Goal: Task Accomplishment & Management: Complete application form

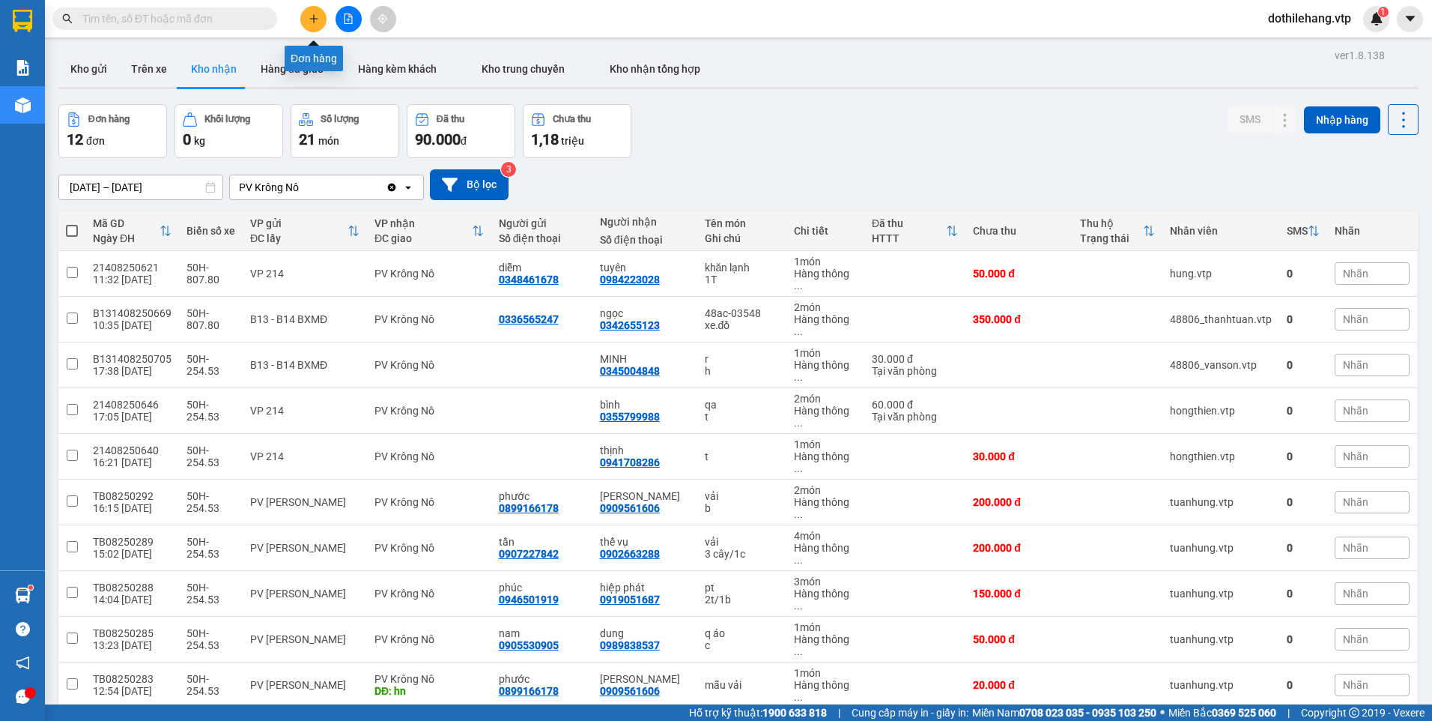
click at [312, 25] on button at bounding box center [313, 19] width 26 height 26
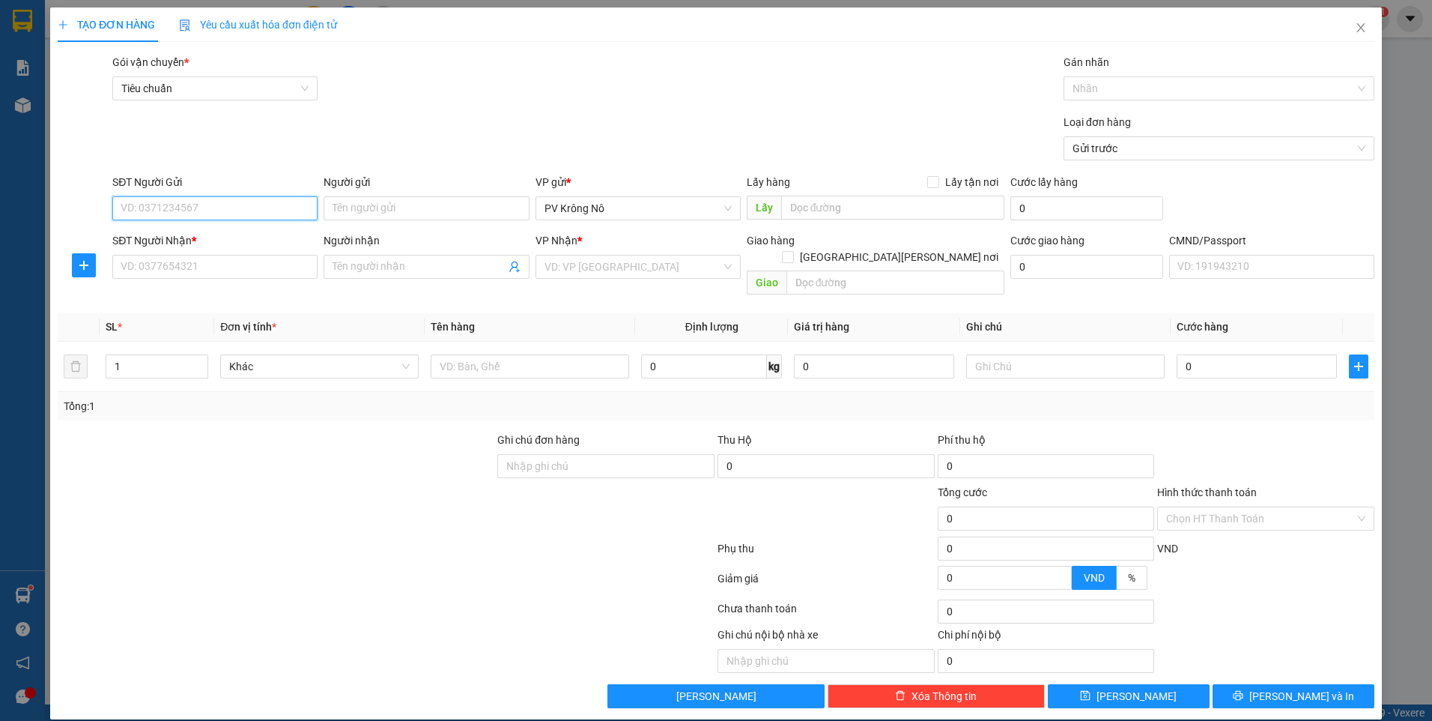
paste input "0826301601"
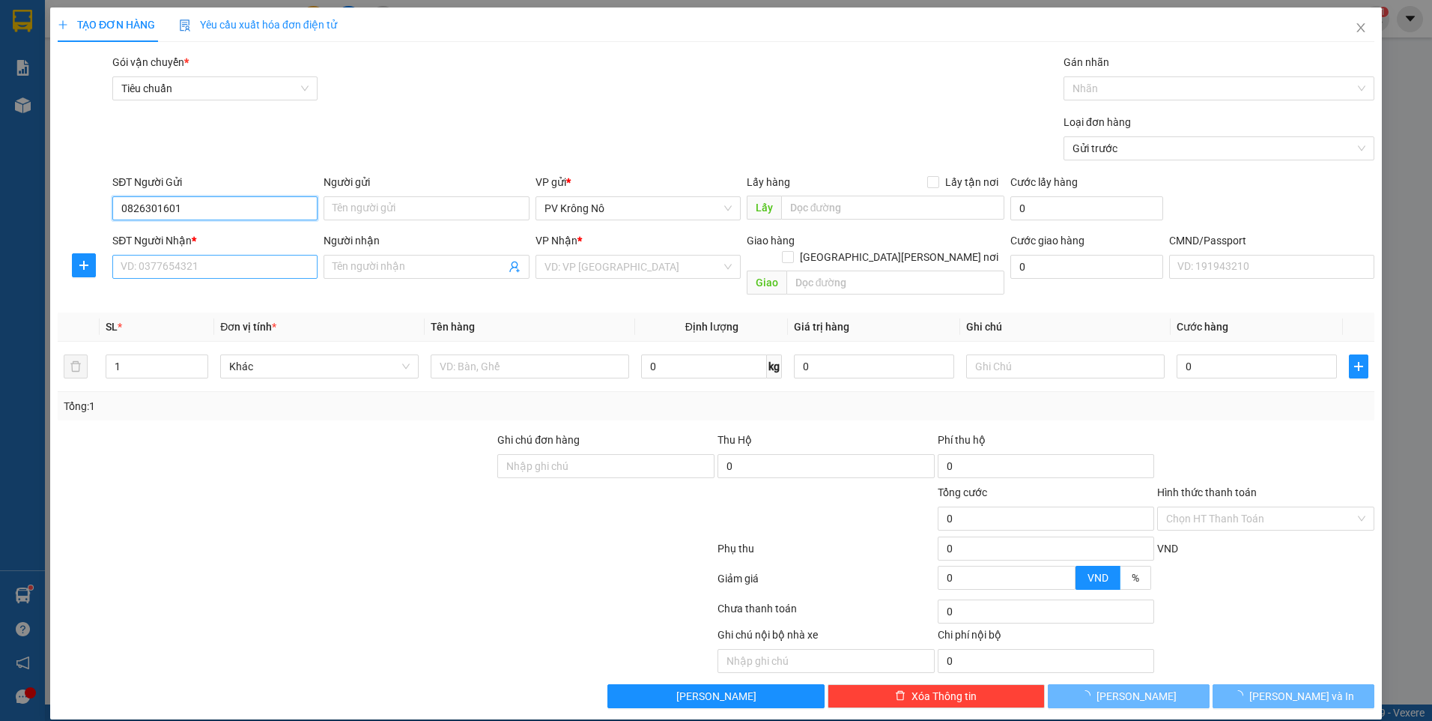
type input "0826301601"
click at [204, 273] on input "SĐT Người Nhận *" at bounding box center [214, 267] width 205 height 24
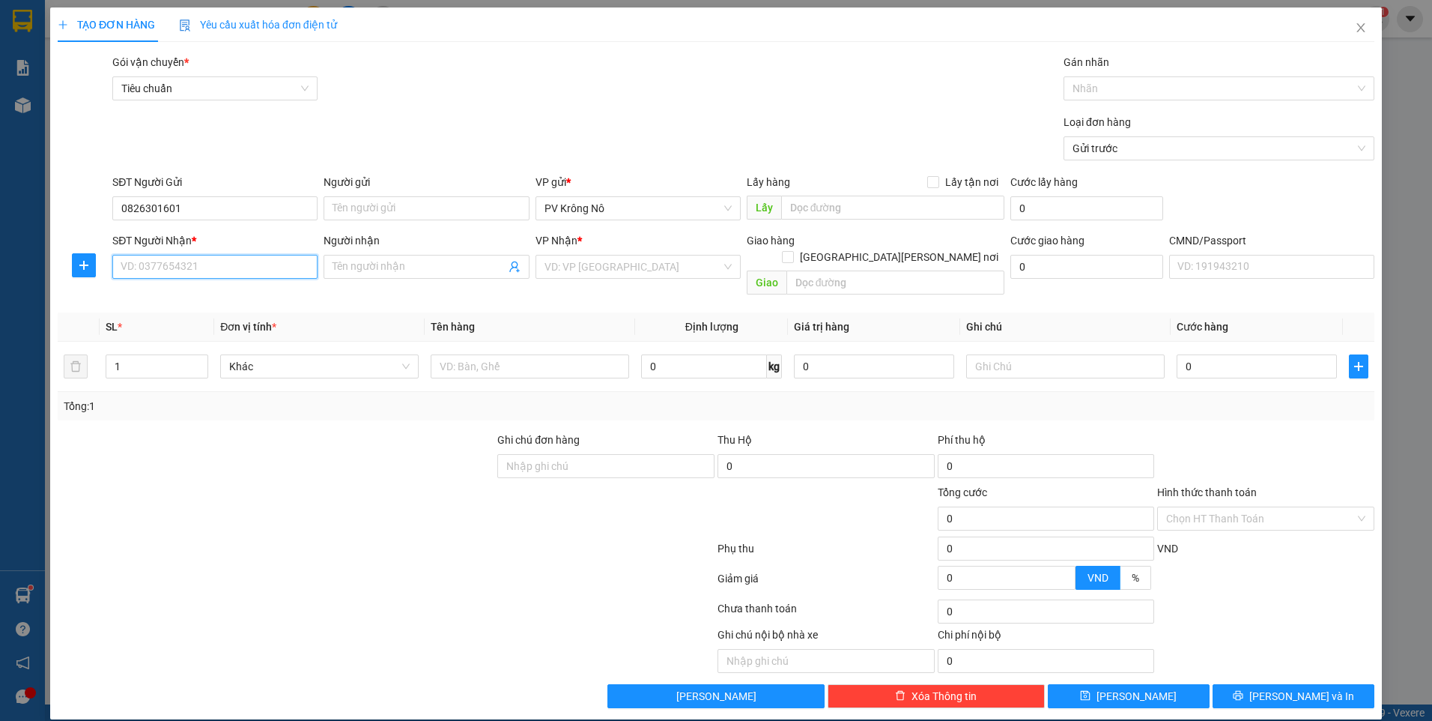
paste input "0826301601"
type input "0826301601"
click at [437, 271] on input "Người nhận" at bounding box center [419, 266] width 172 height 16
click at [559, 260] on input "search" at bounding box center [632, 266] width 177 height 22
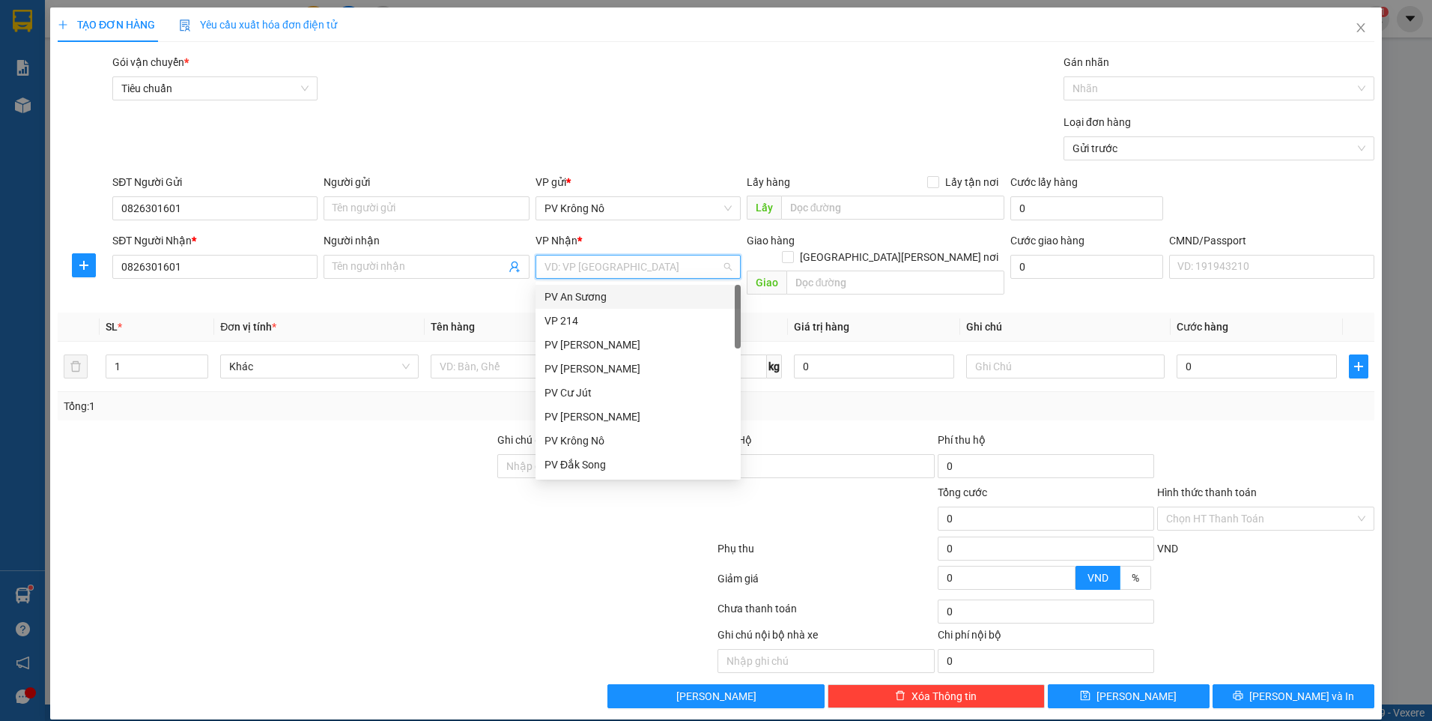
type input "4"
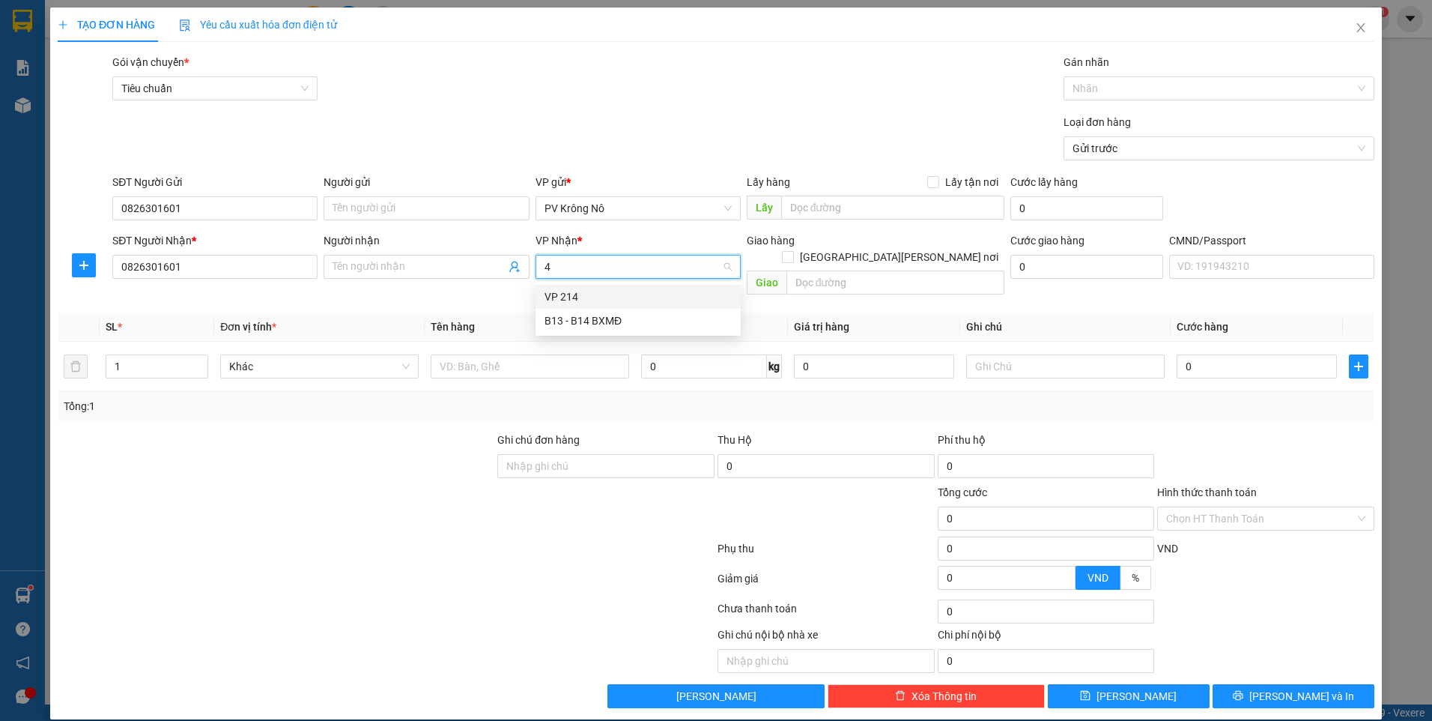
click at [578, 288] on div "VP 214" at bounding box center [637, 296] width 187 height 16
click at [830, 204] on input "text" at bounding box center [893, 207] width 224 height 24
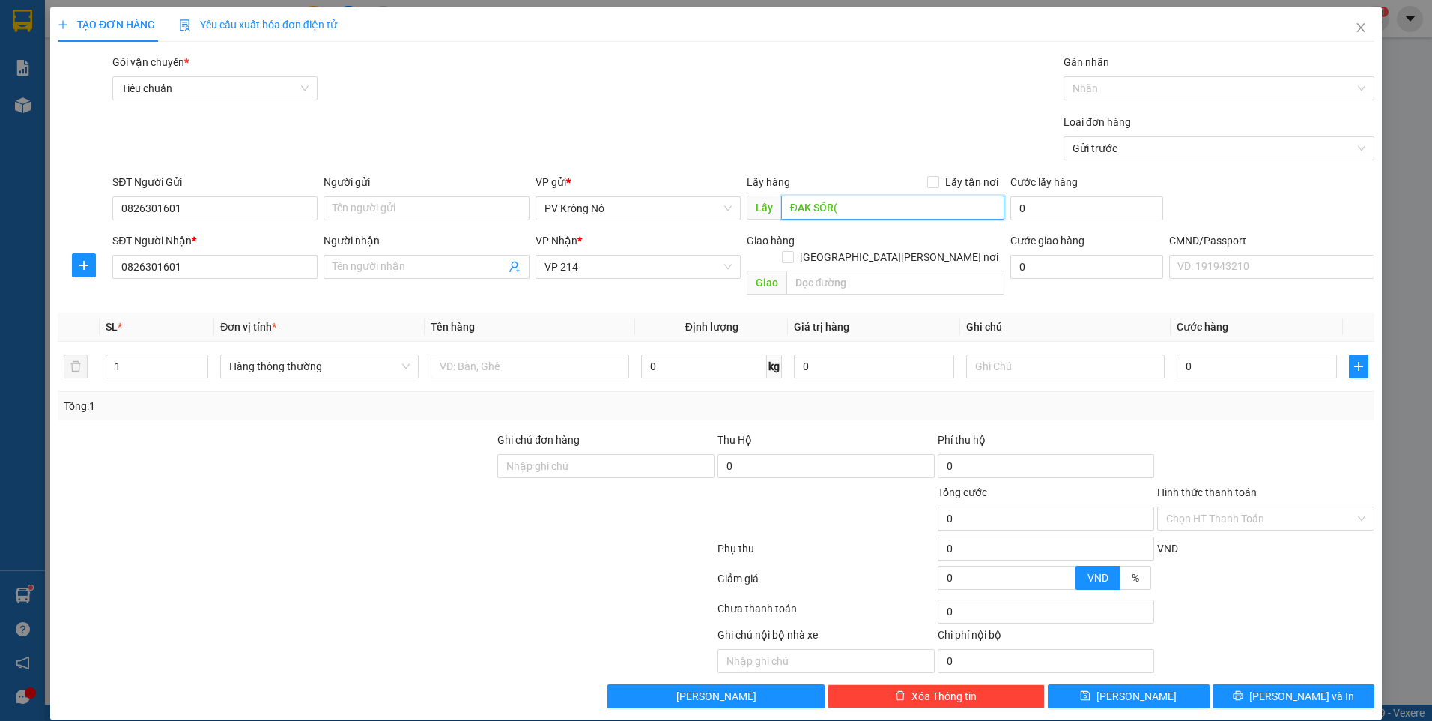
paste input "0826301601"
type input "ĐAK SÔR(0826301601)"
click at [494, 354] on input "text" at bounding box center [530, 366] width 198 height 24
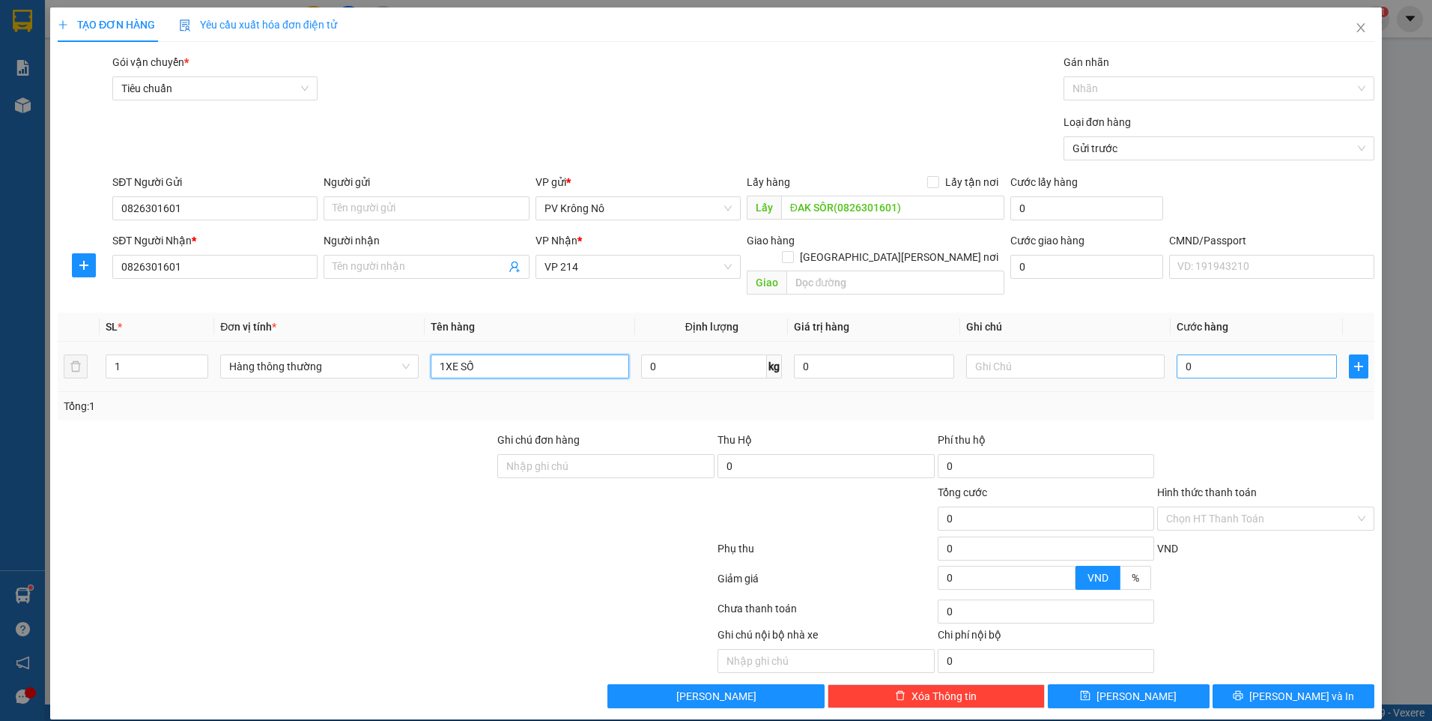
type input "1XE SỐ"
click at [1198, 354] on input "0" at bounding box center [1257, 366] width 160 height 24
type input "003"
type input "3"
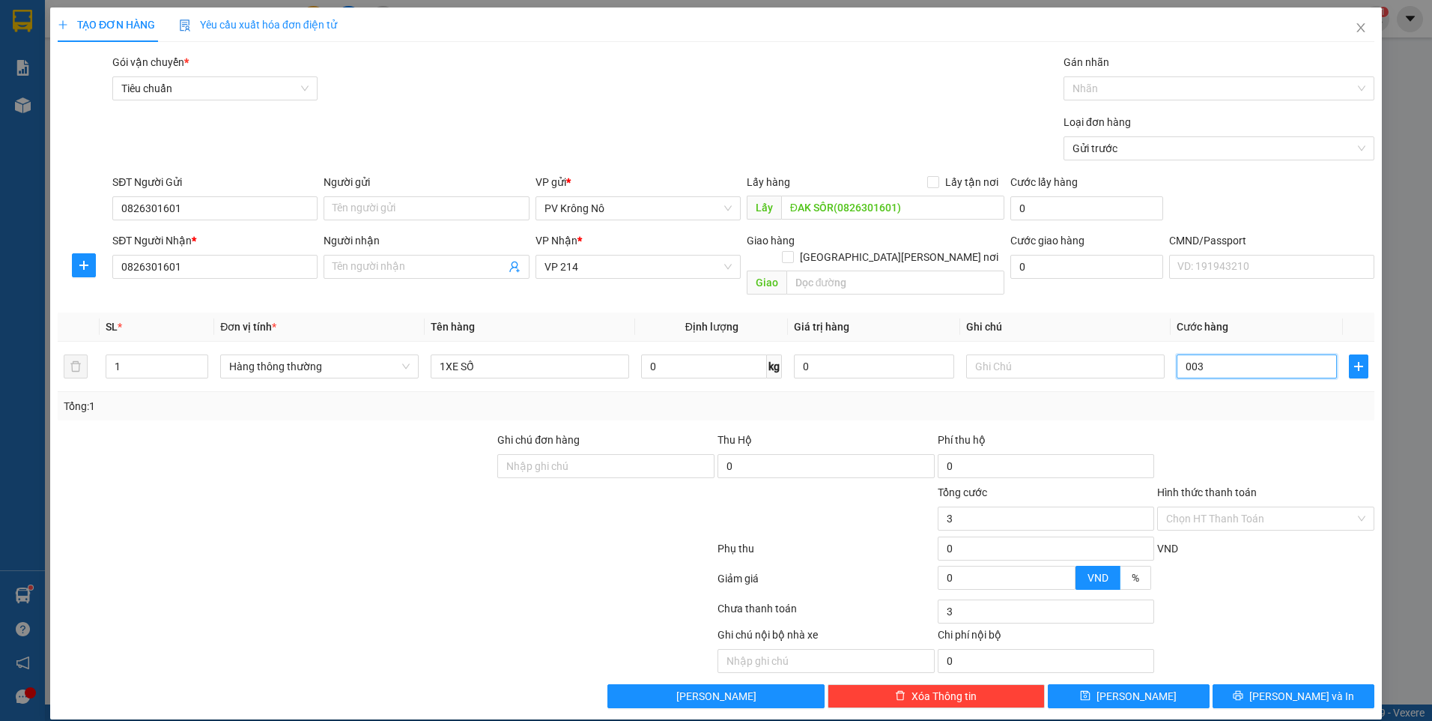
type input "0.030"
type input "30"
type input "00.300"
type input "300"
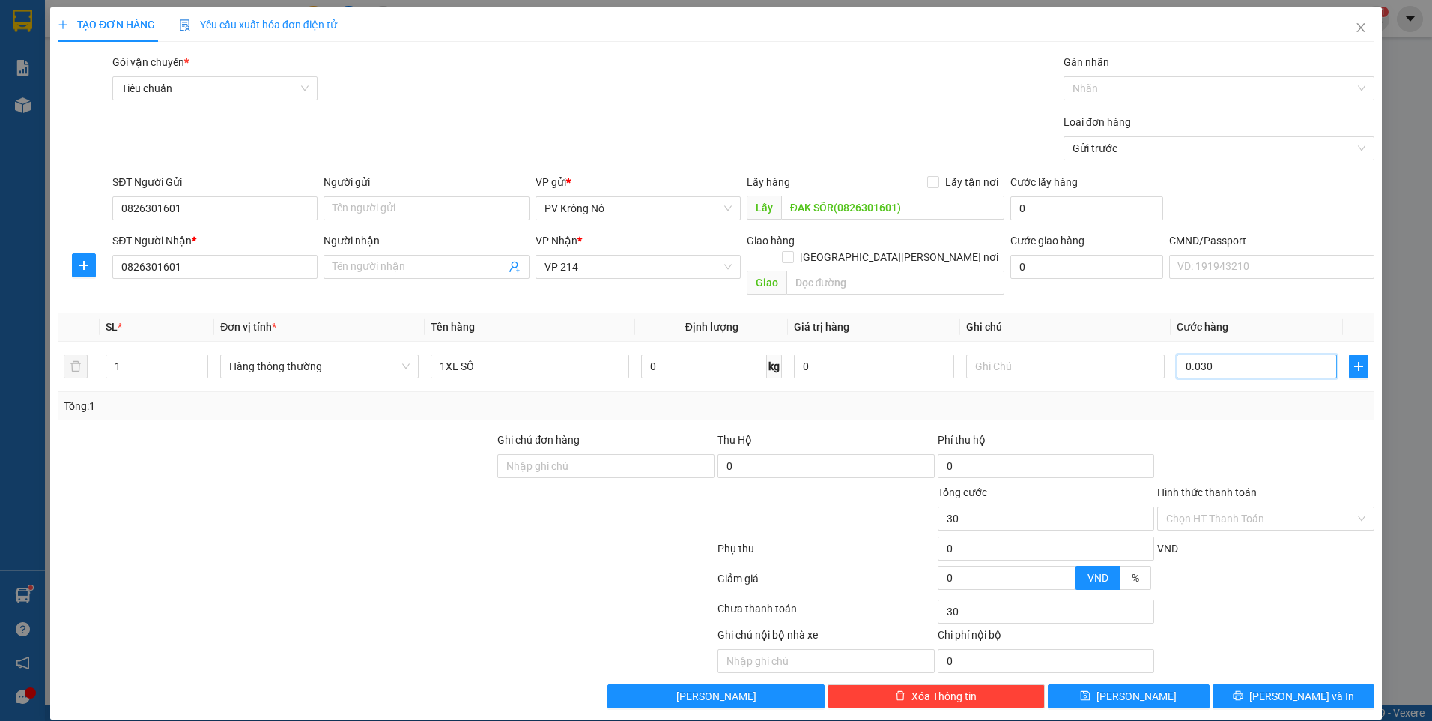
type input "300"
type input "0.003.000"
type input "3.000"
type input "0.000.030.000"
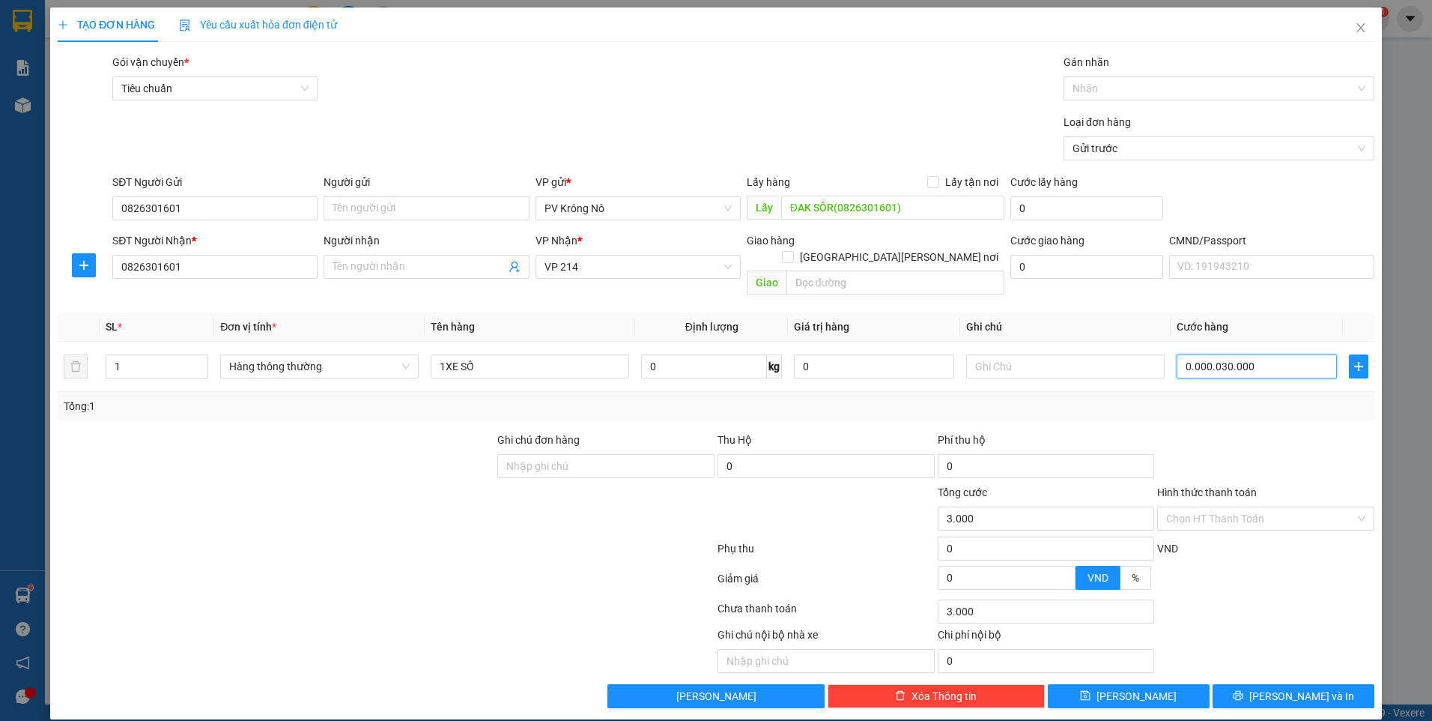
type input "30.000"
type input "[PHONE_NUMBER]"
type input "300.000"
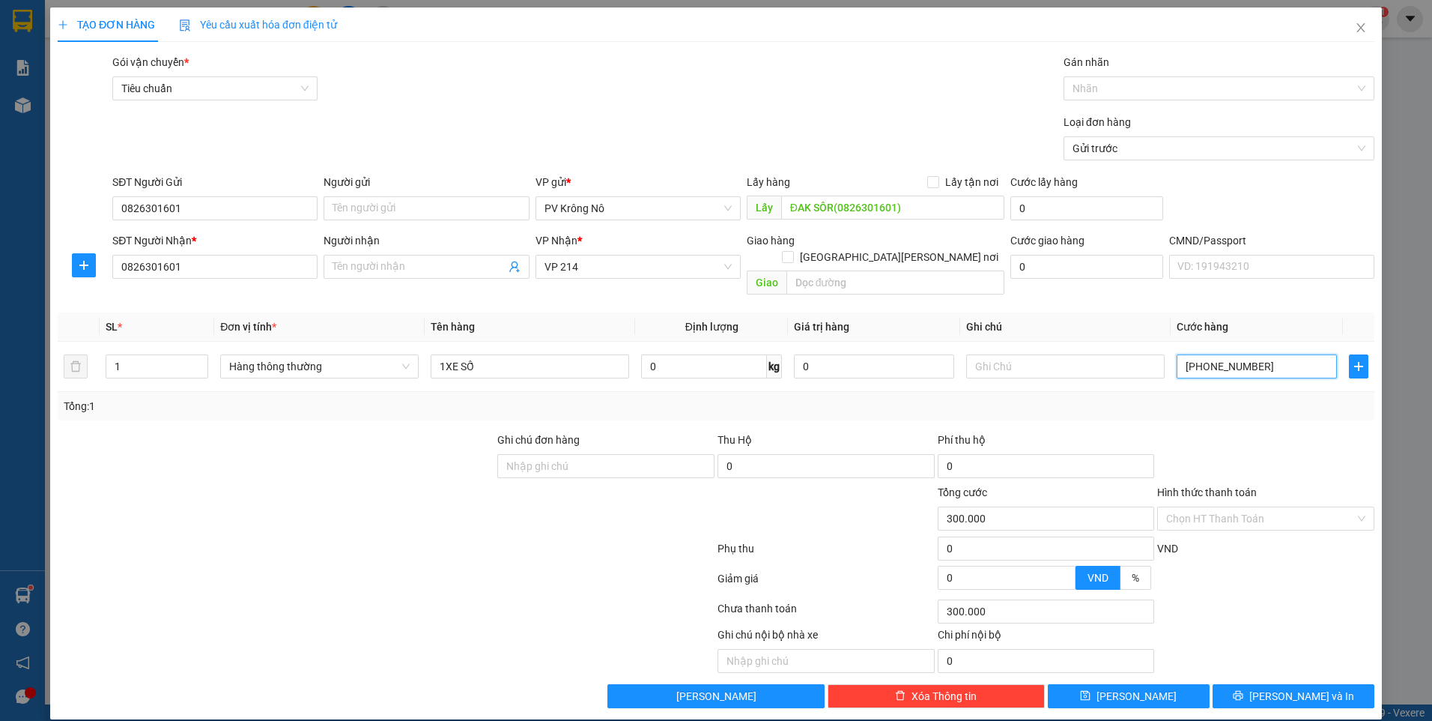
type input "000.003.000.000Q"
type input "0"
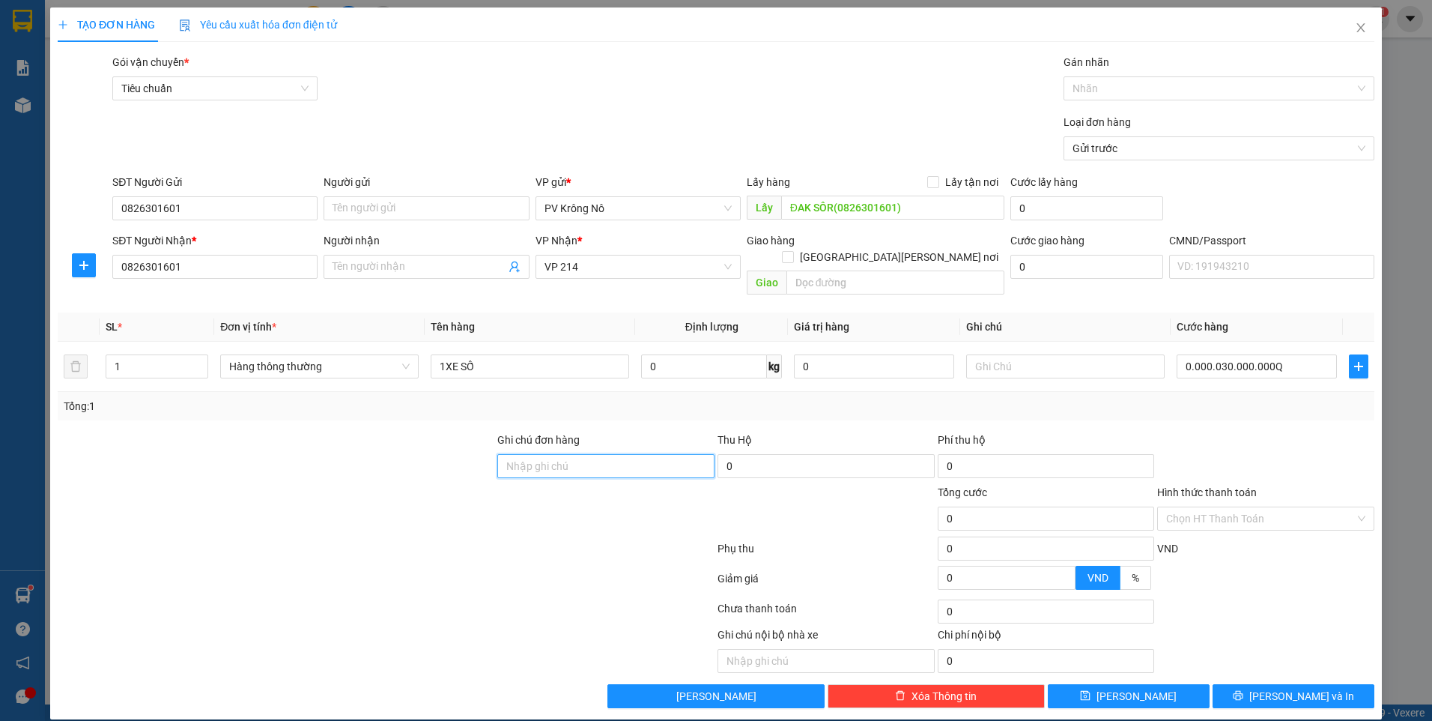
type input "0"
click at [1204, 354] on input "0" at bounding box center [1257, 366] width 160 height 24
type input "003"
type input "3"
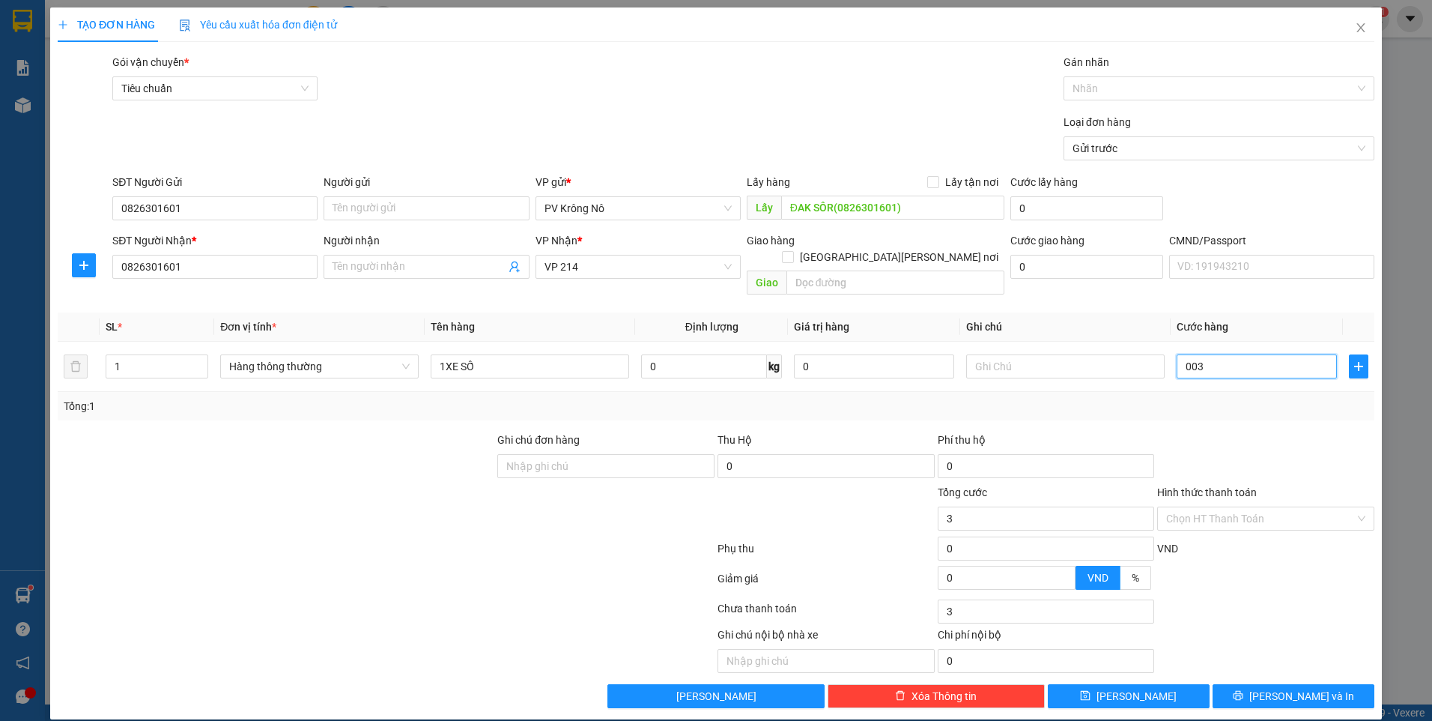
type input "0.030"
type input "30"
type input "00.300"
type input "300"
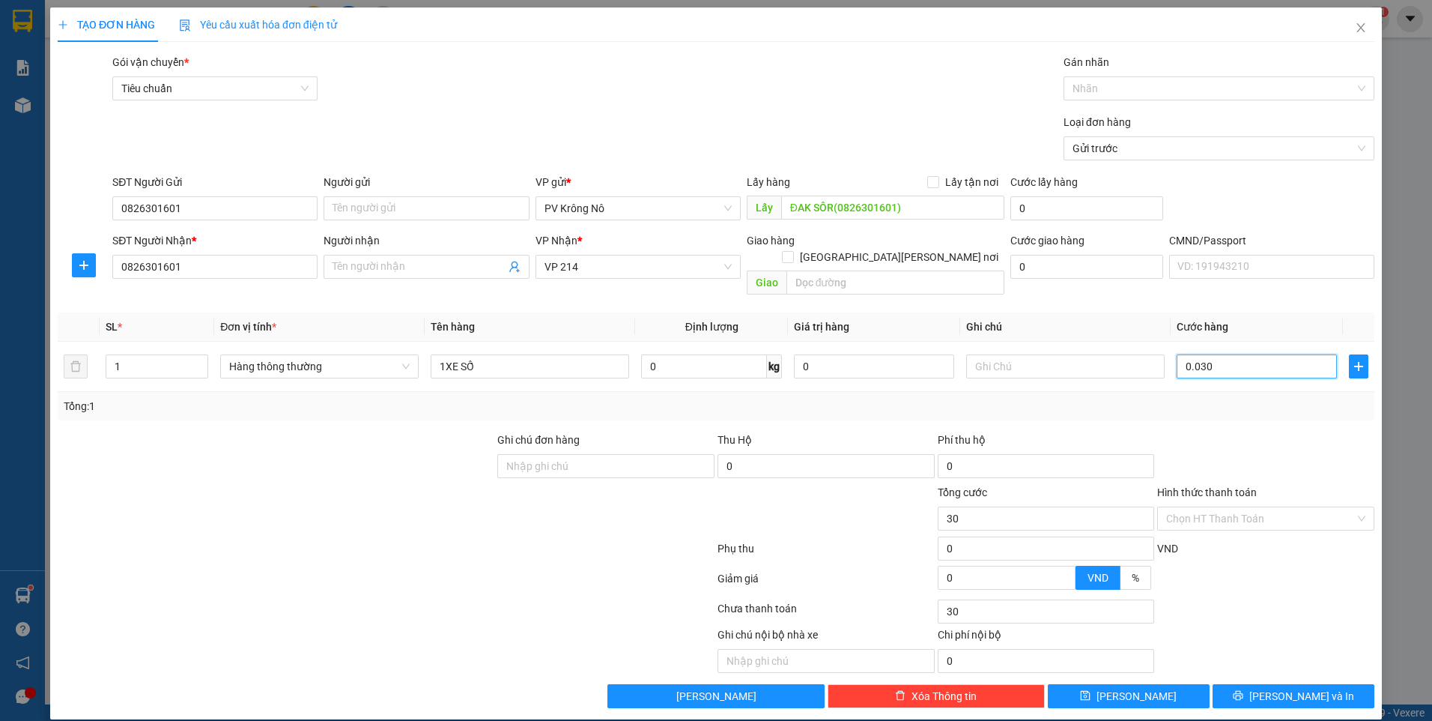
type input "300"
type input "0.003.000"
type input "3.000"
type input "000.030.000"
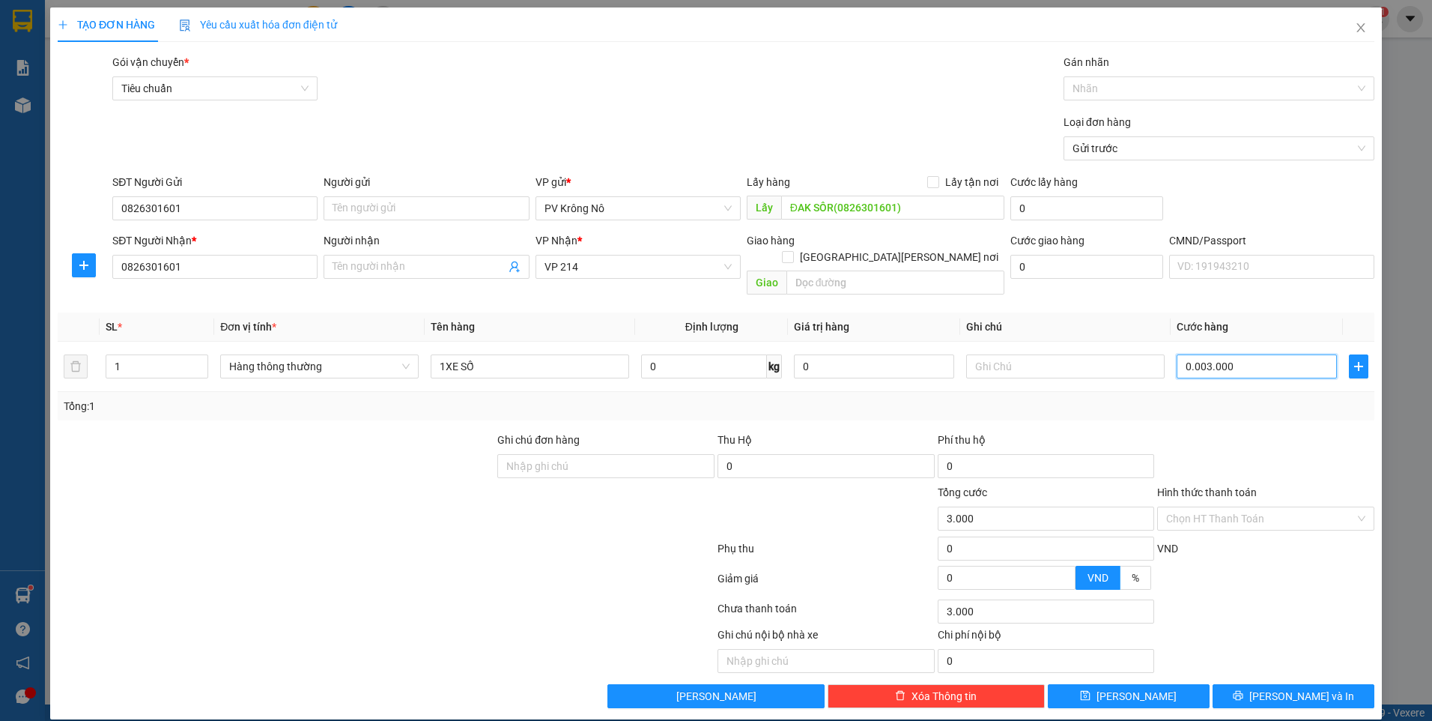
type input "30.000"
type input "[PHONE_NUMBER]"
type input "300.000"
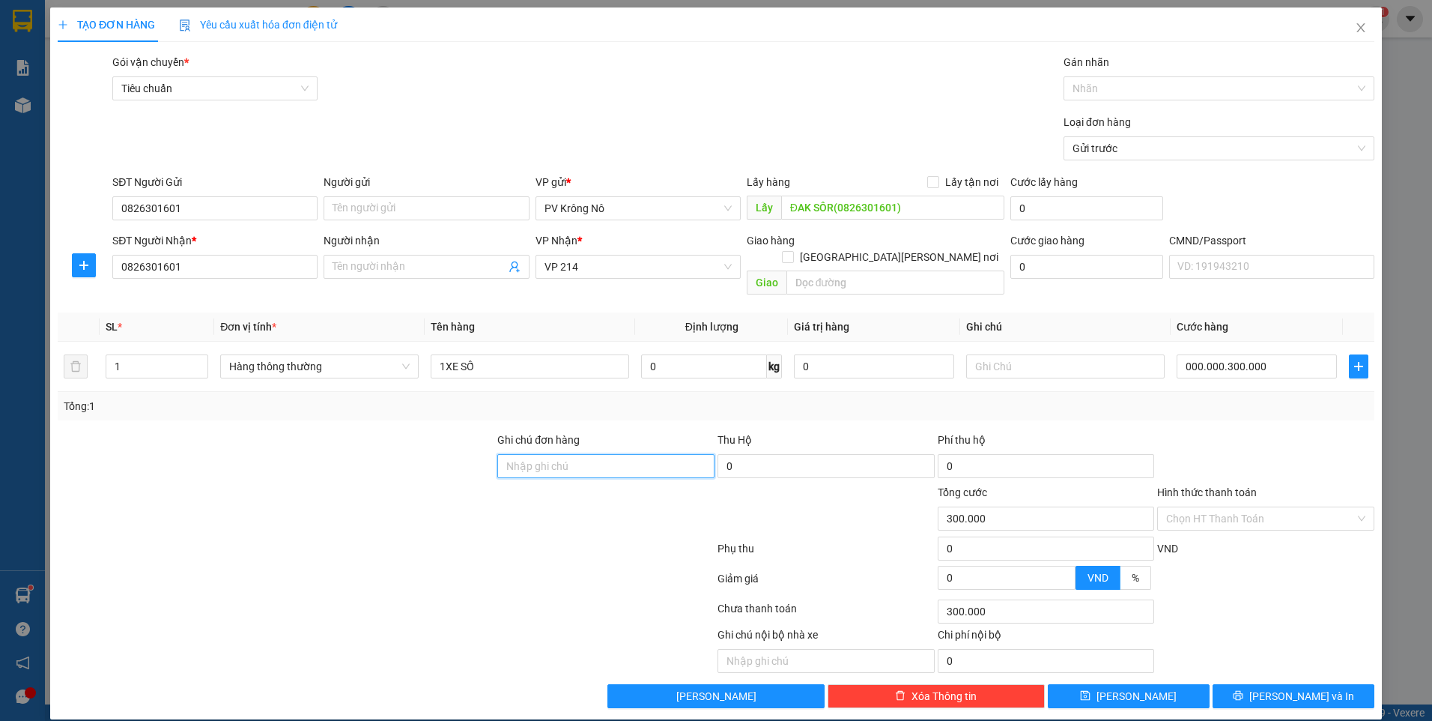
type input "300.000"
click at [1155, 80] on div at bounding box center [1211, 88] width 288 height 18
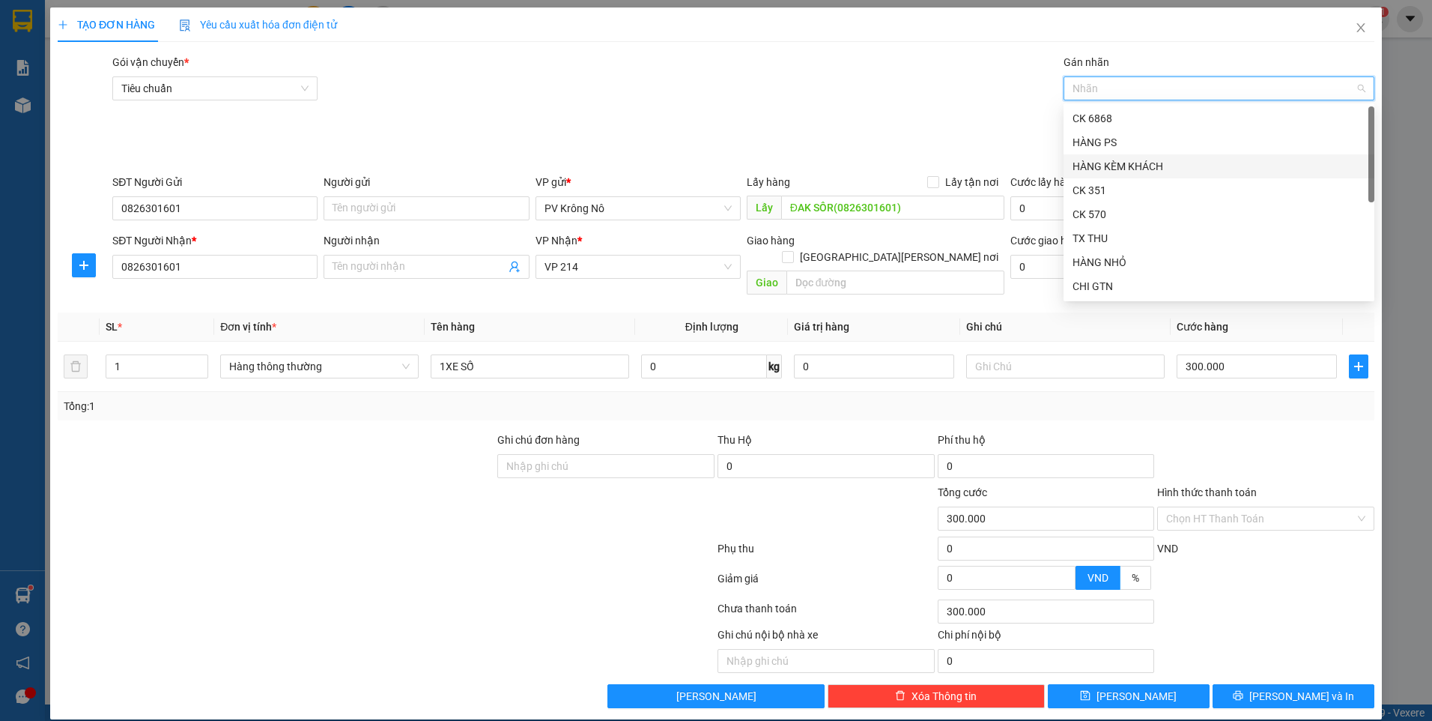
click at [1157, 167] on div "HÀNG KÈM KHÁCH" at bounding box center [1219, 166] width 293 height 16
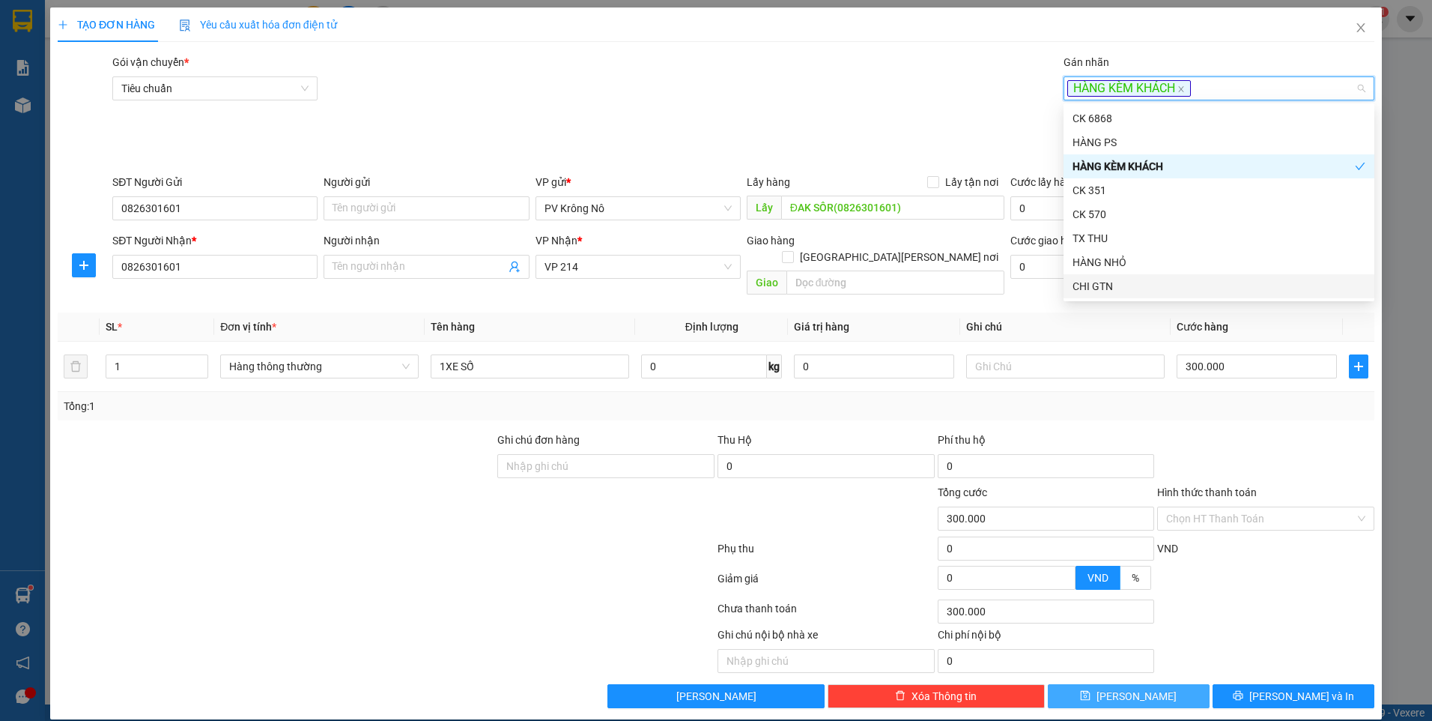
click at [1089, 684] on button "[PERSON_NAME]" at bounding box center [1129, 696] width 162 height 24
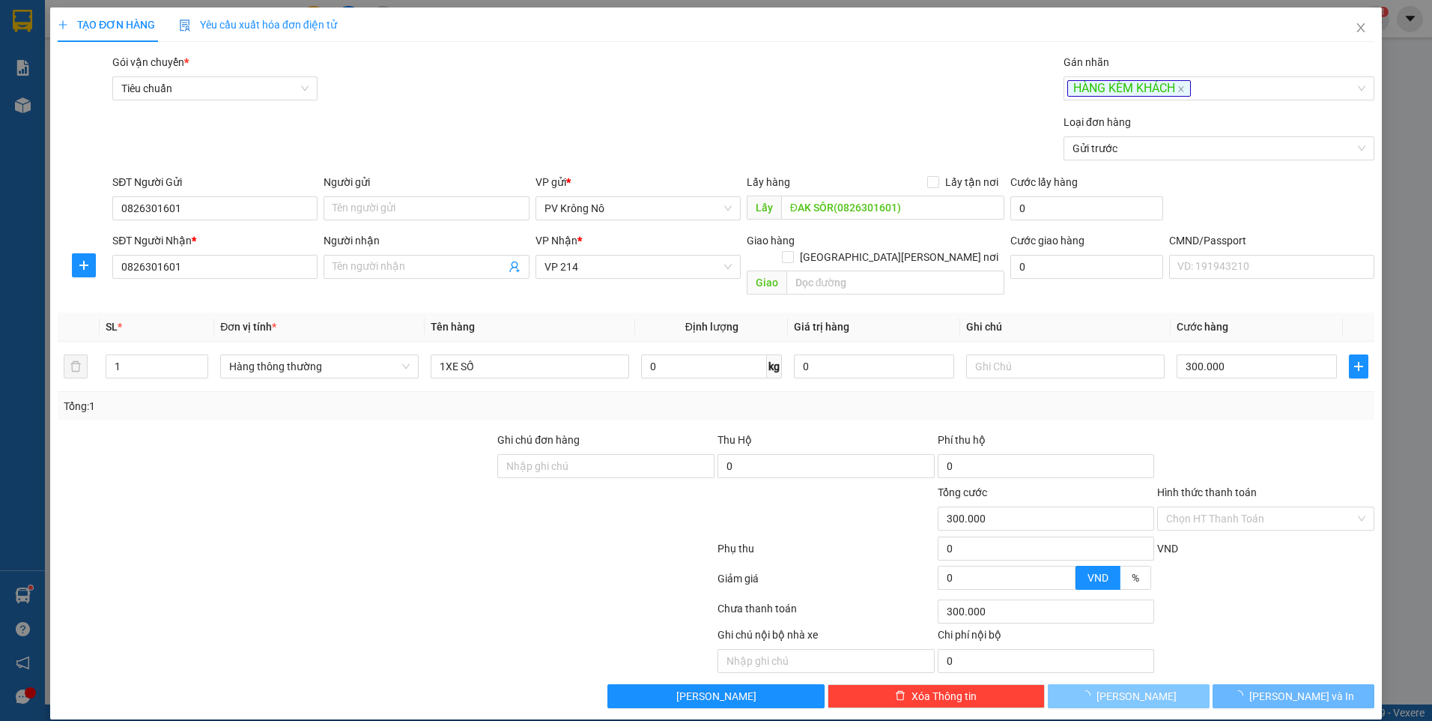
type input "0"
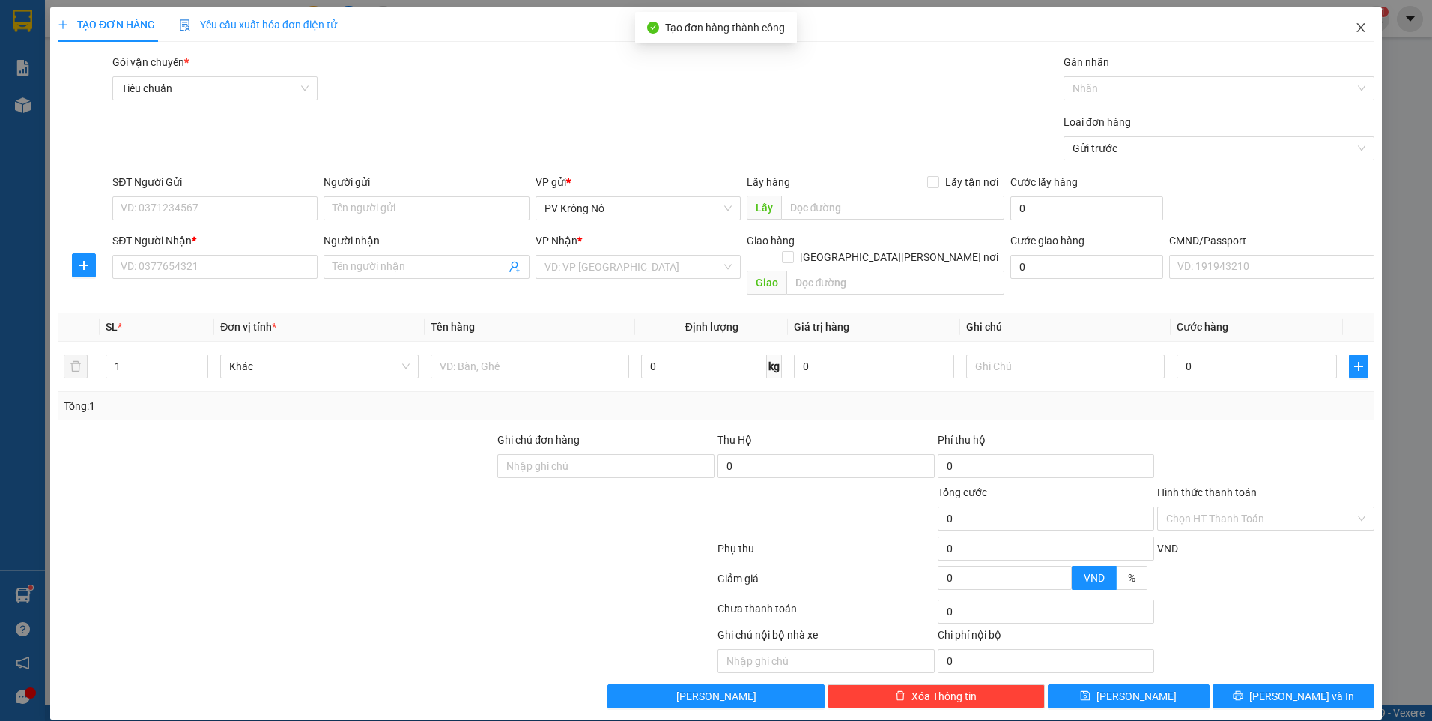
click at [1360, 27] on icon "close" at bounding box center [1360, 27] width 8 height 9
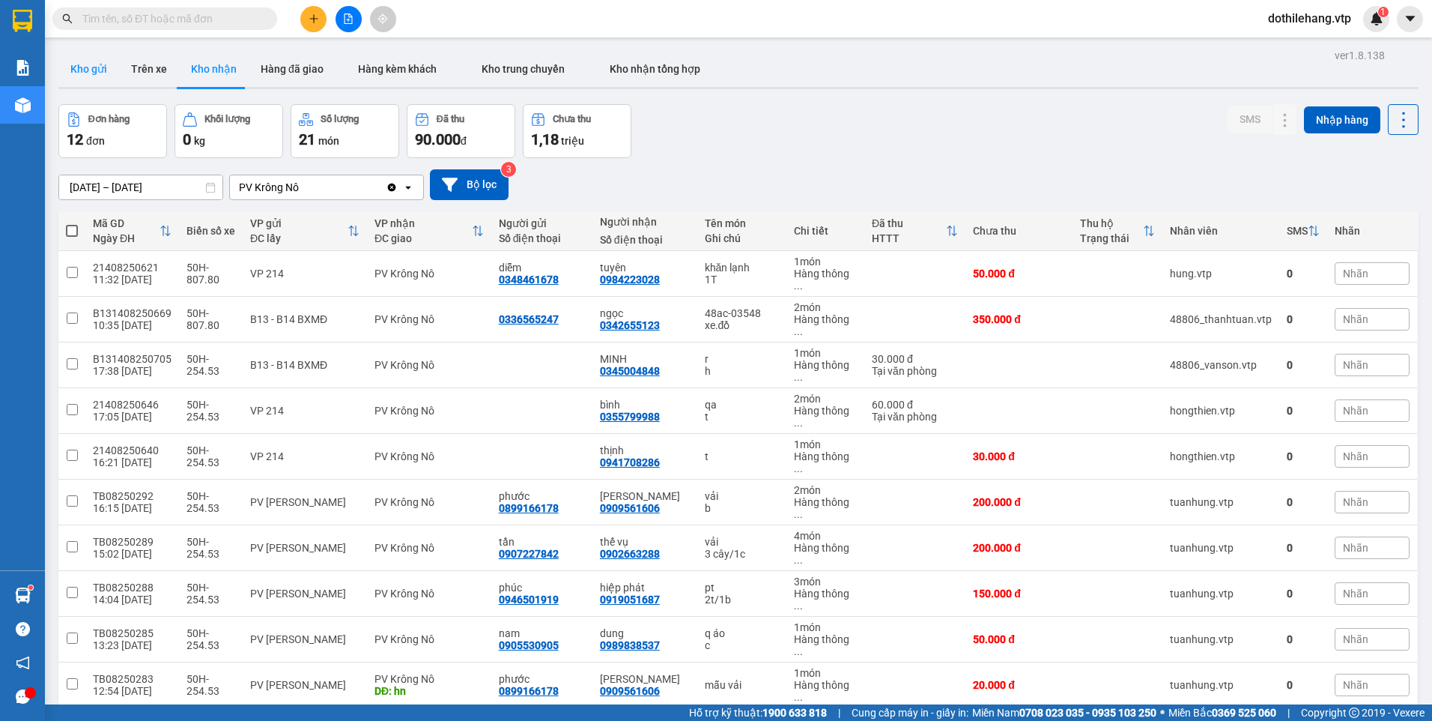
click at [106, 73] on button "Kho gửi" at bounding box center [88, 69] width 61 height 36
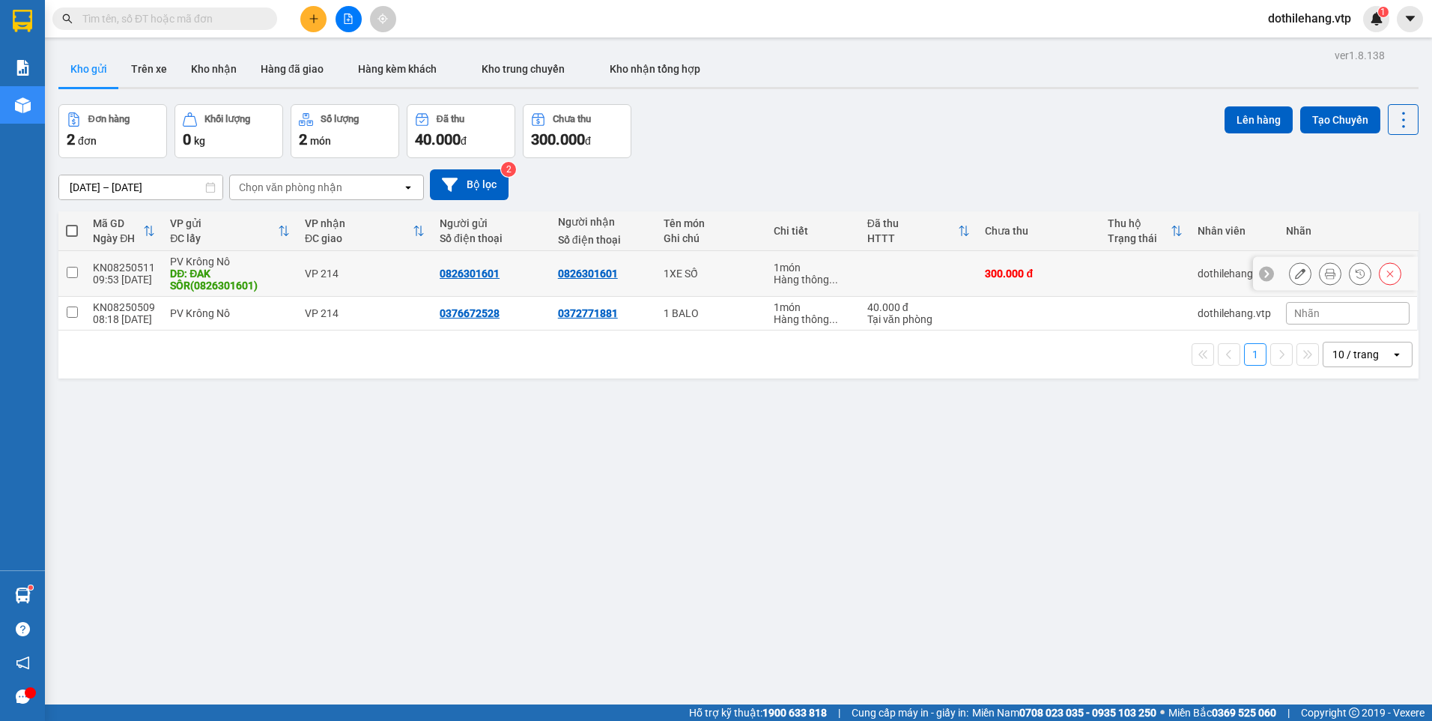
click at [424, 280] on td "VP 214" at bounding box center [364, 274] width 135 height 46
checkbox input "true"
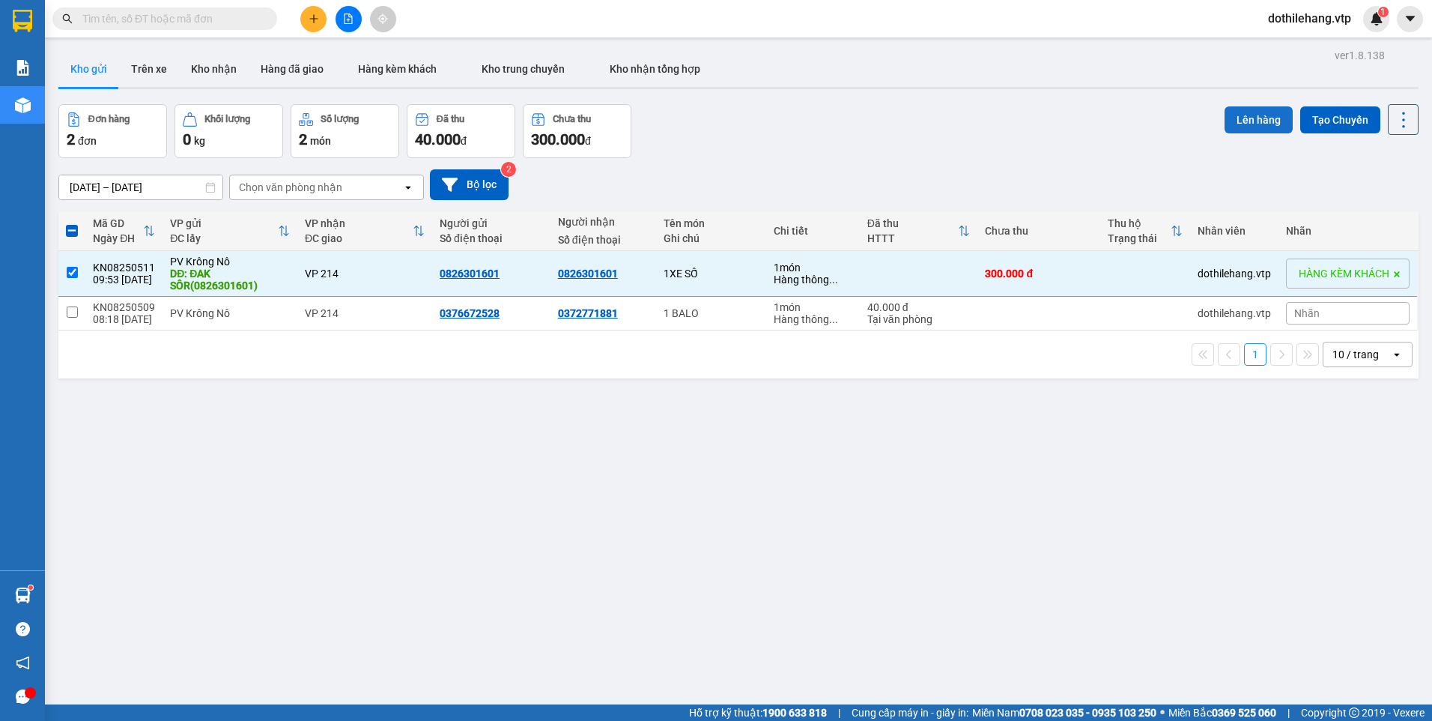
click at [1242, 122] on button "Lên hàng" at bounding box center [1259, 119] width 68 height 27
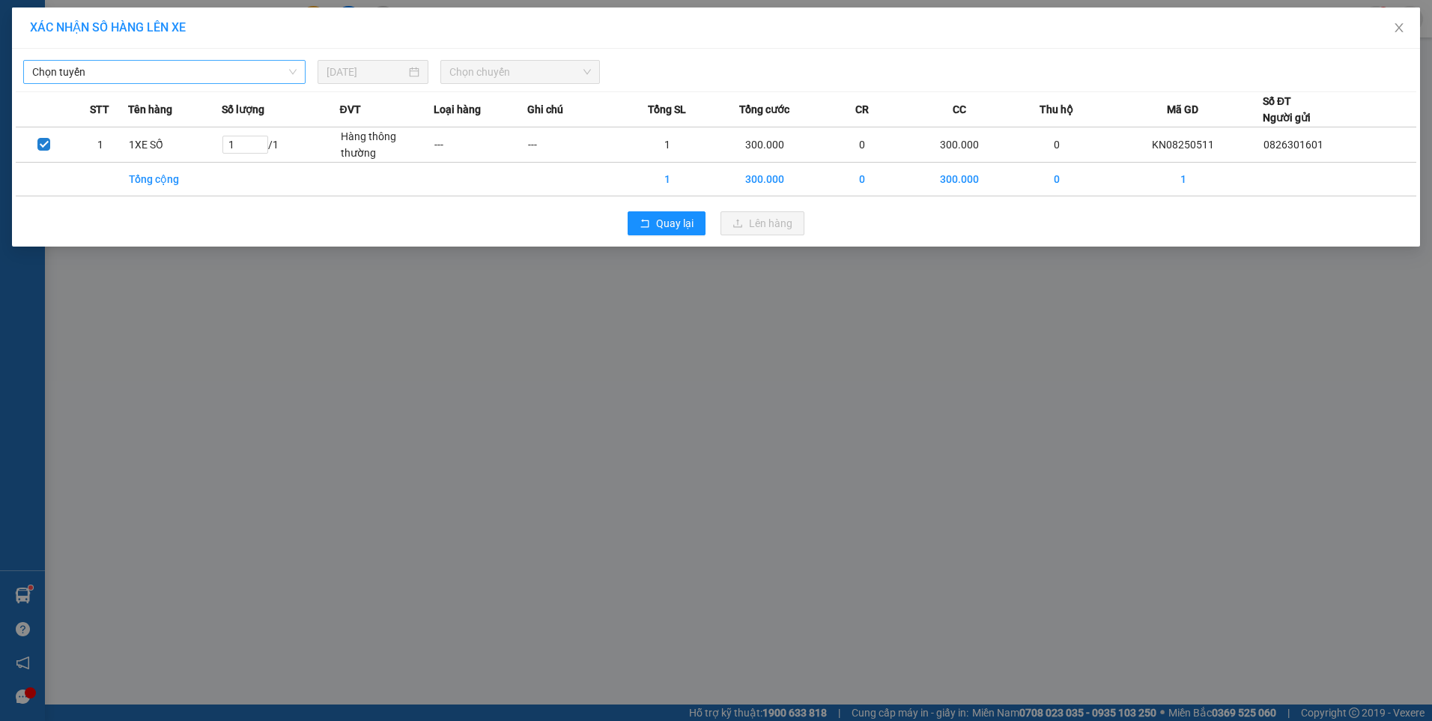
click at [169, 73] on span "Chọn tuyến" at bounding box center [164, 72] width 264 height 22
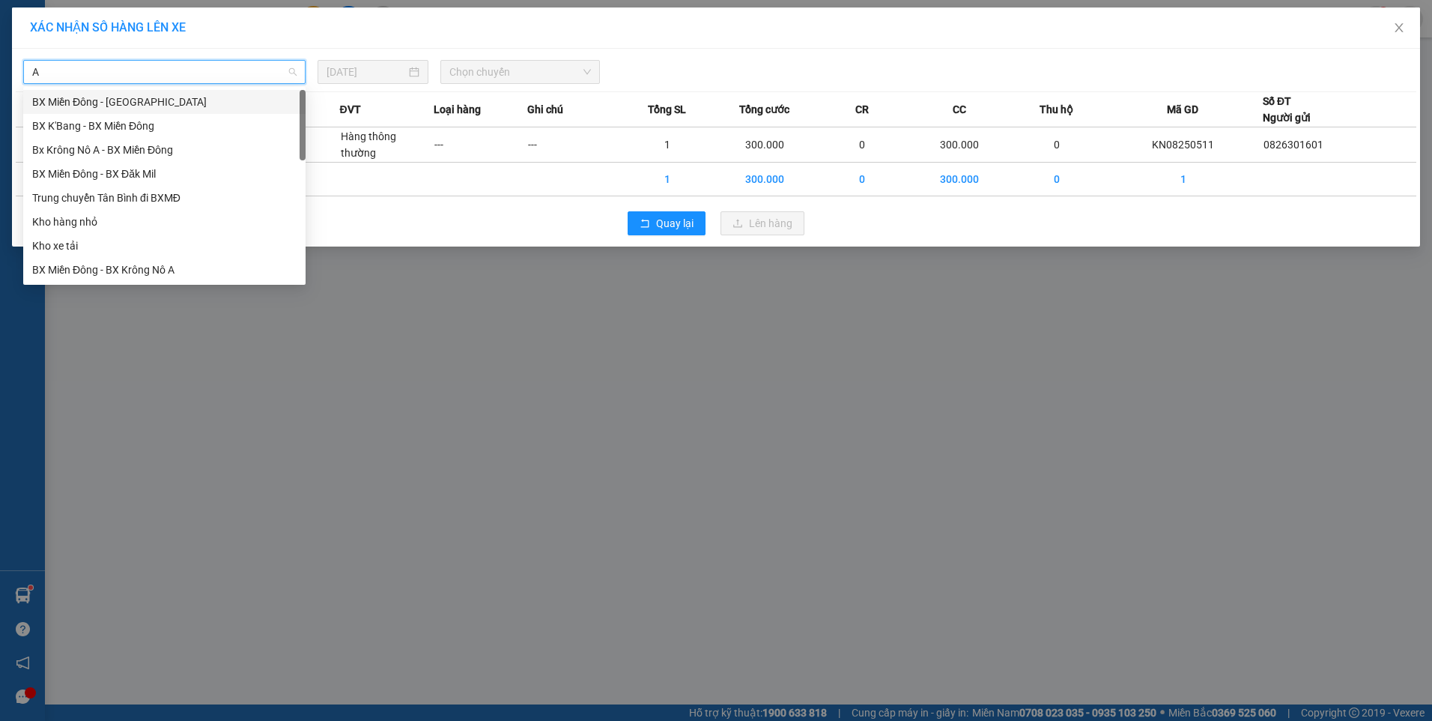
type input "A"
click at [97, 132] on div "Bx Krông Nô A - BX Miền Đông" at bounding box center [164, 126] width 264 height 16
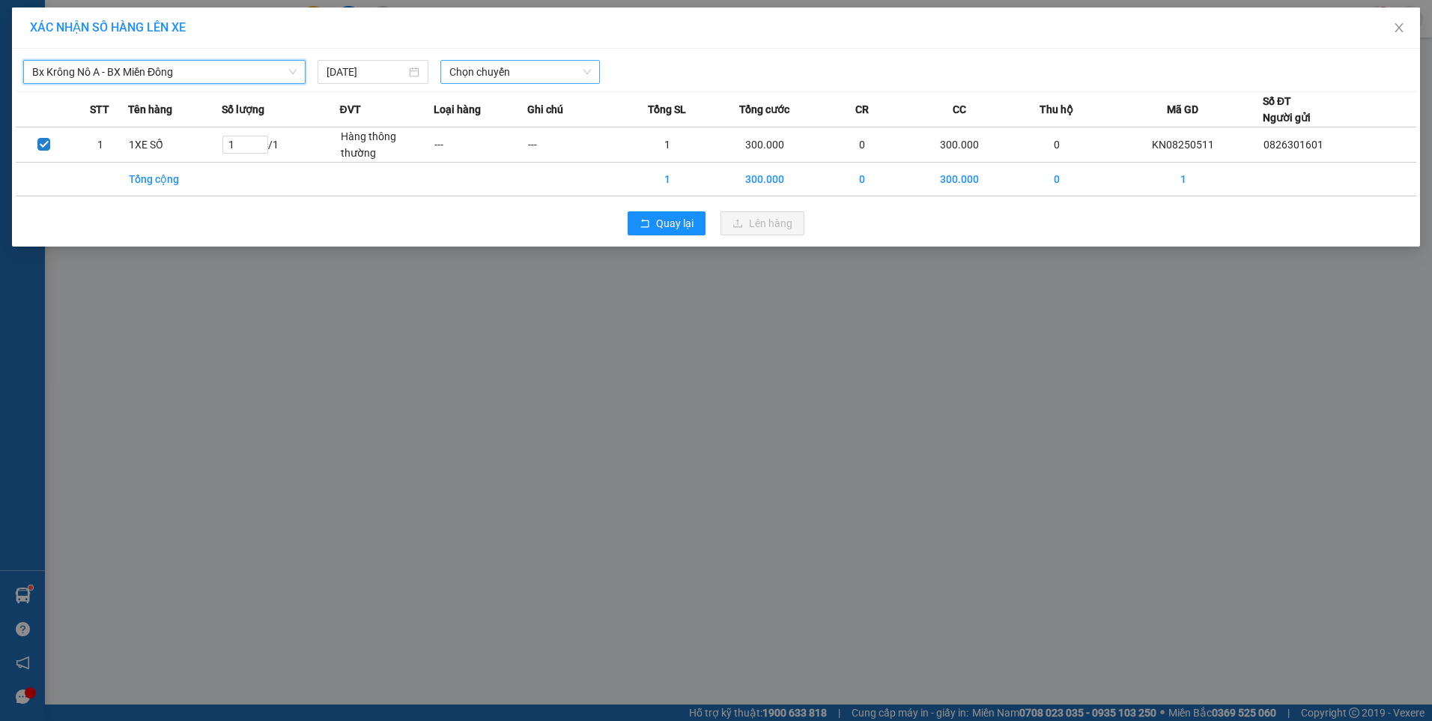
click at [459, 76] on span "Chọn chuyến" at bounding box center [520, 72] width 142 height 22
click at [485, 145] on div "20:00 - 50H-254.53" at bounding box center [507, 150] width 117 height 16
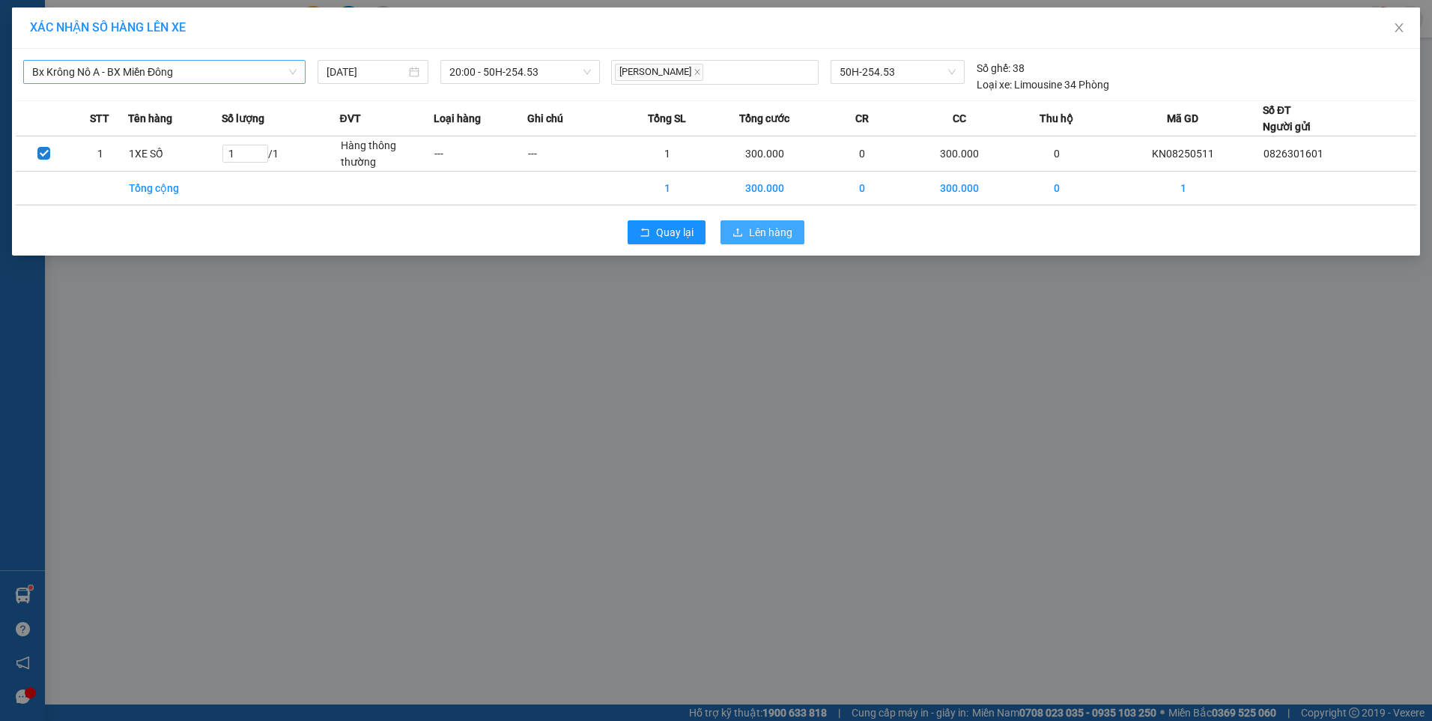
click at [730, 229] on button "Lên hàng" at bounding box center [763, 232] width 84 height 24
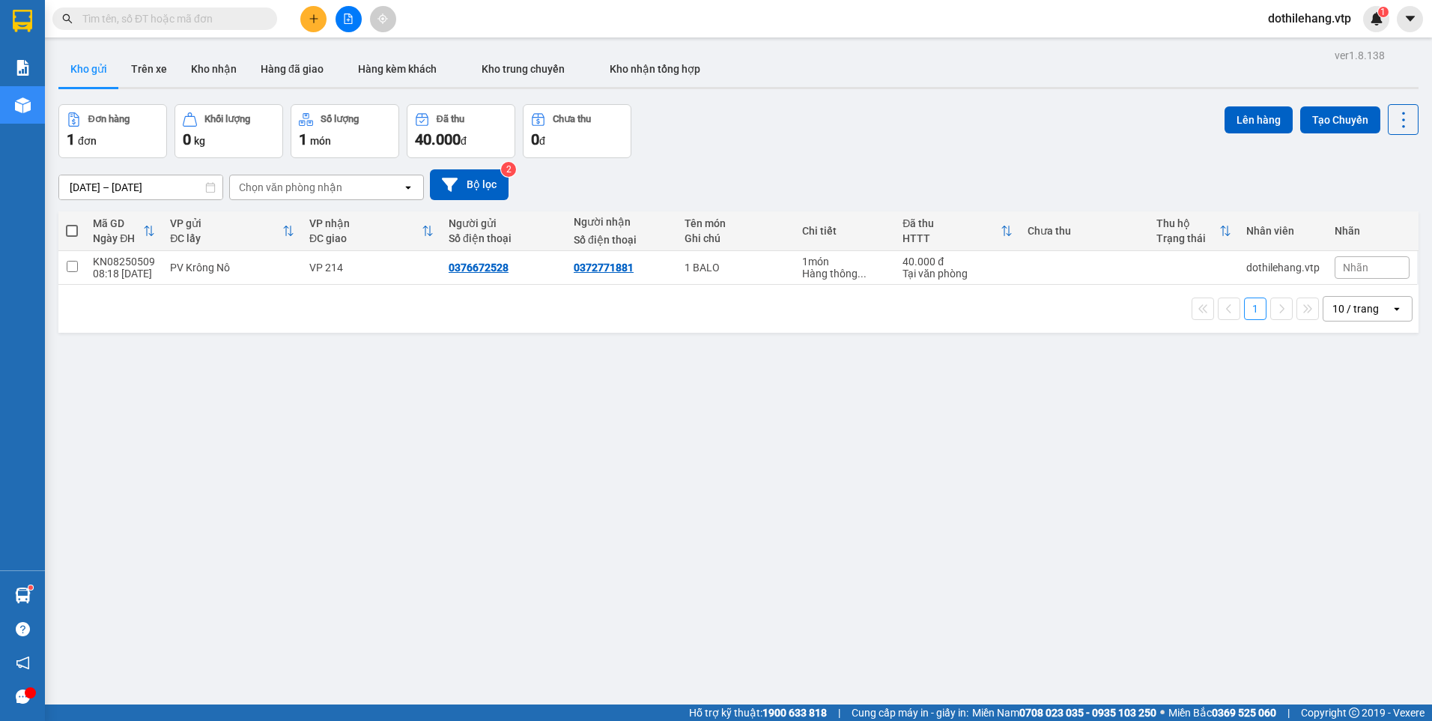
click at [175, 13] on input "text" at bounding box center [170, 18] width 177 height 16
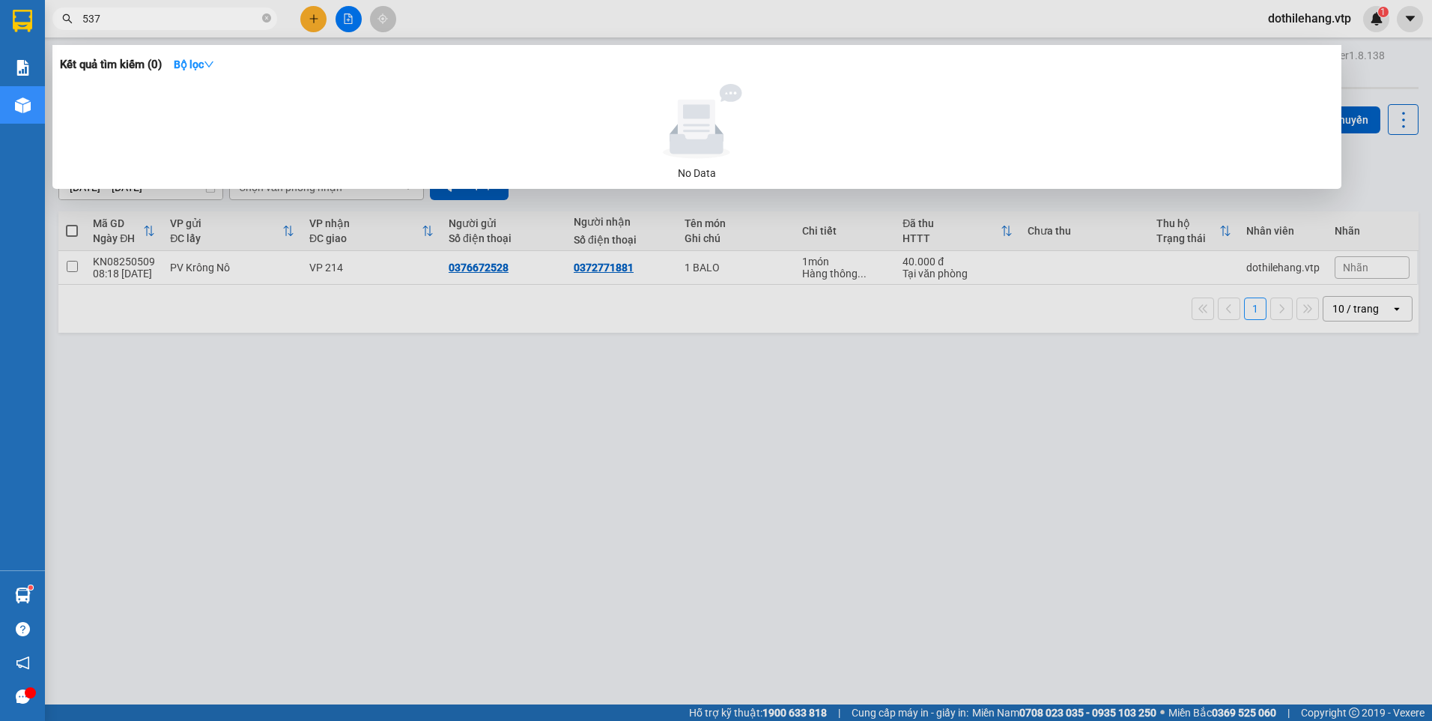
type input "537"
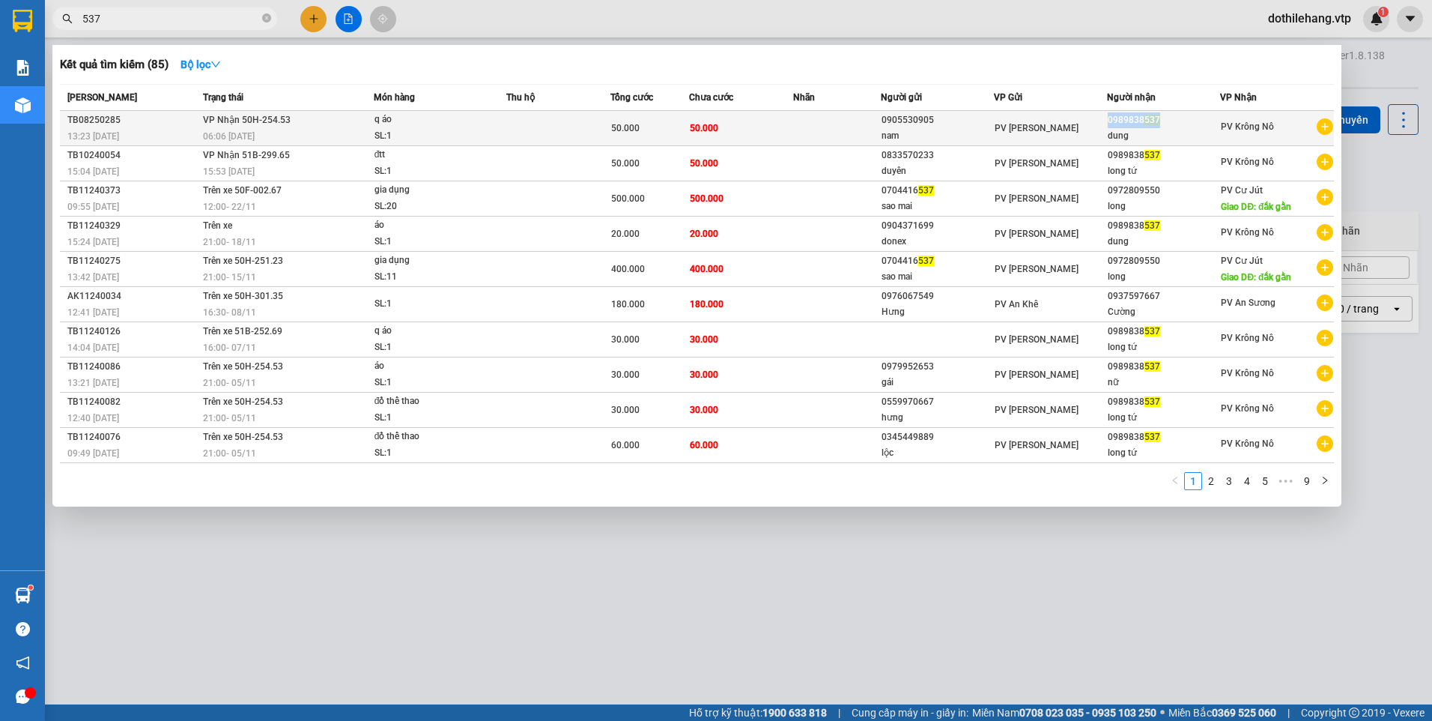
drag, startPoint x: 1108, startPoint y: 114, endPoint x: 1160, endPoint y: 115, distance: 51.7
click at [1160, 115] on div "0989838 537" at bounding box center [1164, 120] width 112 height 16
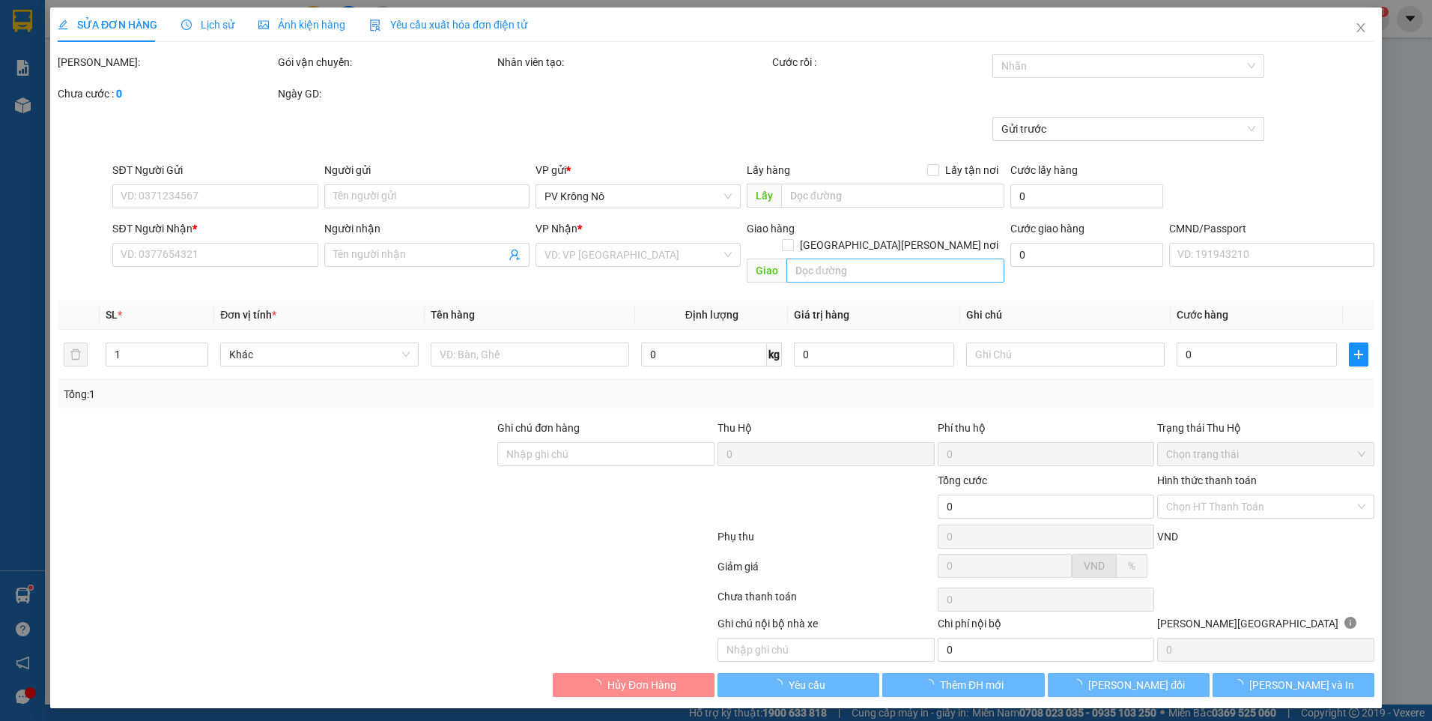
type input "0905530905"
type input "nam"
type input "0989838537"
type input "dung"
type input "50.000"
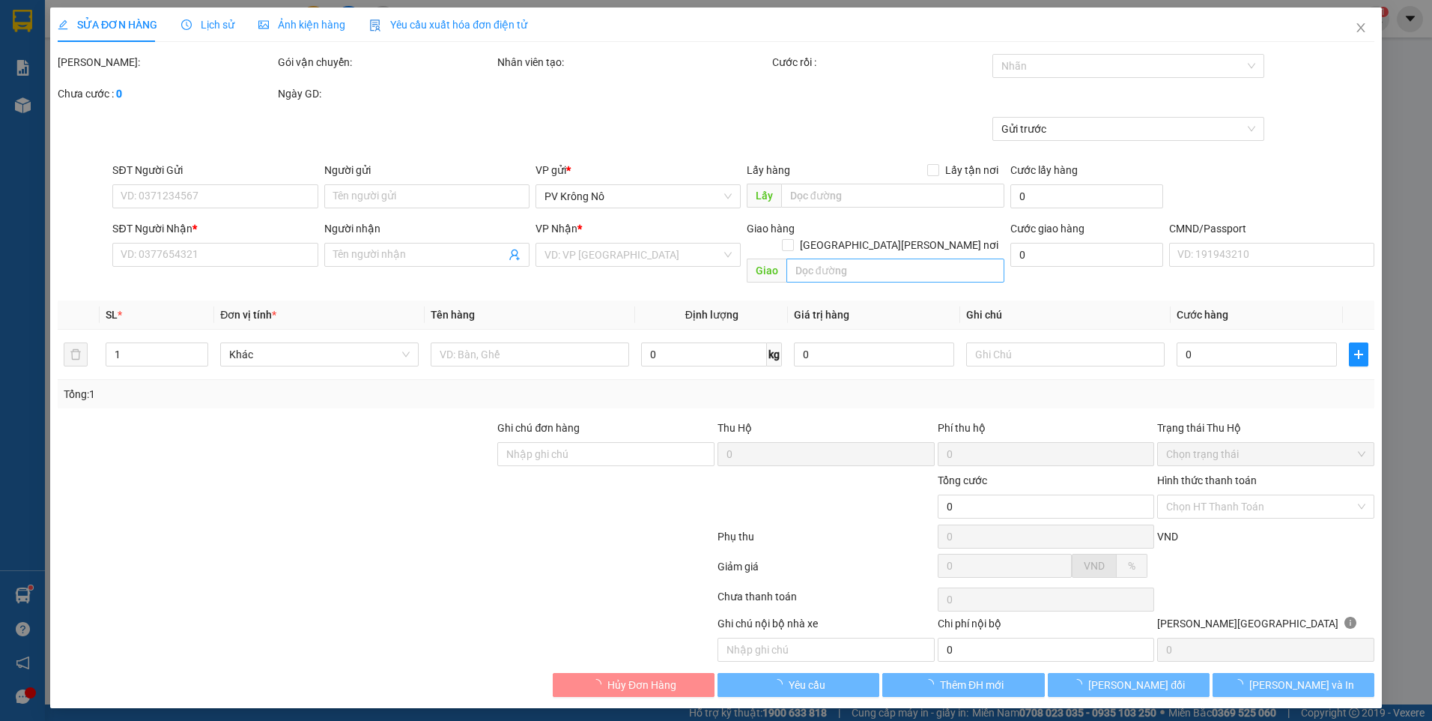
type input "50.000"
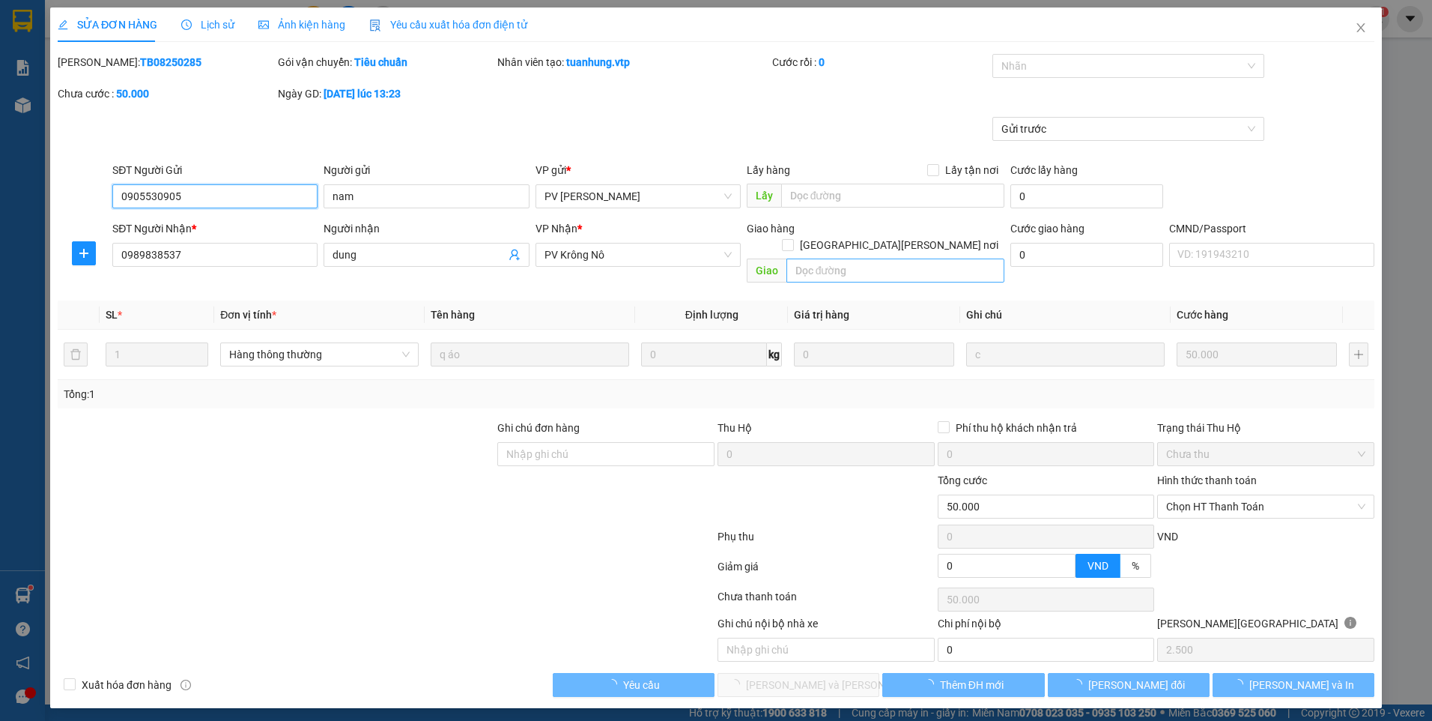
type input "2.500"
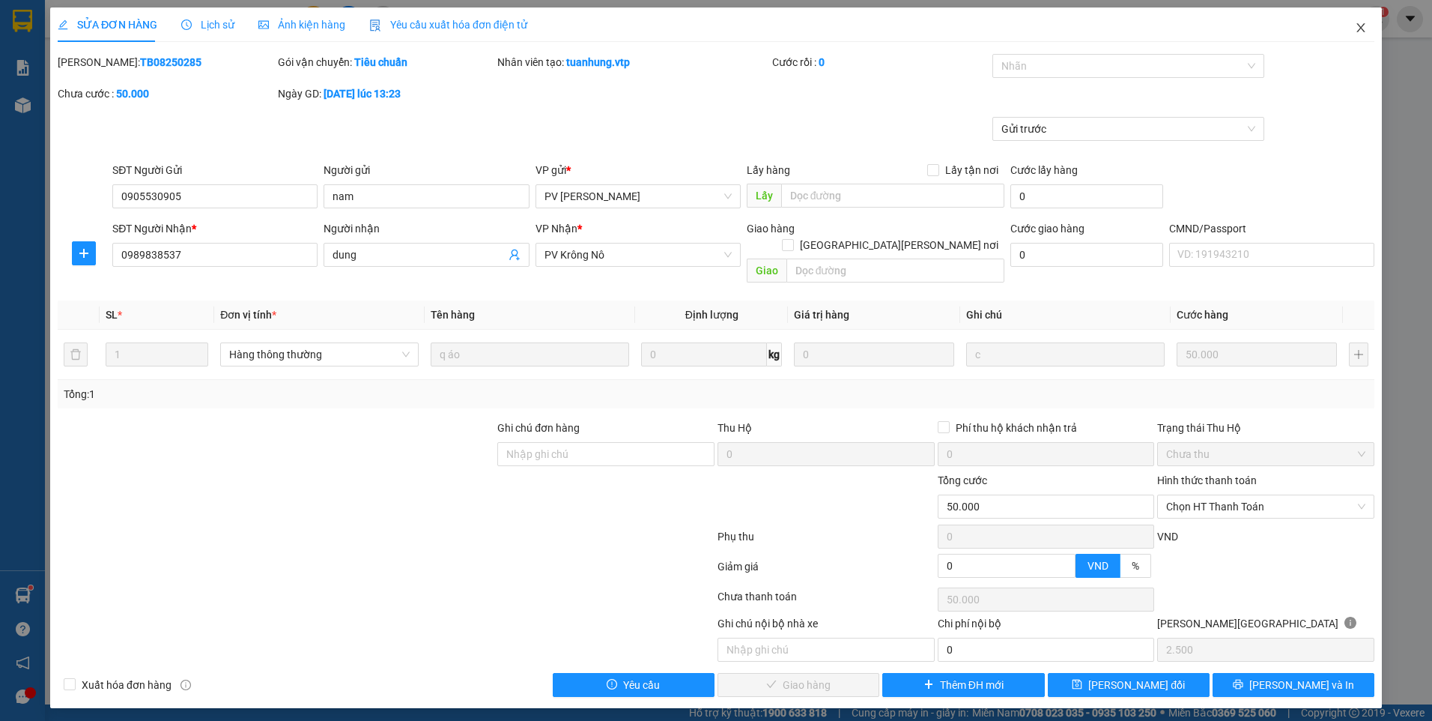
click at [1366, 28] on icon "close" at bounding box center [1361, 28] width 12 height 12
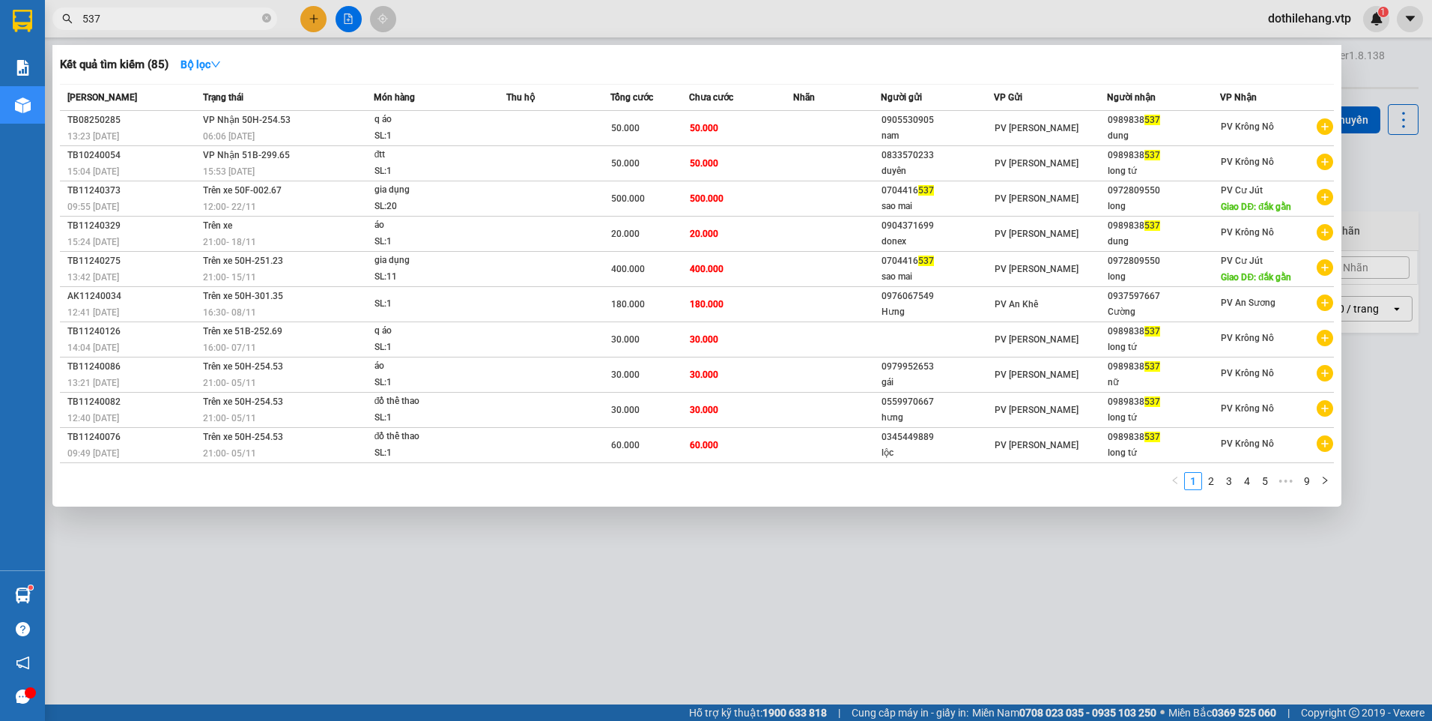
click at [206, 18] on input "537" at bounding box center [170, 18] width 177 height 16
click at [1319, 479] on button "button" at bounding box center [1325, 481] width 18 height 18
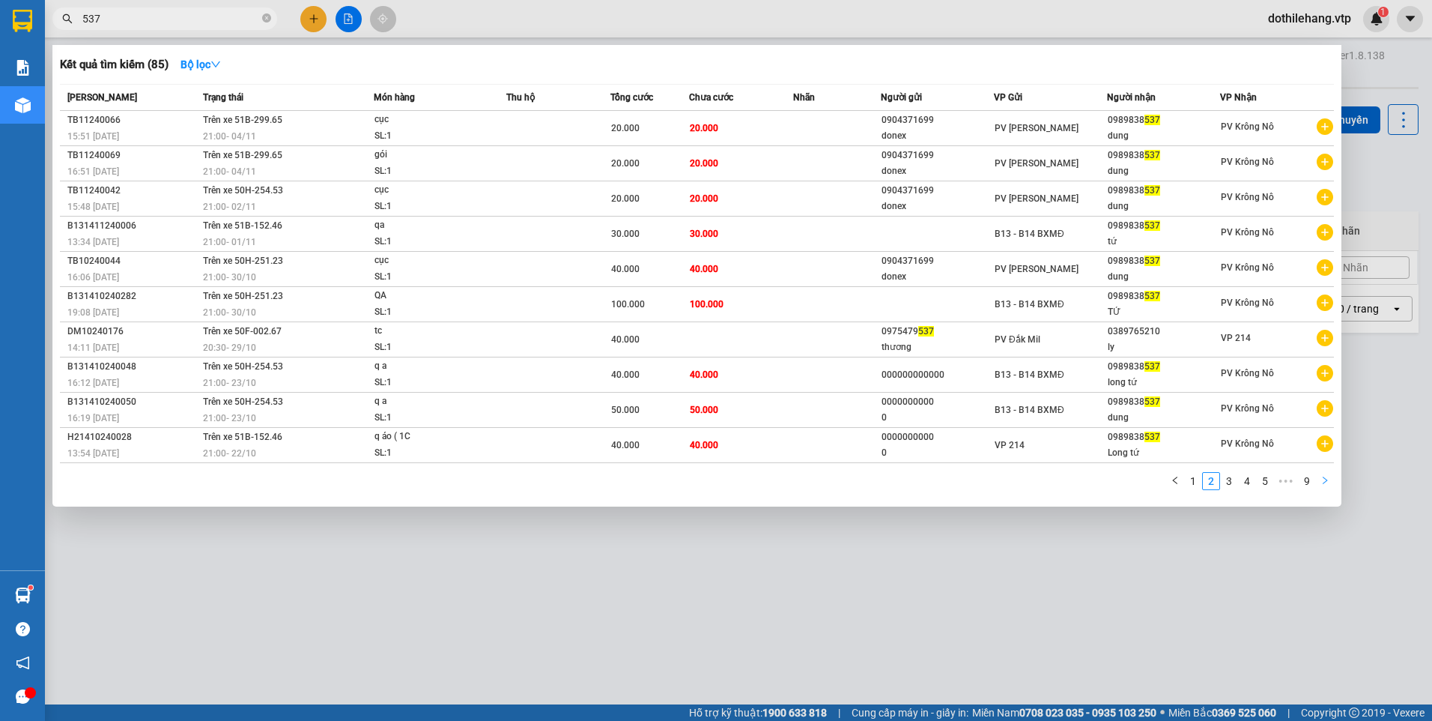
click at [1326, 479] on icon "right" at bounding box center [1324, 480] width 9 height 9
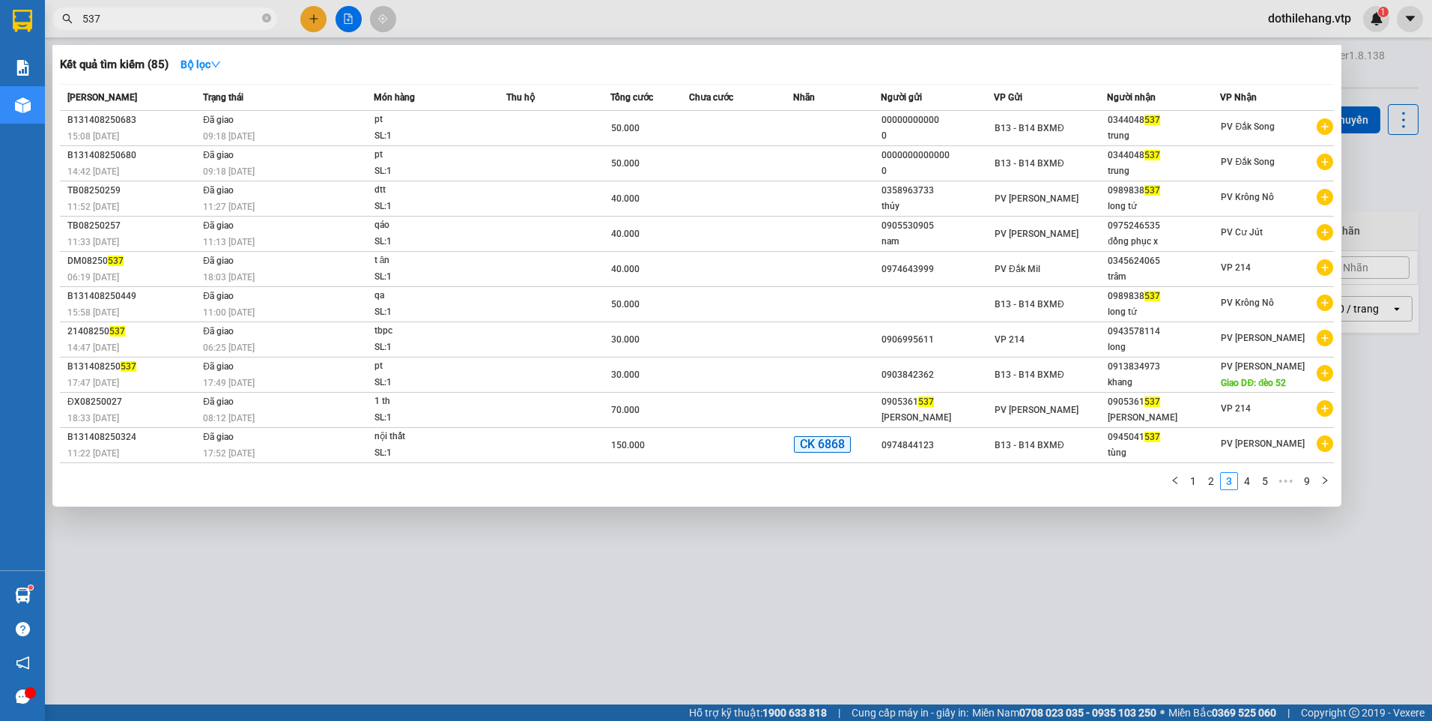
click at [341, 25] on div at bounding box center [716, 360] width 1432 height 721
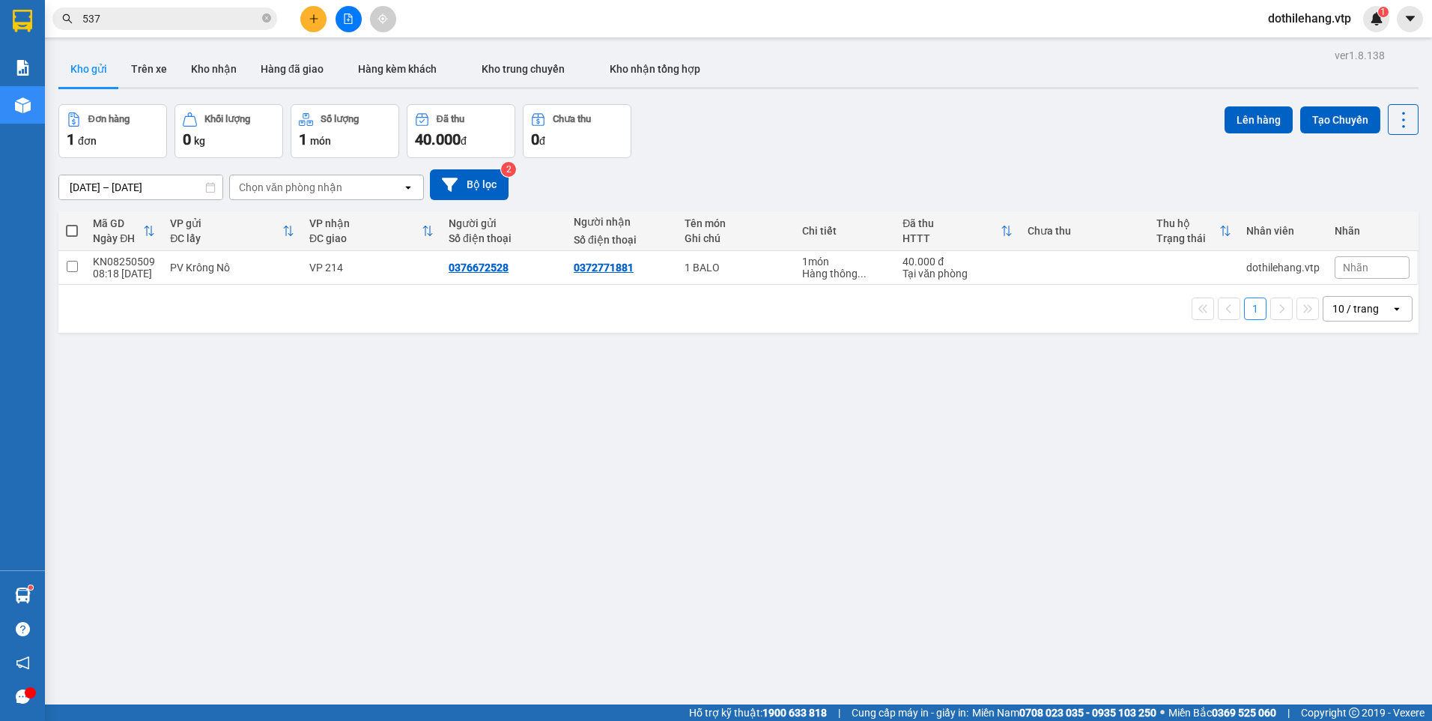
click at [339, 13] on button at bounding box center [349, 19] width 26 height 26
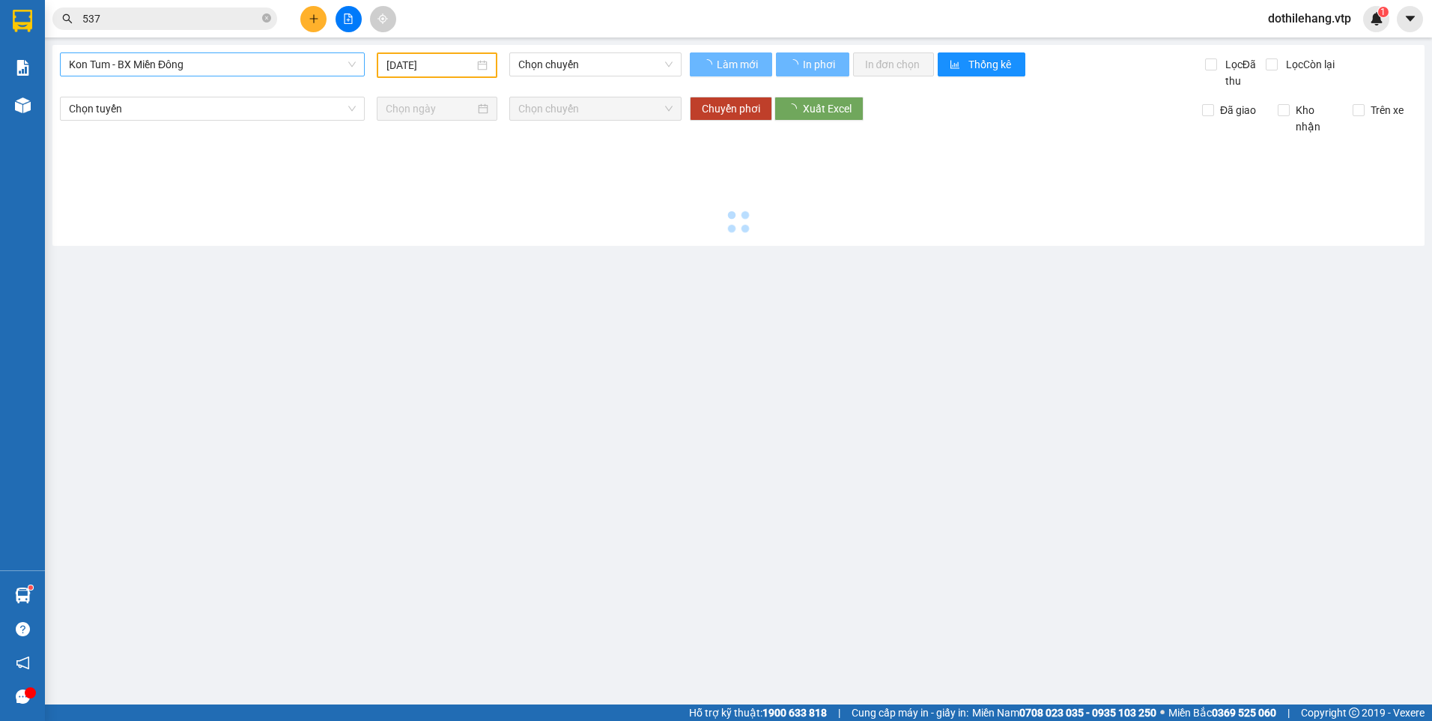
type input "[DATE]"
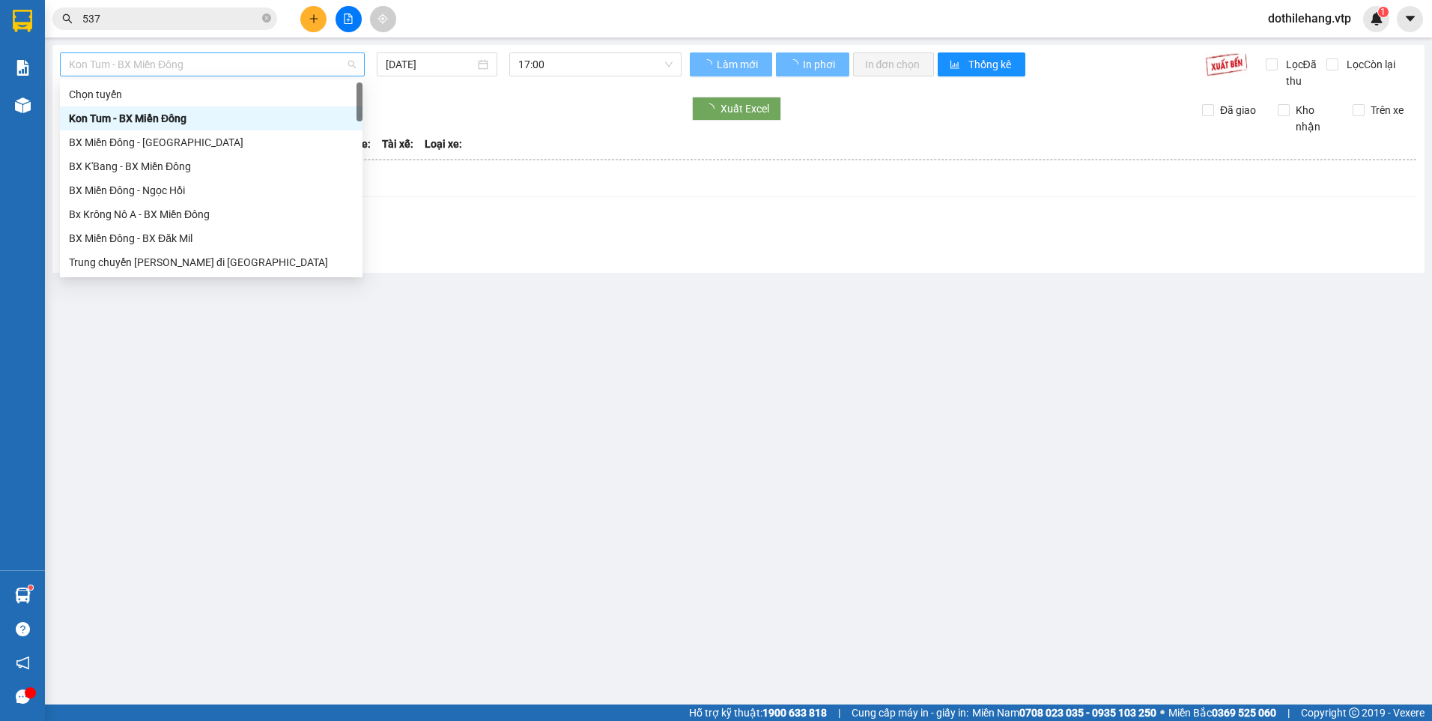
click at [191, 65] on span "Kon Tum - BX Miền Đông" at bounding box center [212, 64] width 287 height 22
type input "A"
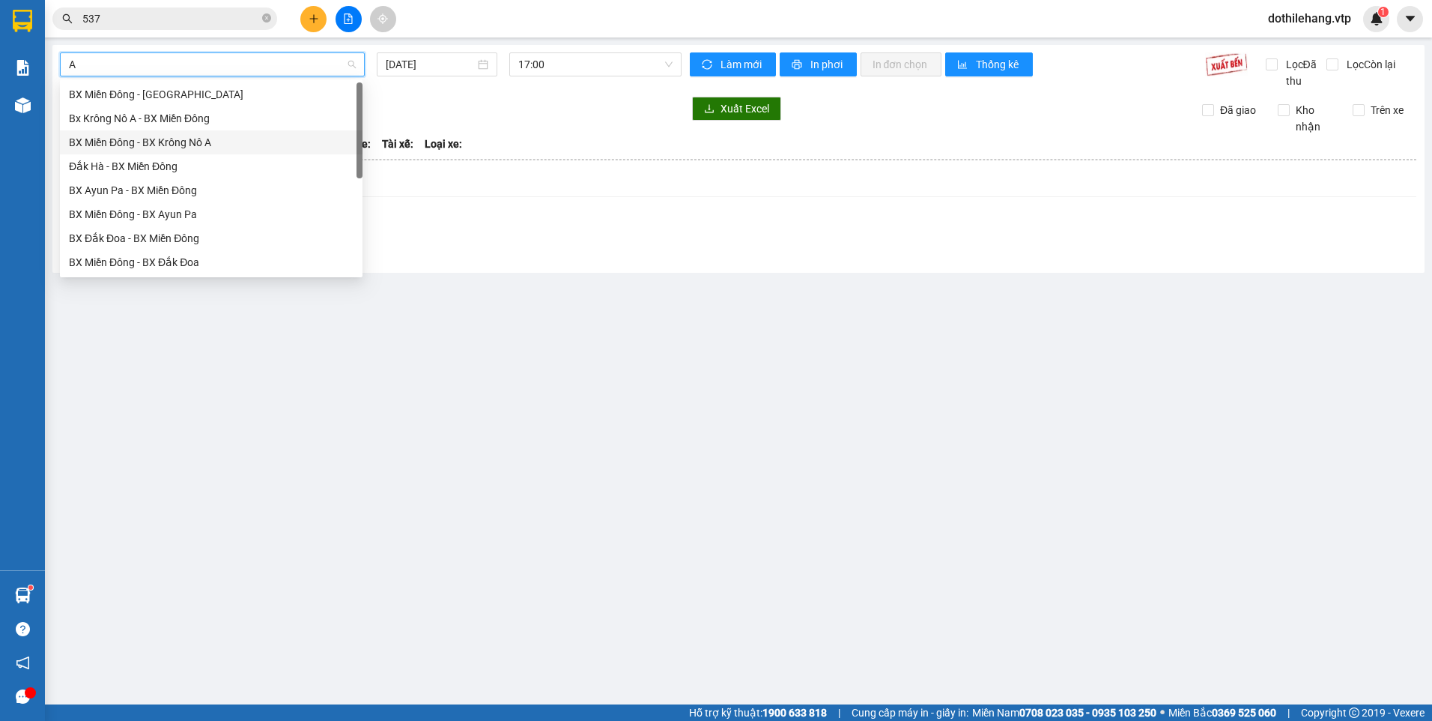
click at [163, 139] on div "BX Miền Đông - BX Krông Nô A" at bounding box center [211, 142] width 285 height 16
type input "[DATE]"
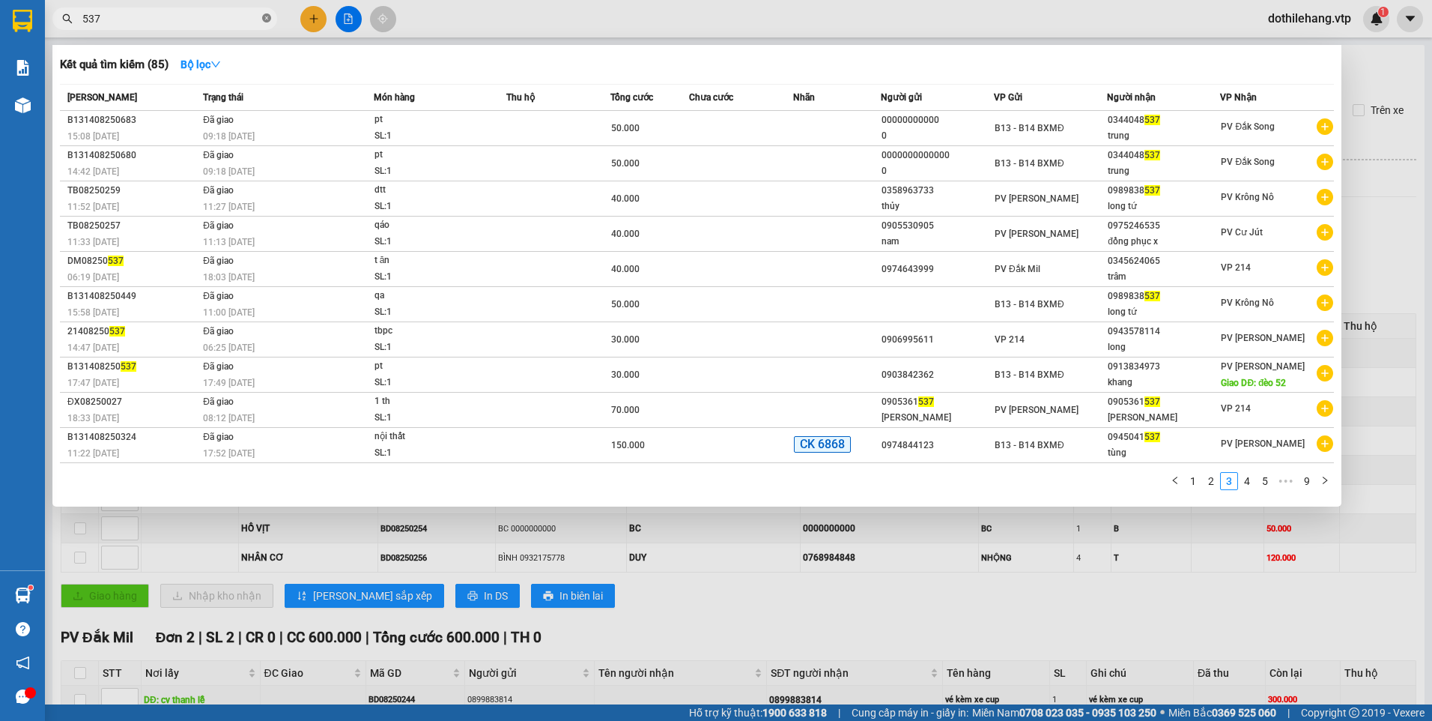
click at [263, 18] on icon "close-circle" at bounding box center [266, 17] width 9 height 9
type input "168"
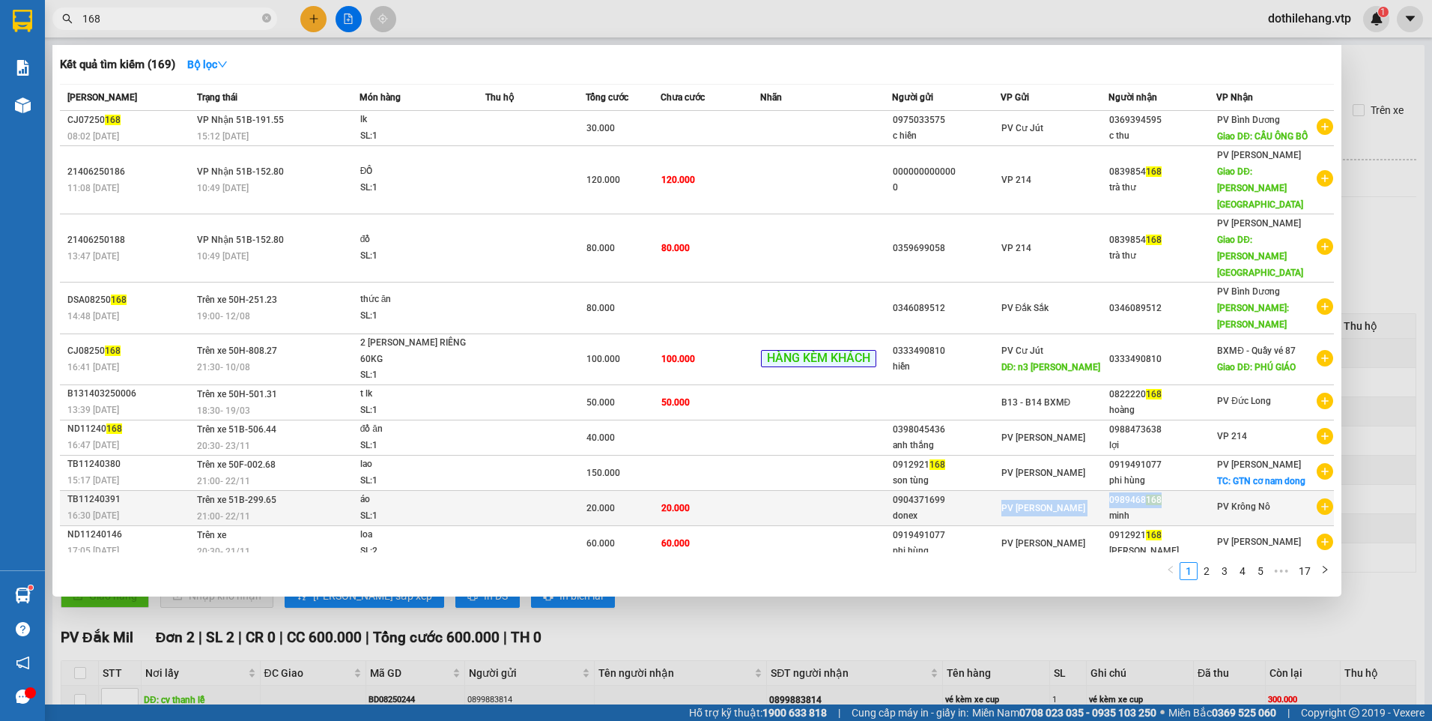
drag, startPoint x: 1166, startPoint y: 419, endPoint x: 1114, endPoint y: 414, distance: 51.9
click at [1114, 490] on tr "TB11240391 16:30 [DATE] Trên xe 51B-299.65 21:00 [DATE] áo SL: 1 20.000 20.000 …" at bounding box center [697, 507] width 1274 height 35
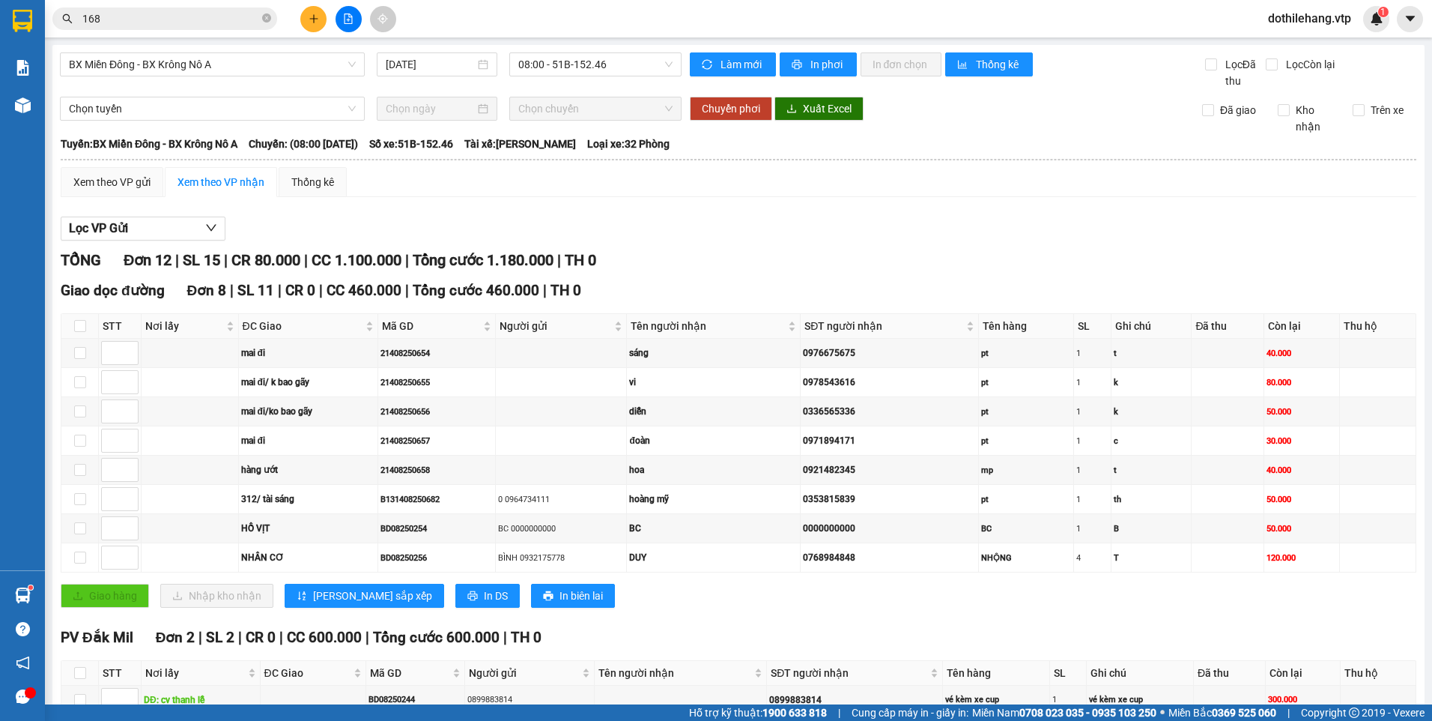
drag, startPoint x: 1129, startPoint y: 412, endPoint x: 668, endPoint y: 185, distance: 513.5
click at [788, 233] on div "Lọc VP Gửi" at bounding box center [739, 228] width 1356 height 25
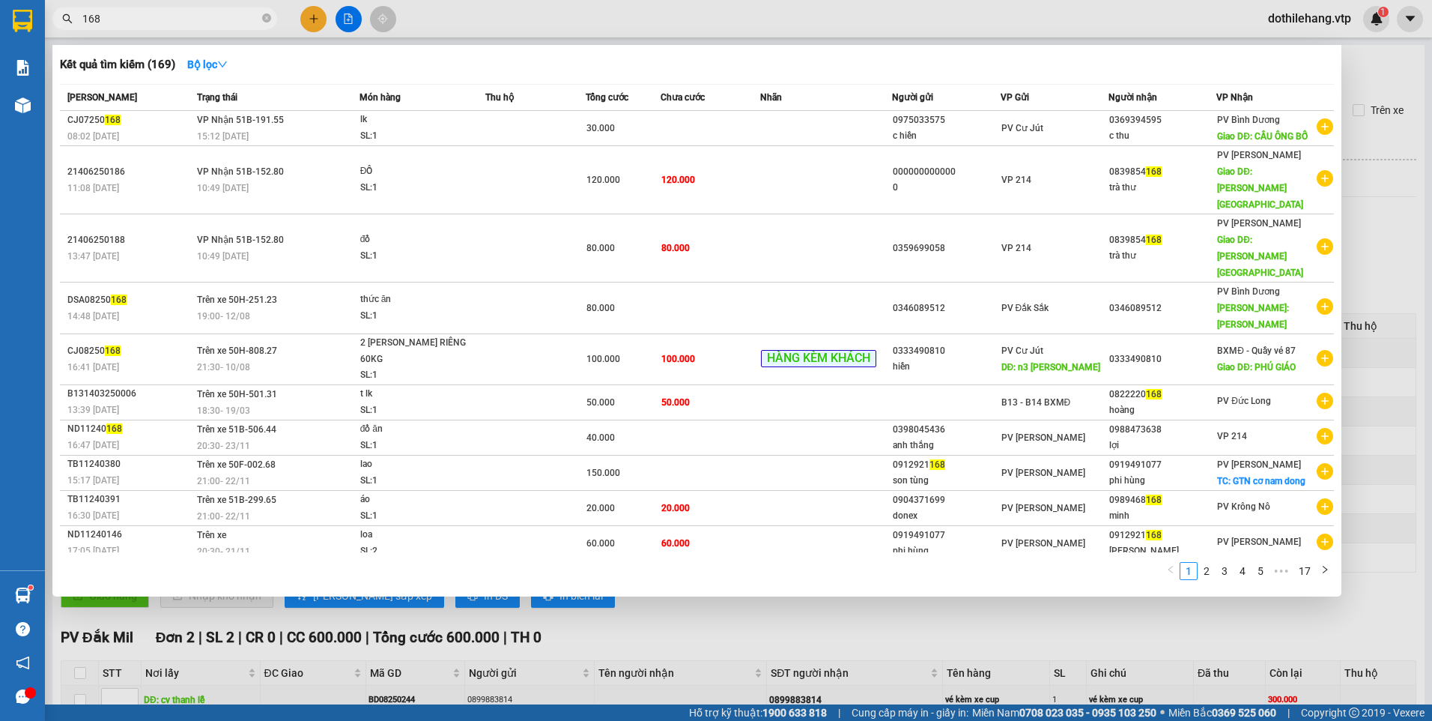
click at [169, 22] on input "168" at bounding box center [170, 18] width 177 height 16
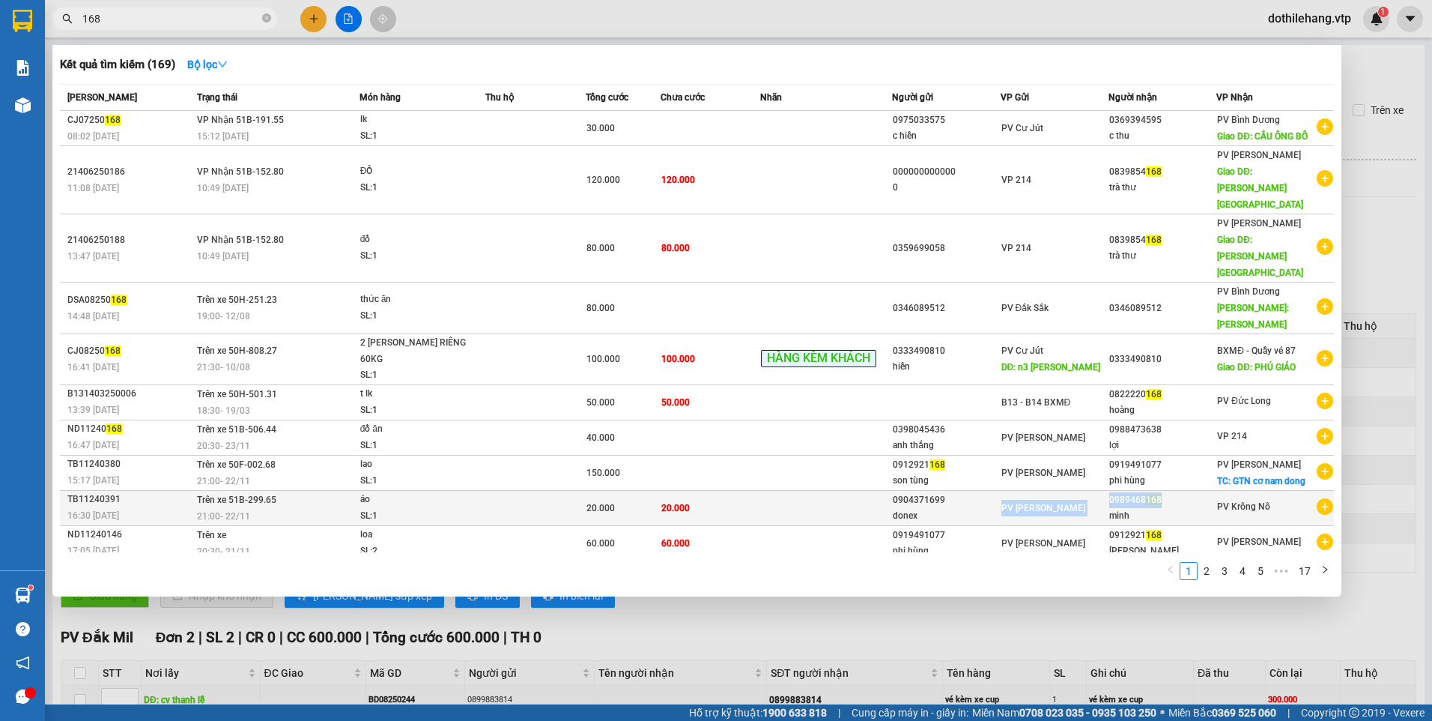
drag, startPoint x: 1166, startPoint y: 413, endPoint x: 1115, endPoint y: 415, distance: 51.0
click at [1115, 490] on tr "TB11240391 16:30 [DATE] Trên xe 51B-299.65 21:00 [DATE] áo SL: 1 20.000 20.000 …" at bounding box center [697, 507] width 1274 height 35
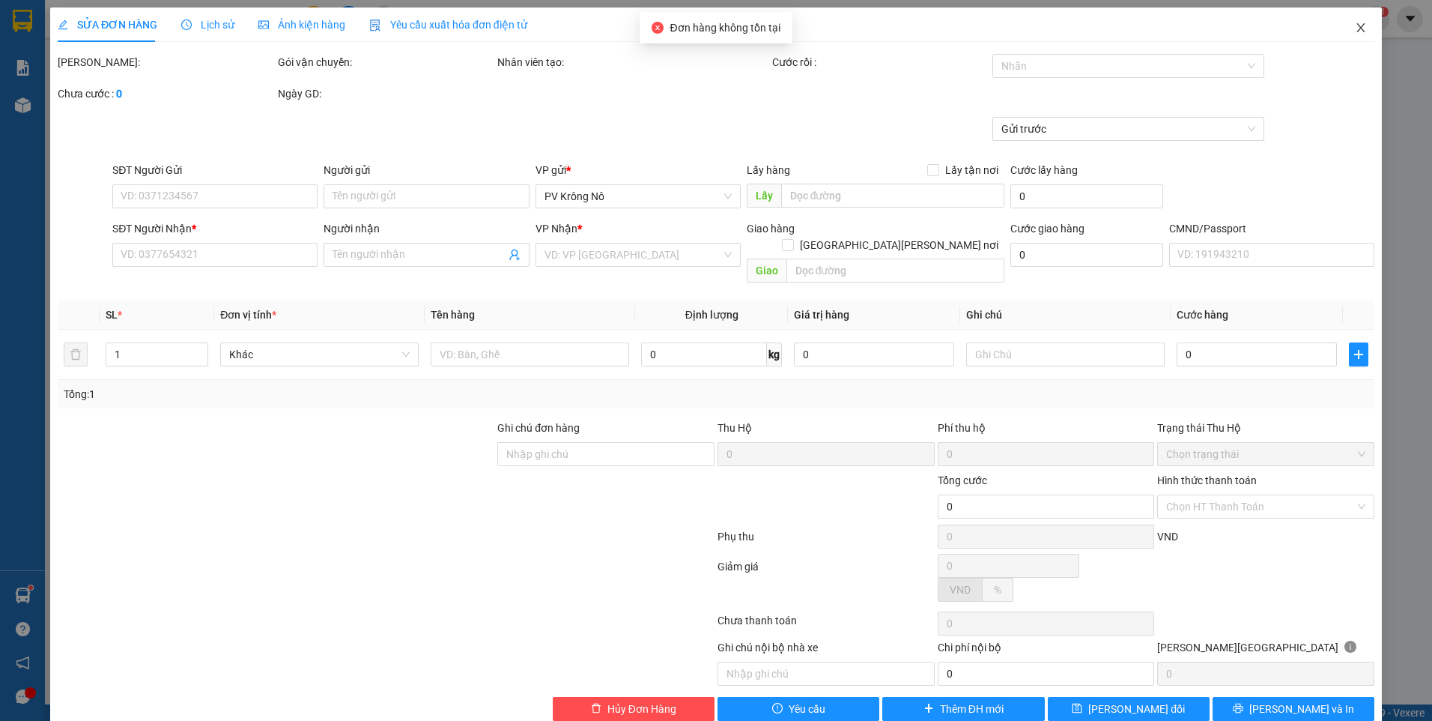
drag, startPoint x: 1115, startPoint y: 415, endPoint x: 1349, endPoint y: 28, distance: 452.3
click at [1356, 28] on icon "close" at bounding box center [1360, 27] width 8 height 9
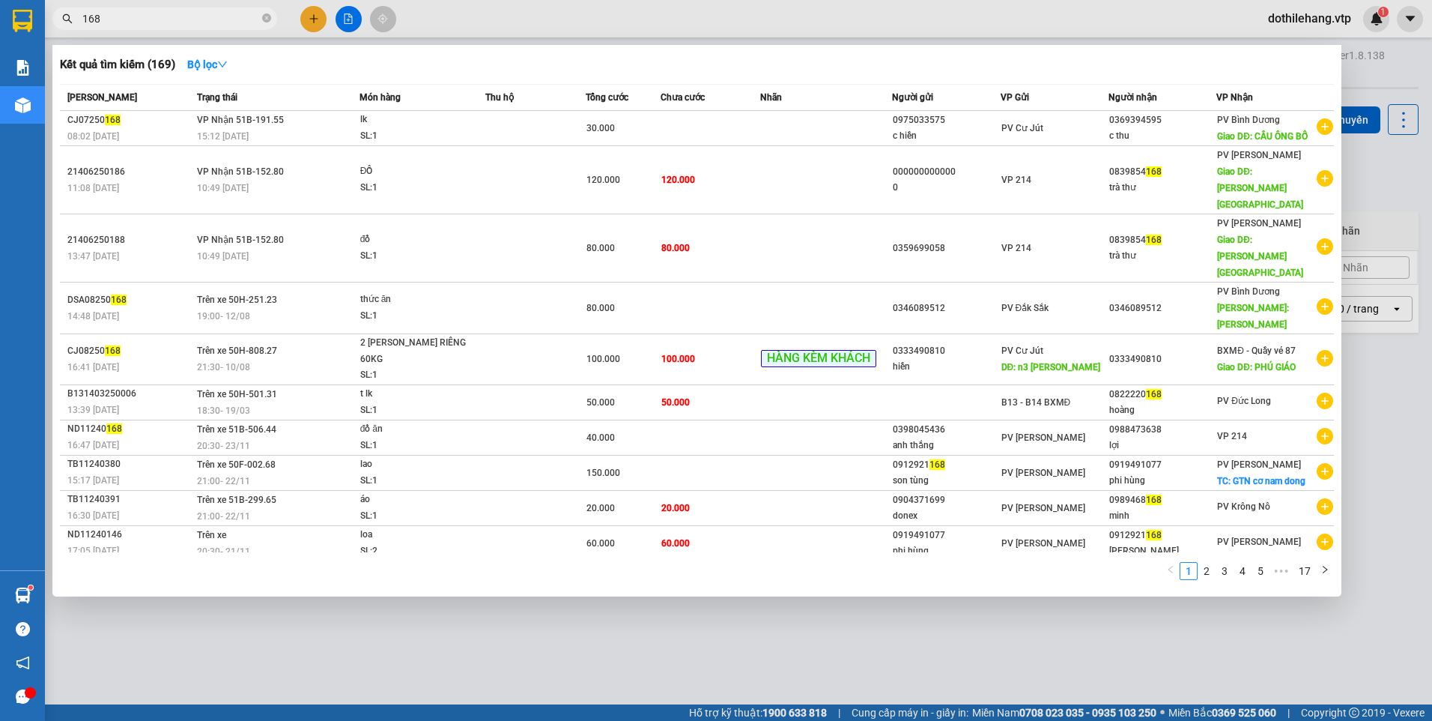
click at [240, 20] on input "168" at bounding box center [170, 18] width 177 height 16
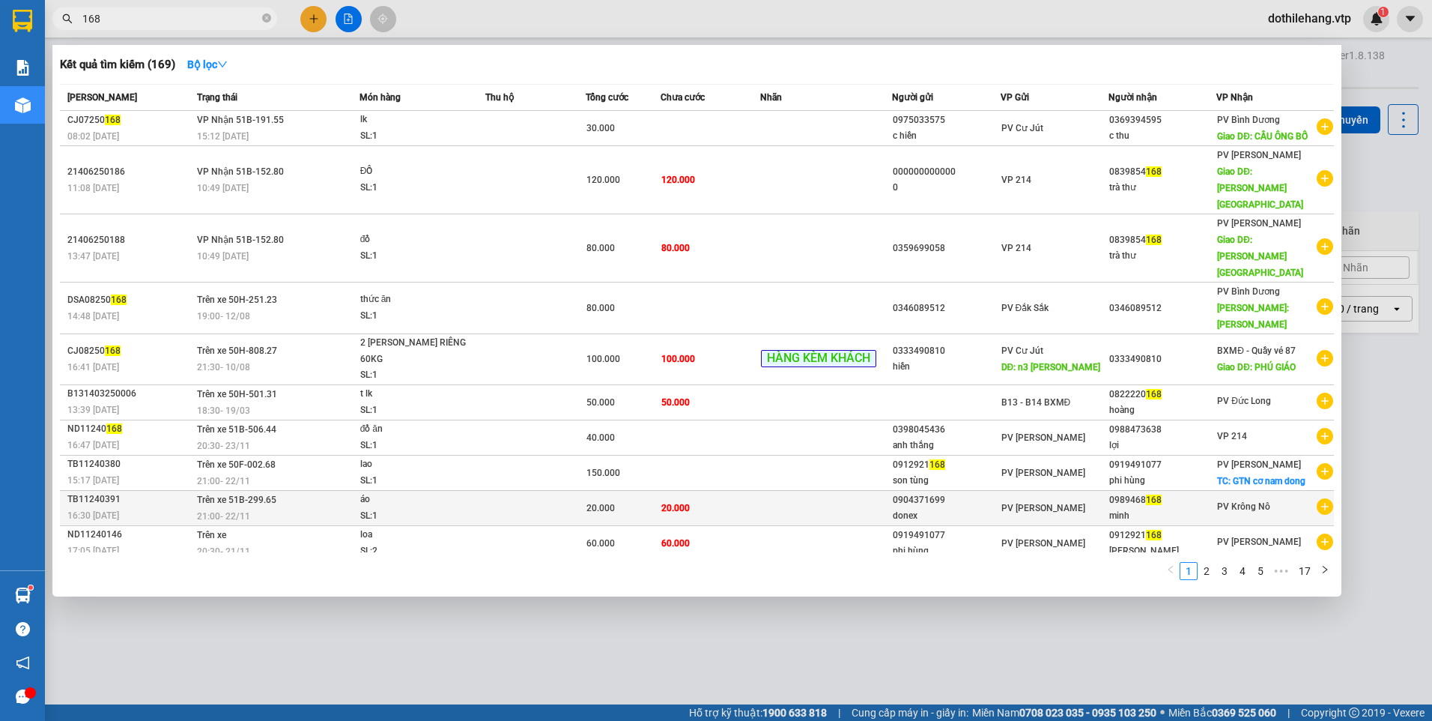
click at [1162, 494] on span "168" at bounding box center [1154, 499] width 16 height 10
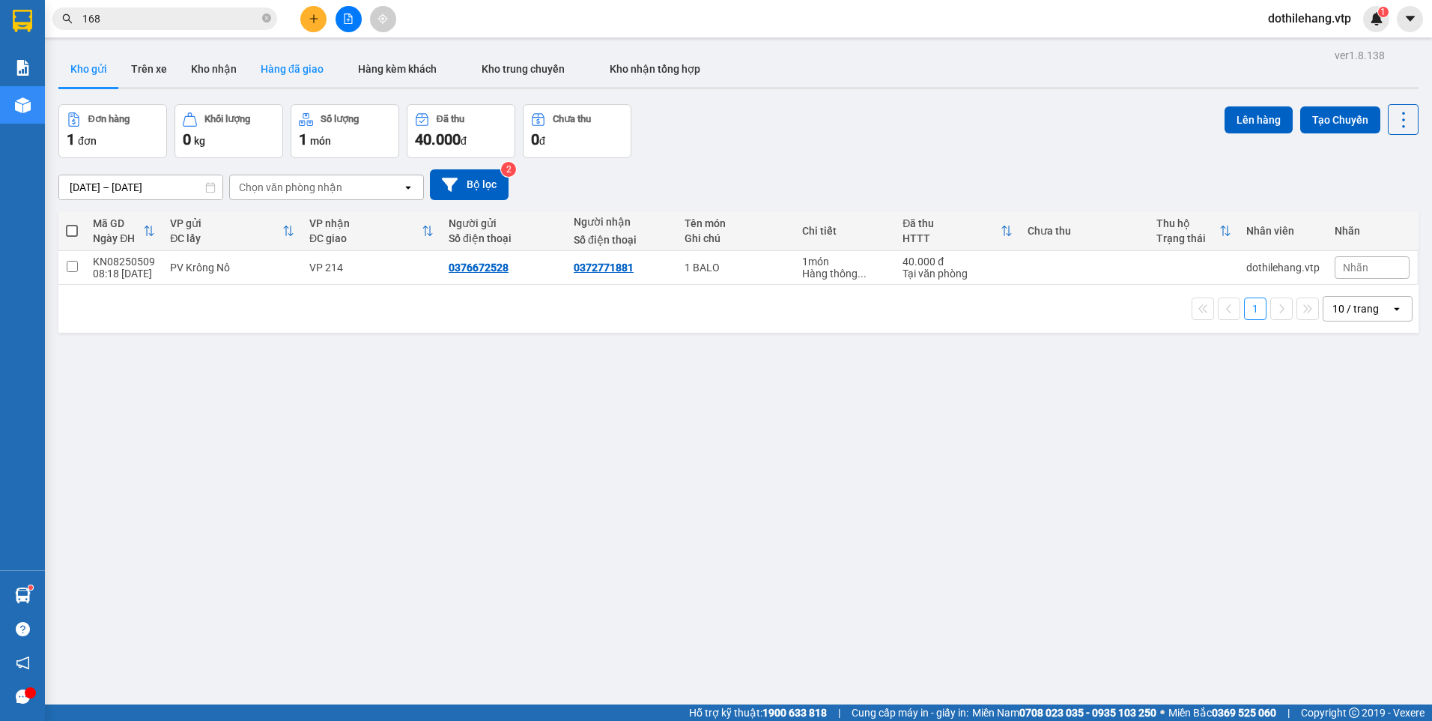
click at [293, 63] on button "Hàng đã giao" at bounding box center [292, 69] width 87 height 36
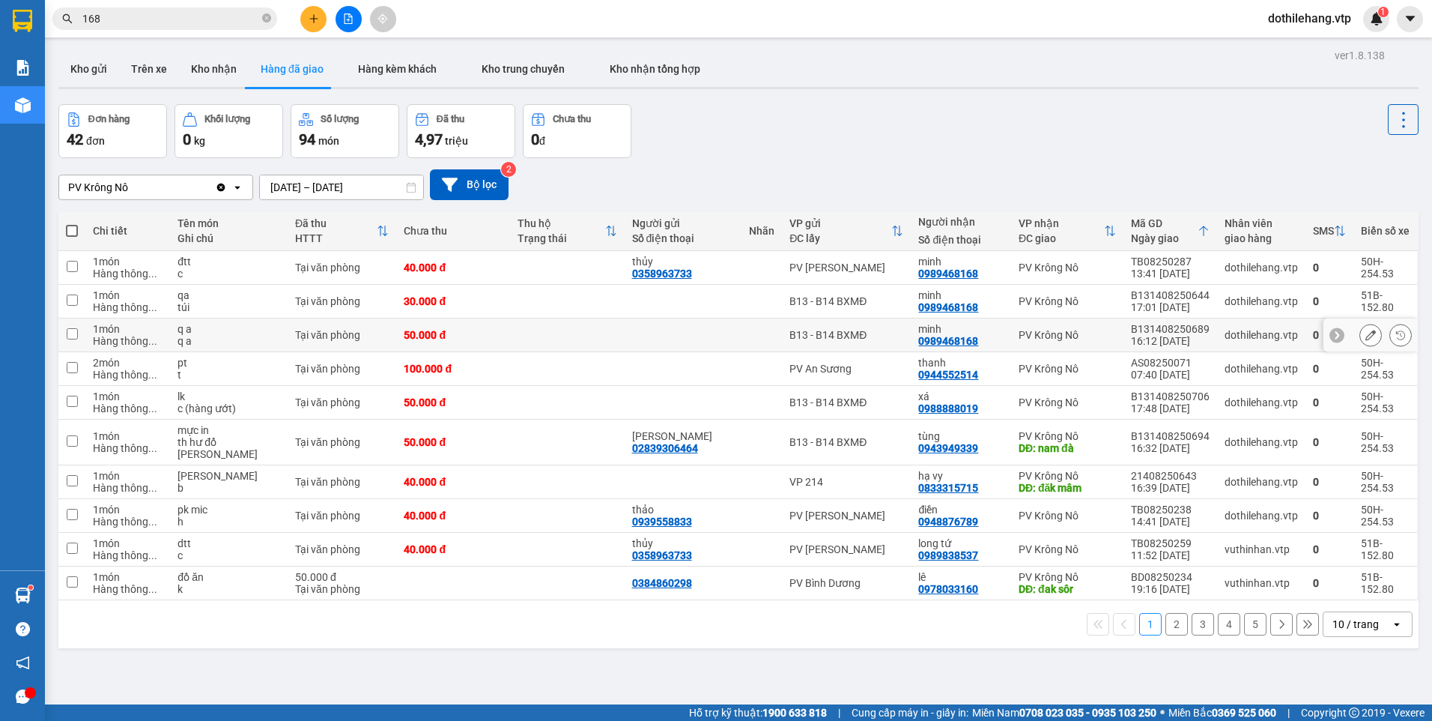
click at [1360, 329] on button at bounding box center [1370, 335] width 21 height 26
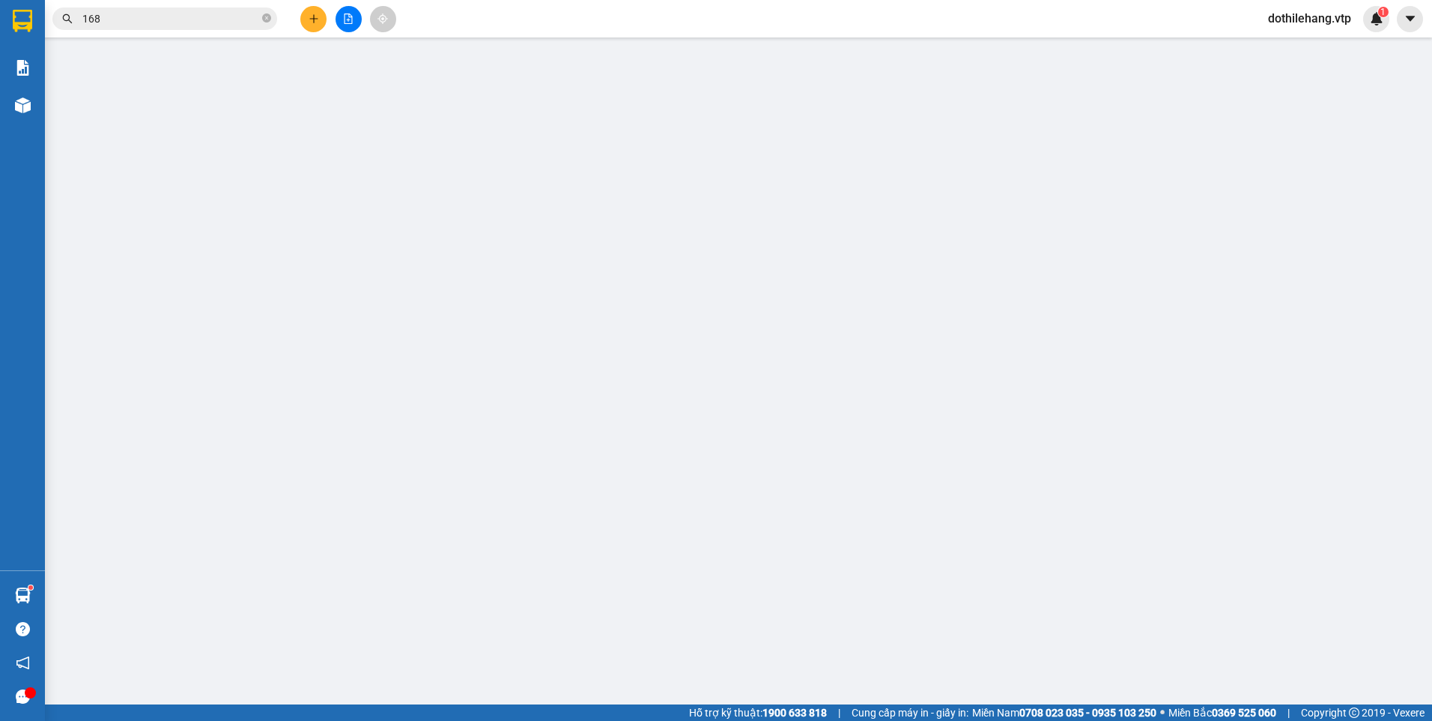
type input "0989468168"
type input "minh"
type input "50.000"
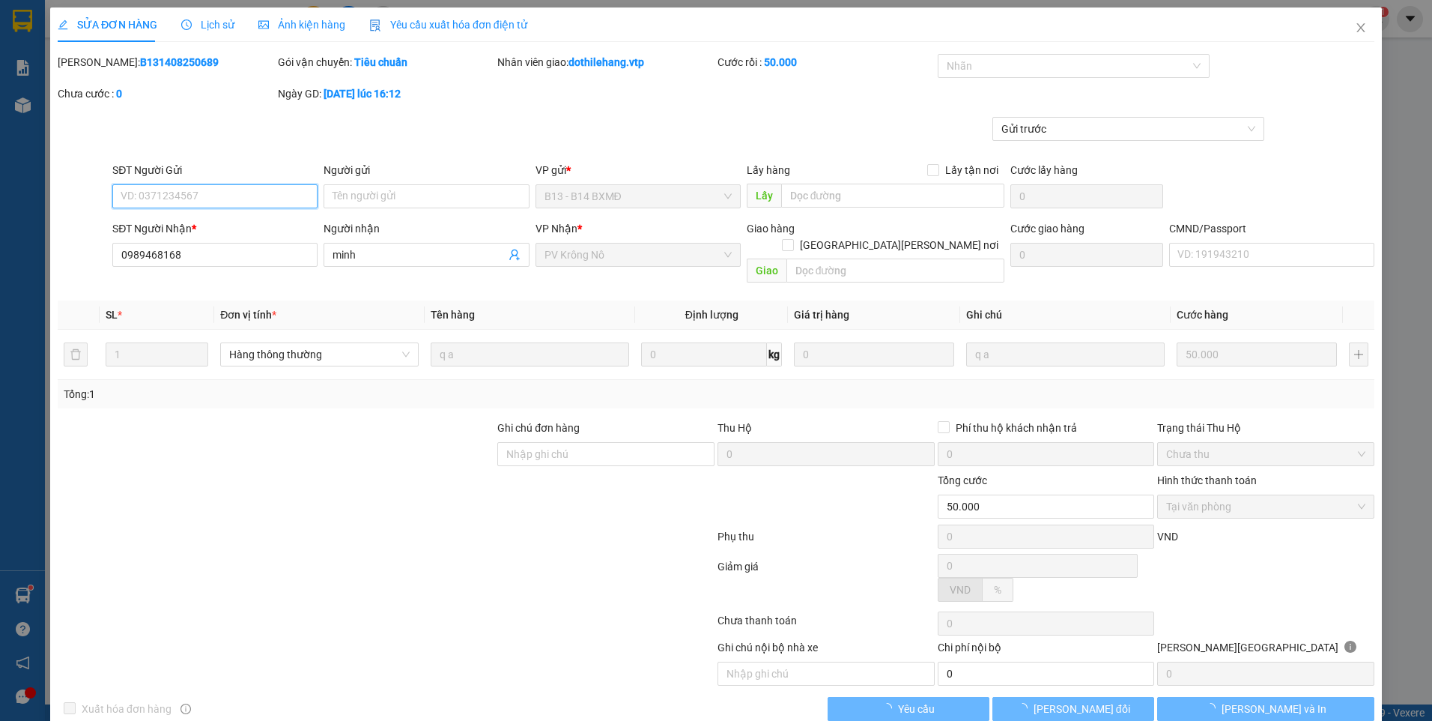
type input "2.500"
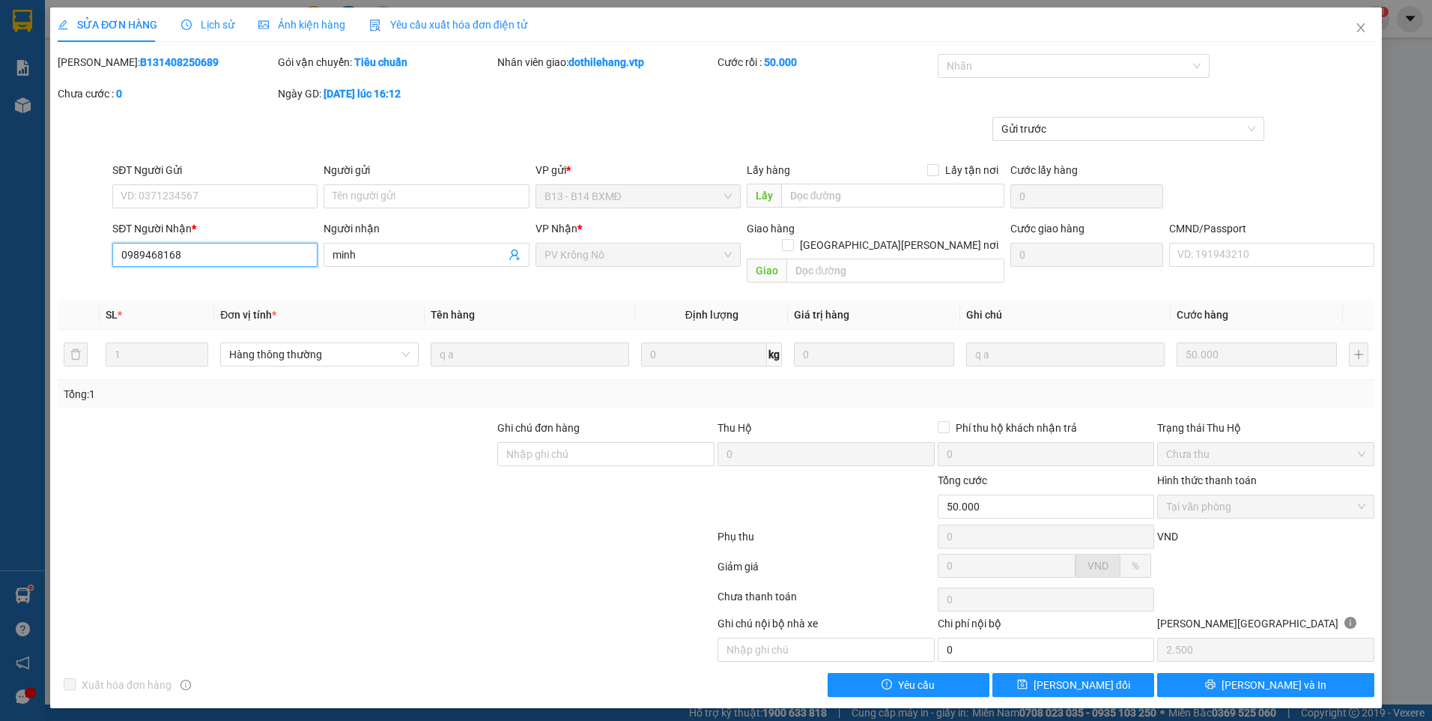
drag, startPoint x: 199, startPoint y: 253, endPoint x: 84, endPoint y: 244, distance: 115.7
click at [83, 244] on div "SĐT Người [PERSON_NAME] * 0989468168 0989468168 Người [PERSON_NAME] [PERSON_NAM…" at bounding box center [716, 254] width 1320 height 69
click at [1358, 32] on icon "close" at bounding box center [1360, 27] width 8 height 9
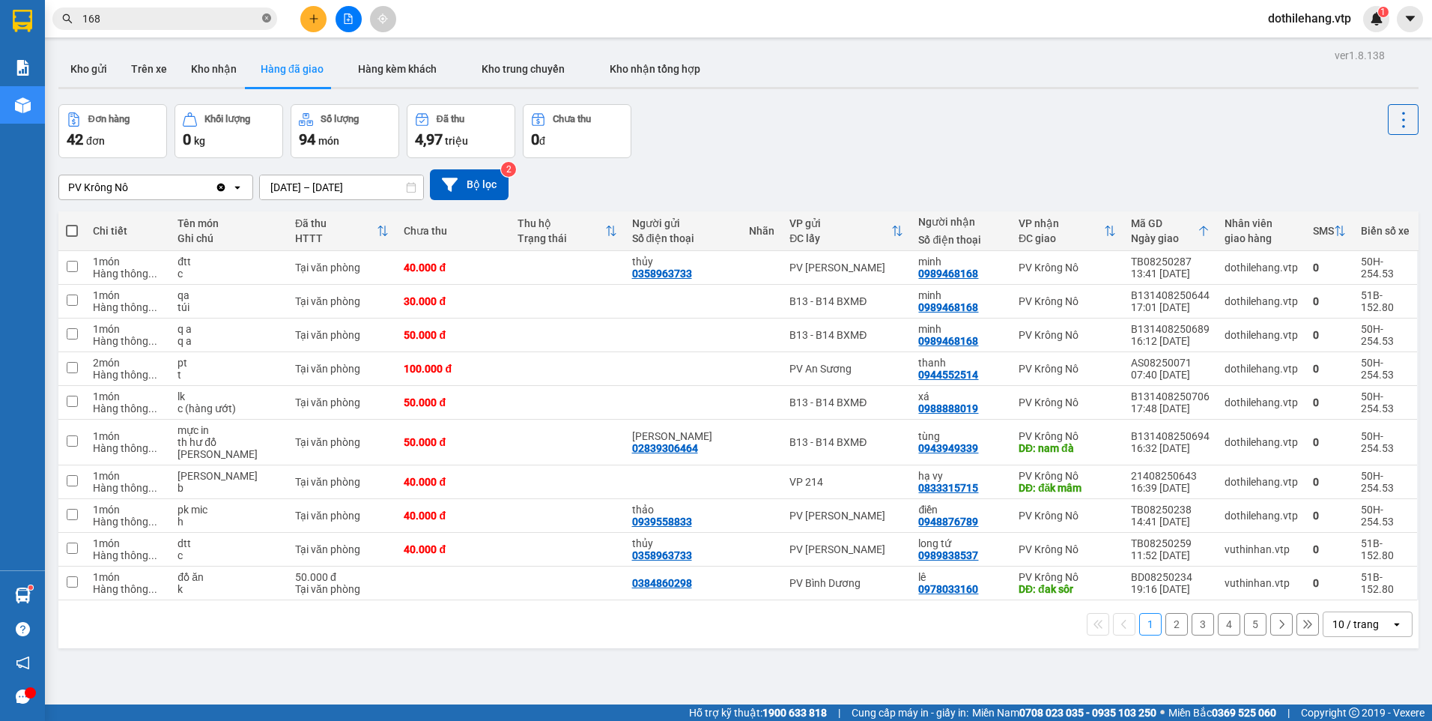
click at [270, 19] on icon "close-circle" at bounding box center [266, 17] width 9 height 9
paste input "0989468168"
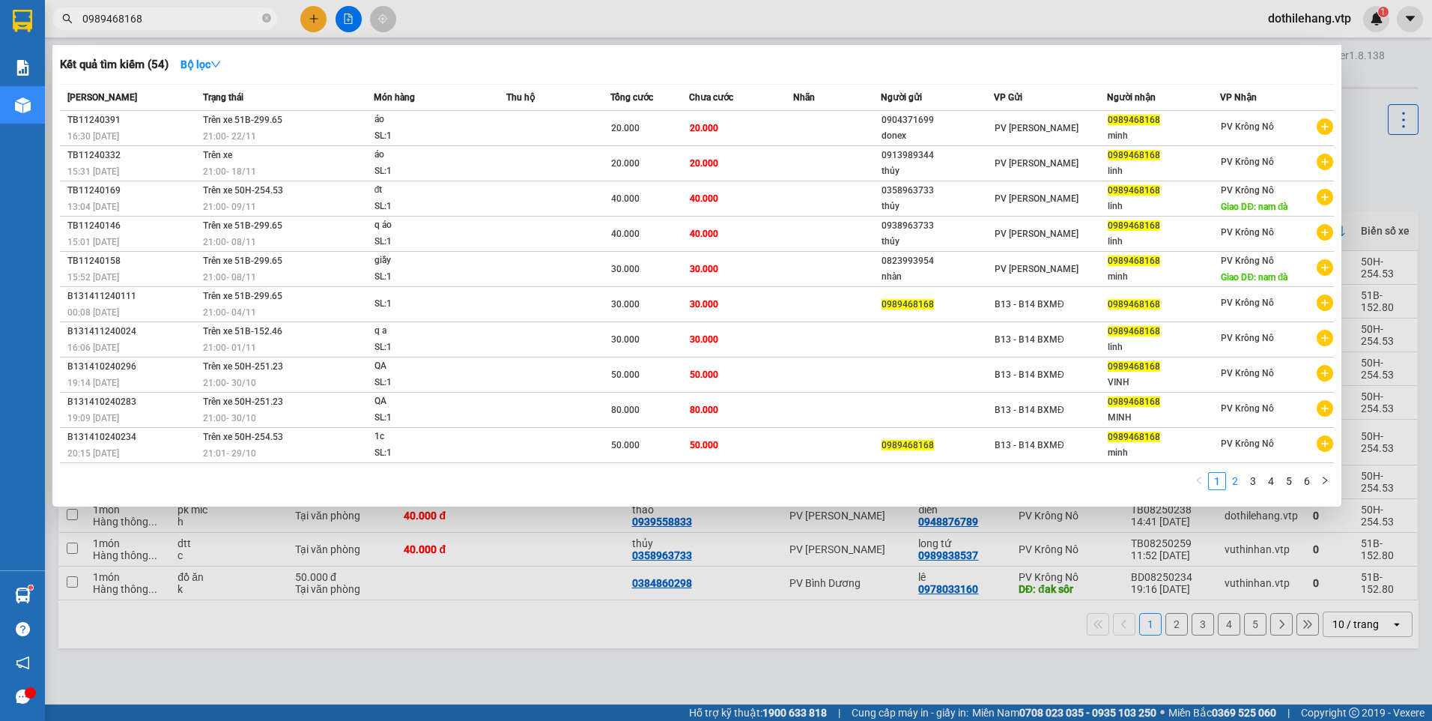
type input "0989468168"
click at [1234, 485] on link "2" at bounding box center [1235, 481] width 16 height 16
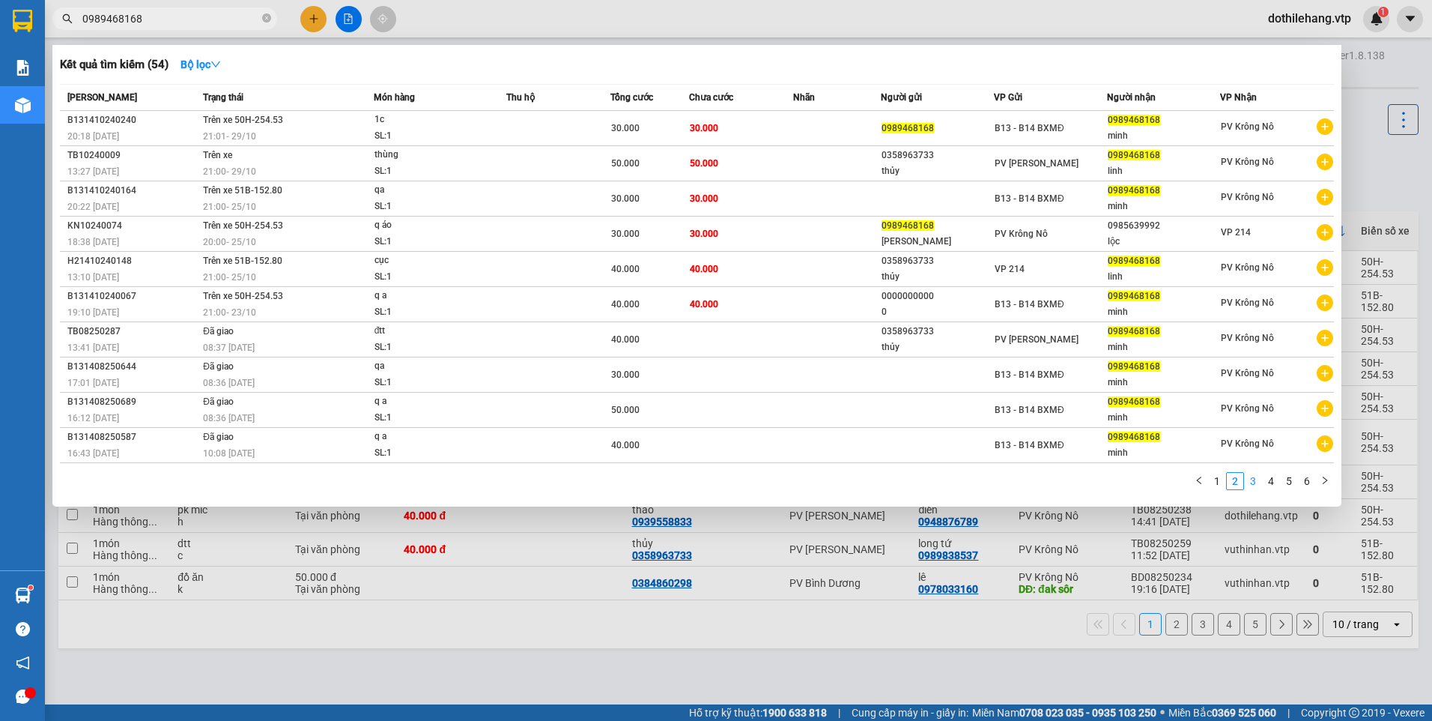
click at [1252, 477] on link "3" at bounding box center [1253, 481] width 16 height 16
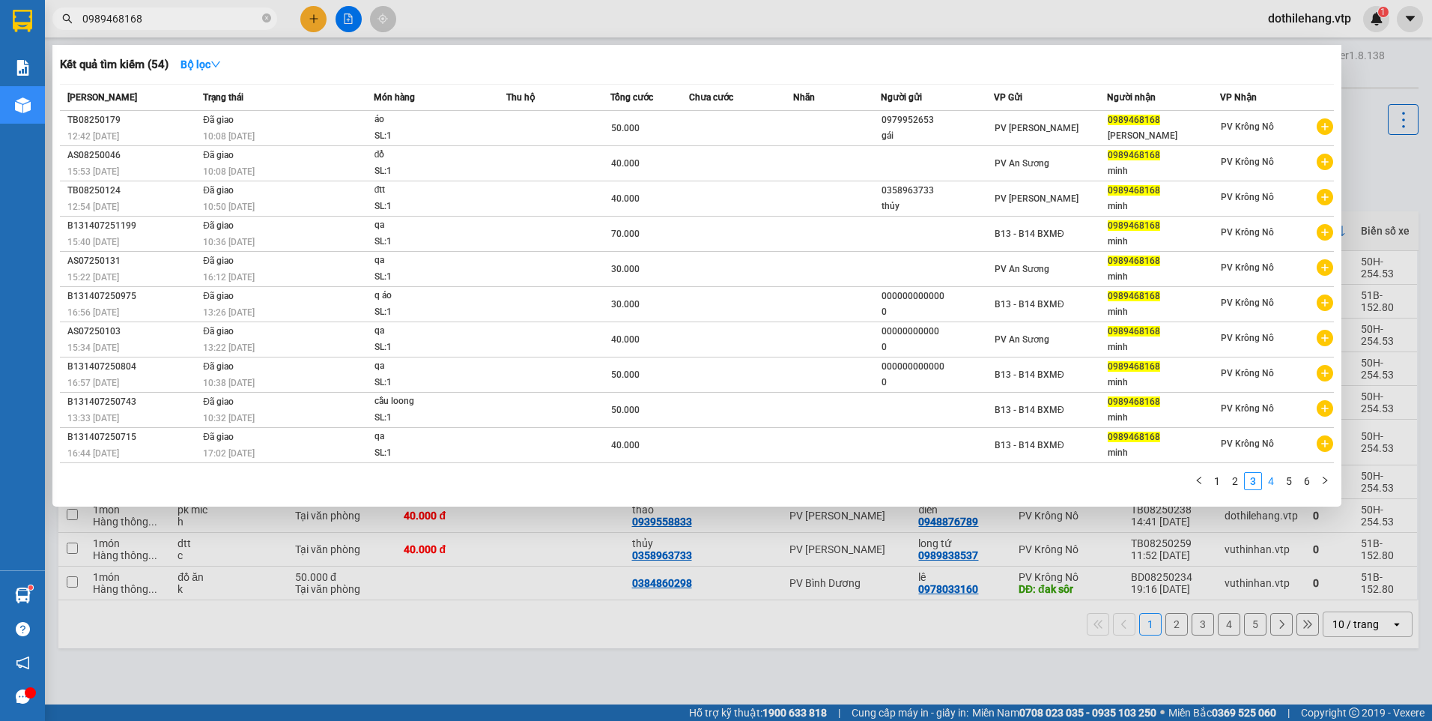
click at [1272, 482] on link "4" at bounding box center [1271, 481] width 16 height 16
click at [1247, 482] on link "3" at bounding box center [1253, 481] width 16 height 16
click at [1240, 476] on link "2" at bounding box center [1235, 481] width 16 height 16
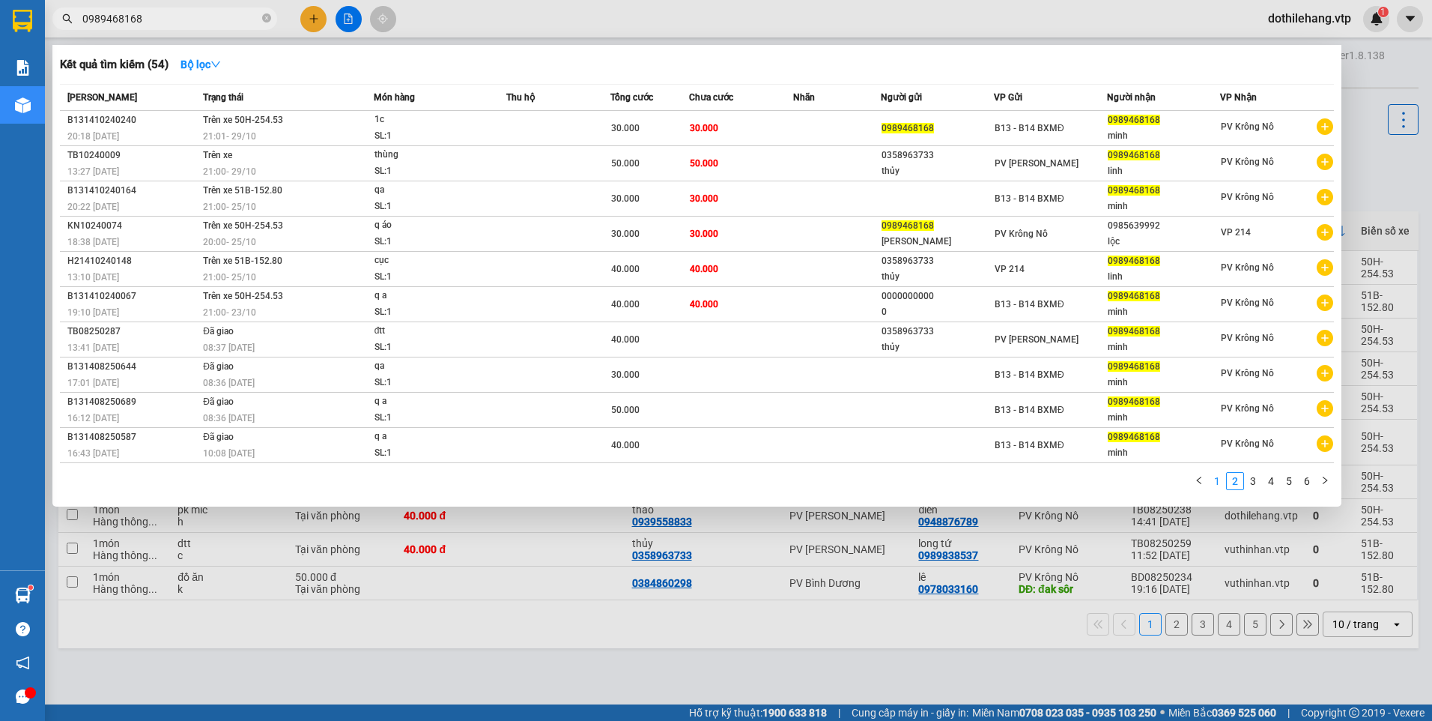
click at [1216, 482] on link "1" at bounding box center [1217, 481] width 16 height 16
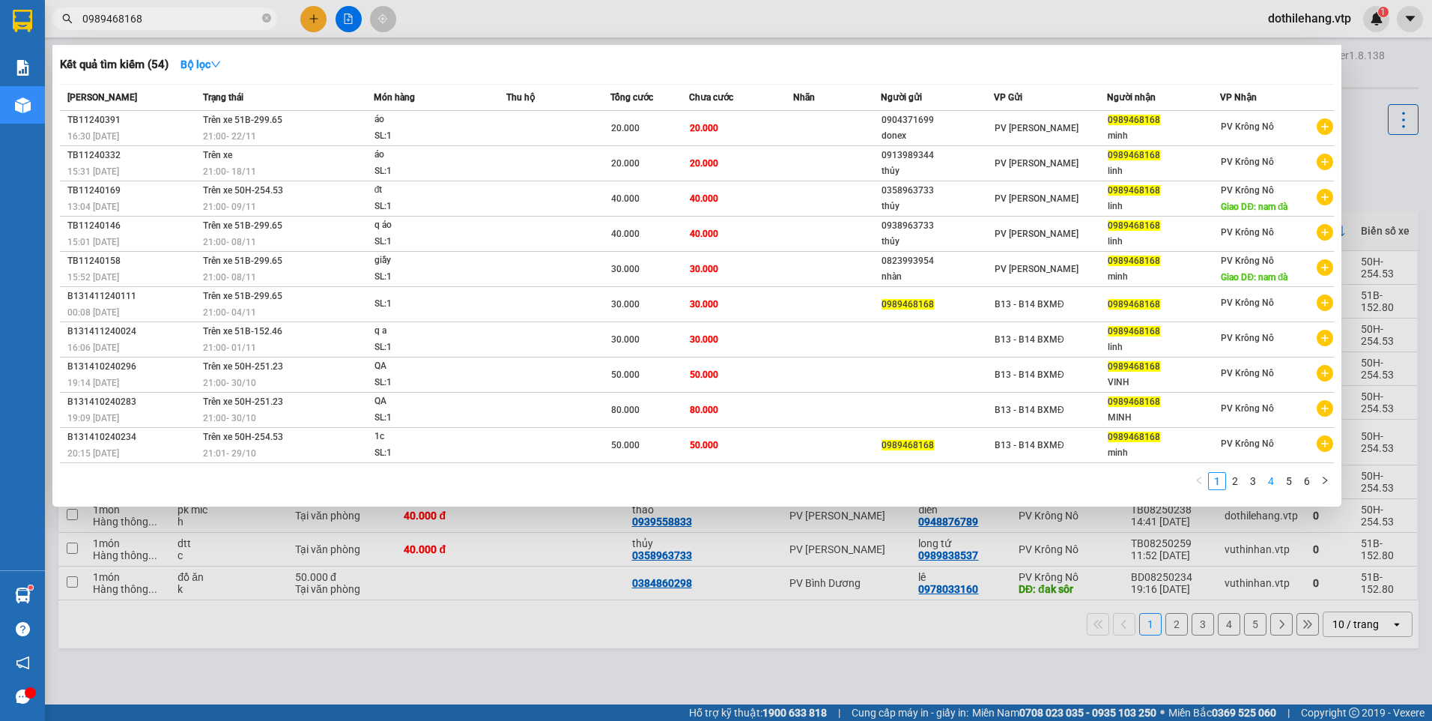
click at [1266, 479] on link "4" at bounding box center [1271, 481] width 16 height 16
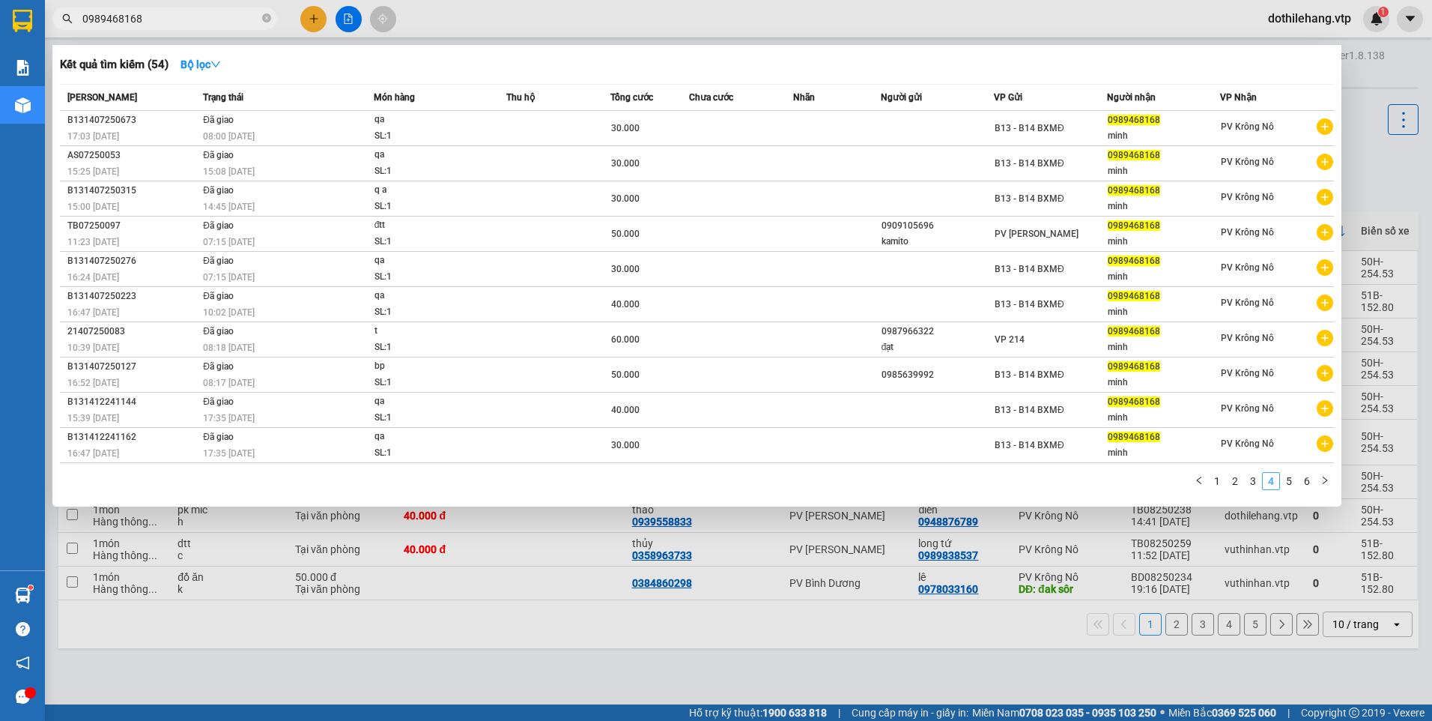
click at [1275, 480] on link "4" at bounding box center [1271, 481] width 16 height 16
click at [1282, 480] on link "5" at bounding box center [1289, 481] width 16 height 16
click at [1302, 471] on div "Mã ĐH Trạng thái Món hàng Thu hộ Tổng [PERSON_NAME] [PERSON_NAME] Người gửi VP …" at bounding box center [697, 291] width 1274 height 415
click at [1306, 485] on link "6" at bounding box center [1307, 481] width 16 height 16
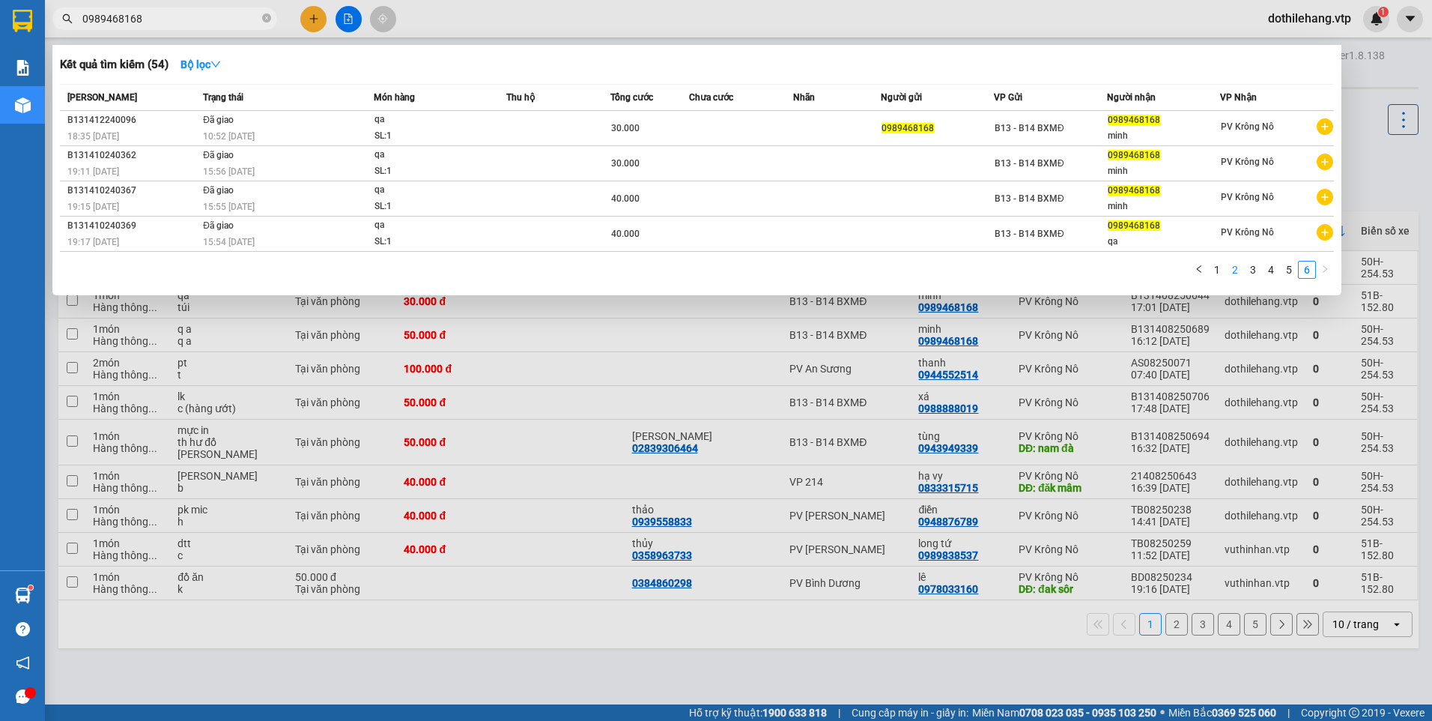
click at [1234, 271] on link "2" at bounding box center [1235, 269] width 16 height 16
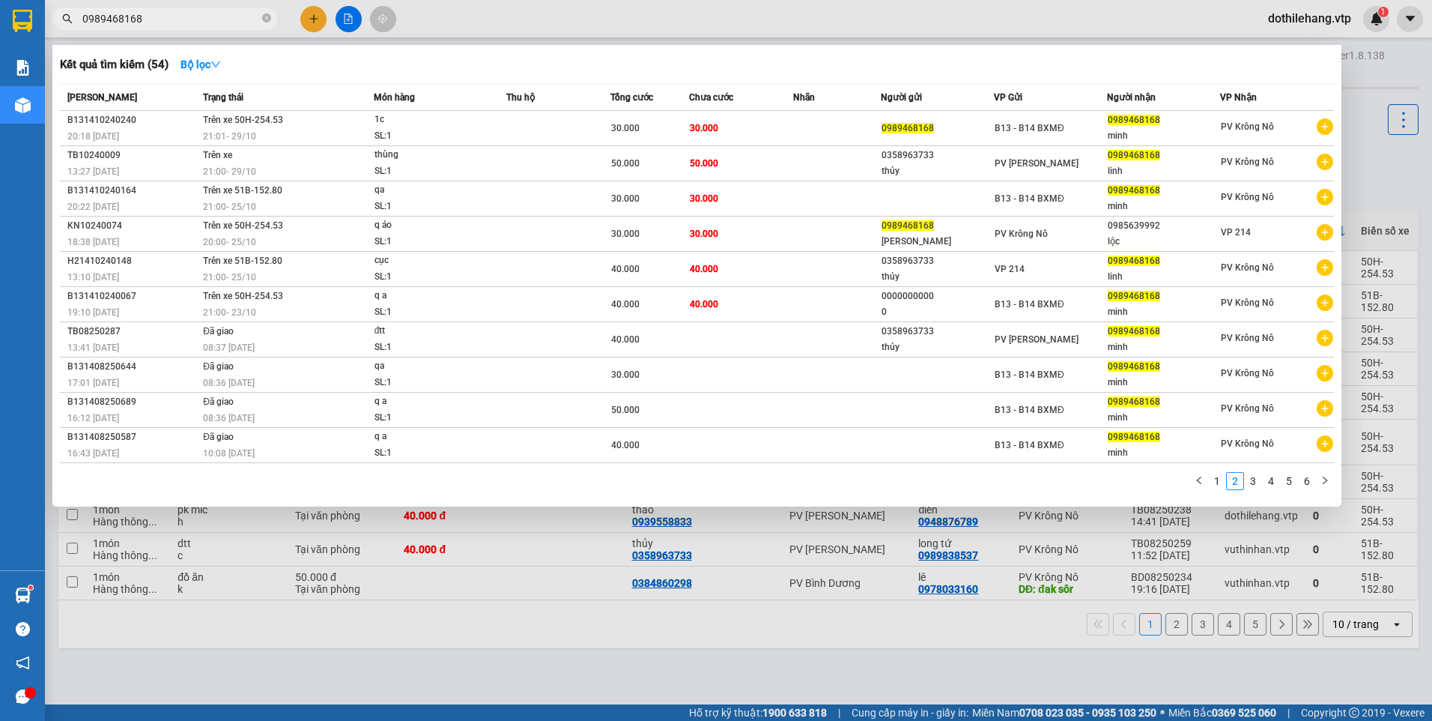
click at [355, 21] on div at bounding box center [716, 360] width 1432 height 721
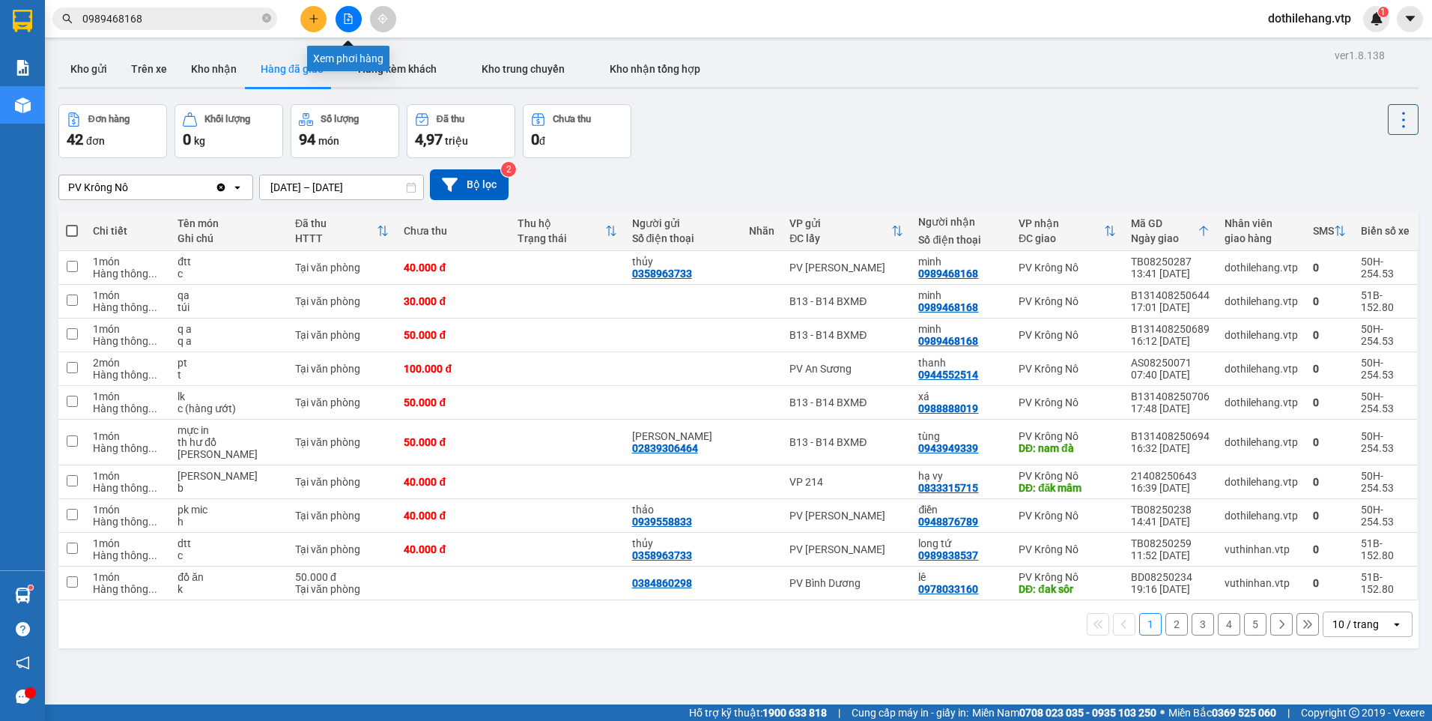
click at [354, 19] on button at bounding box center [349, 19] width 26 height 26
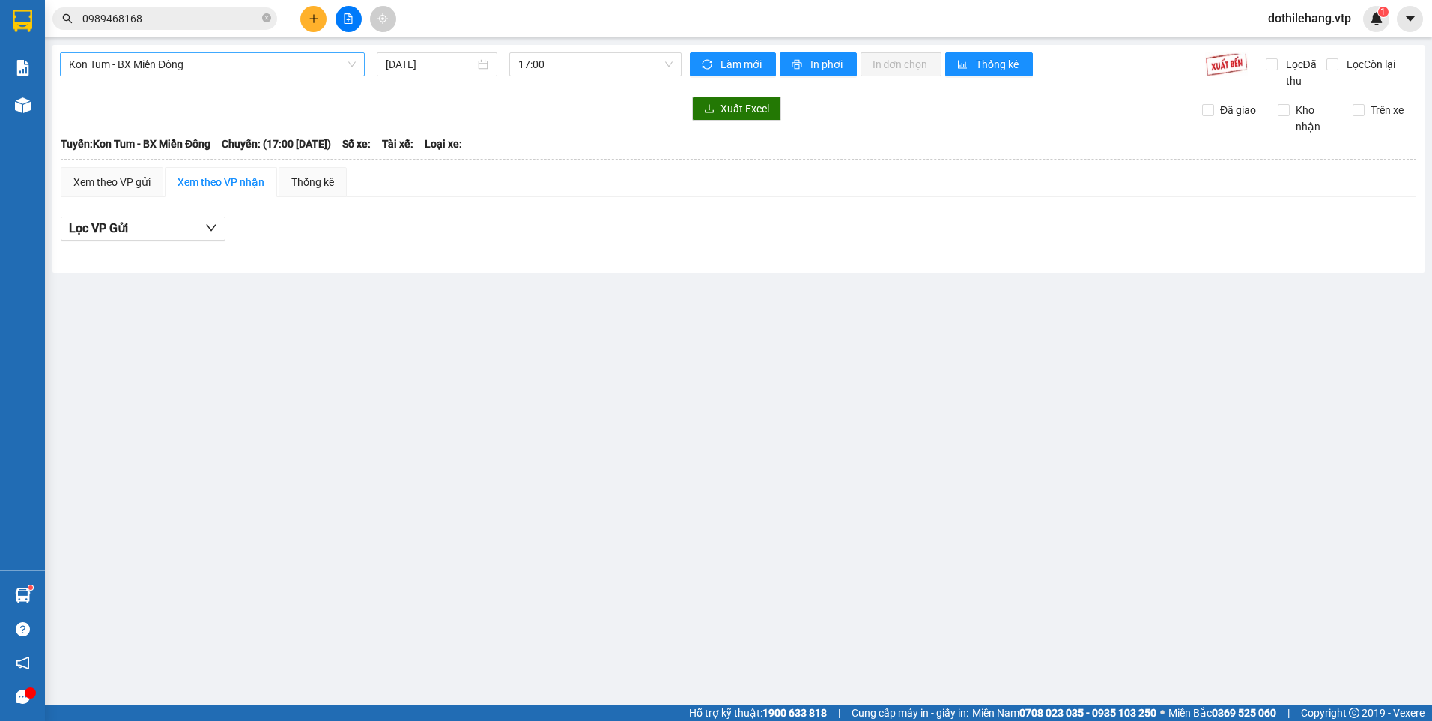
click at [165, 65] on span "Kon Tum - BX Miền Đông" at bounding box center [212, 64] width 287 height 22
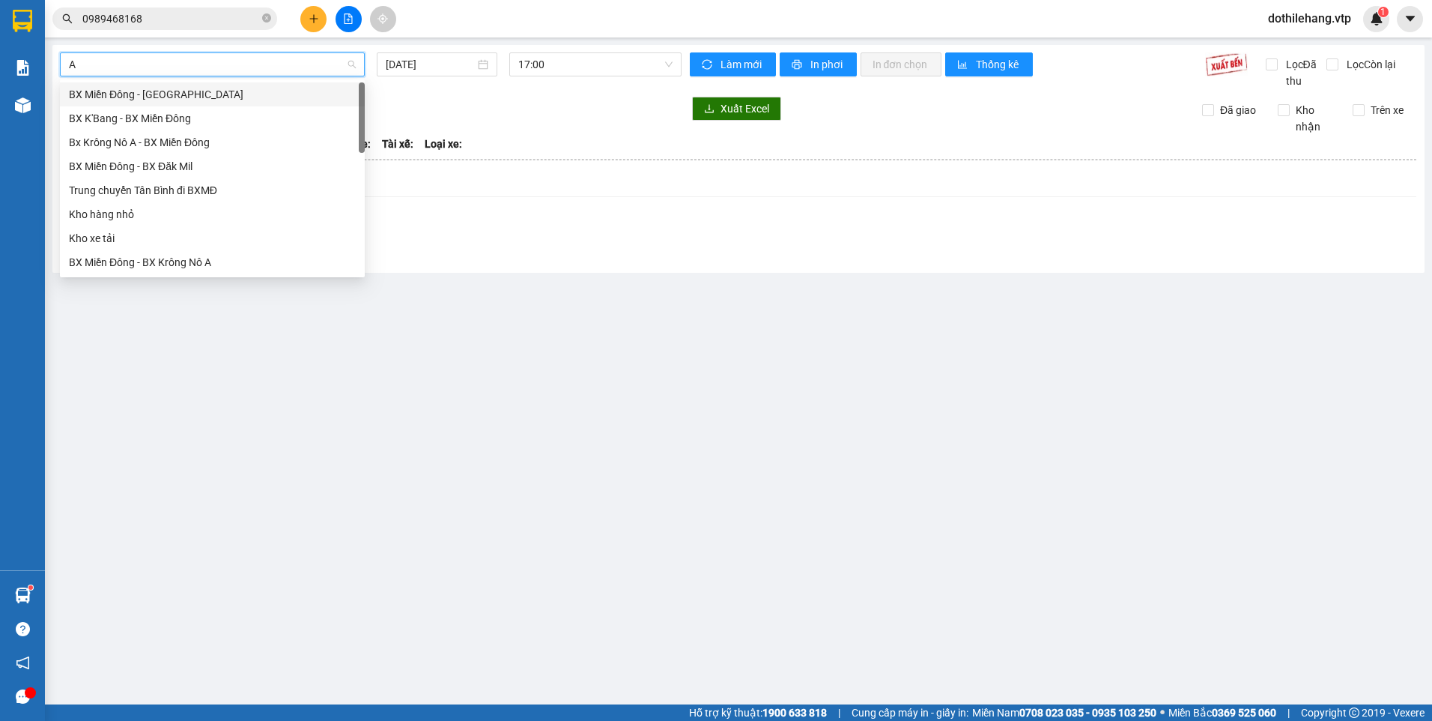
type input "A"
click at [154, 133] on div "BX Miền Đông - BX Krông Nô A" at bounding box center [212, 142] width 305 height 24
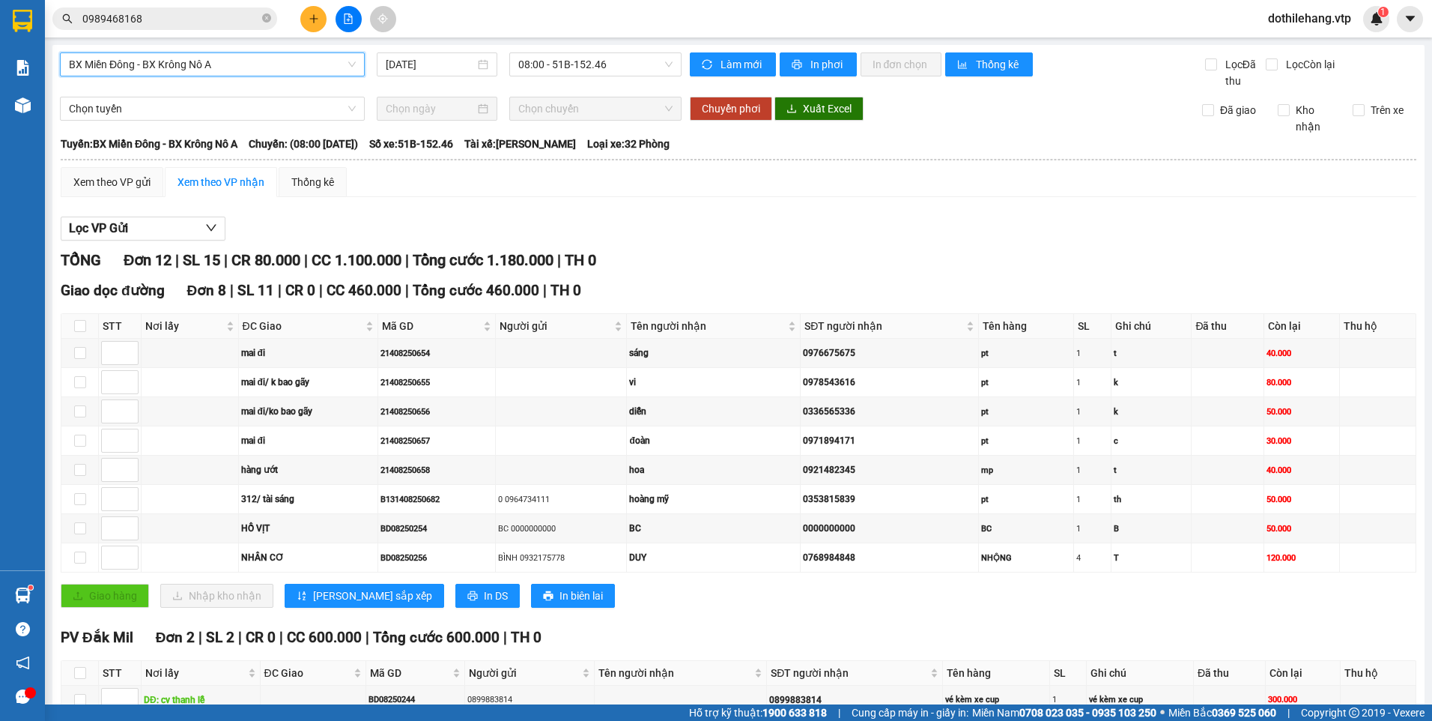
click at [437, 62] on input "[DATE]" at bounding box center [430, 64] width 88 height 16
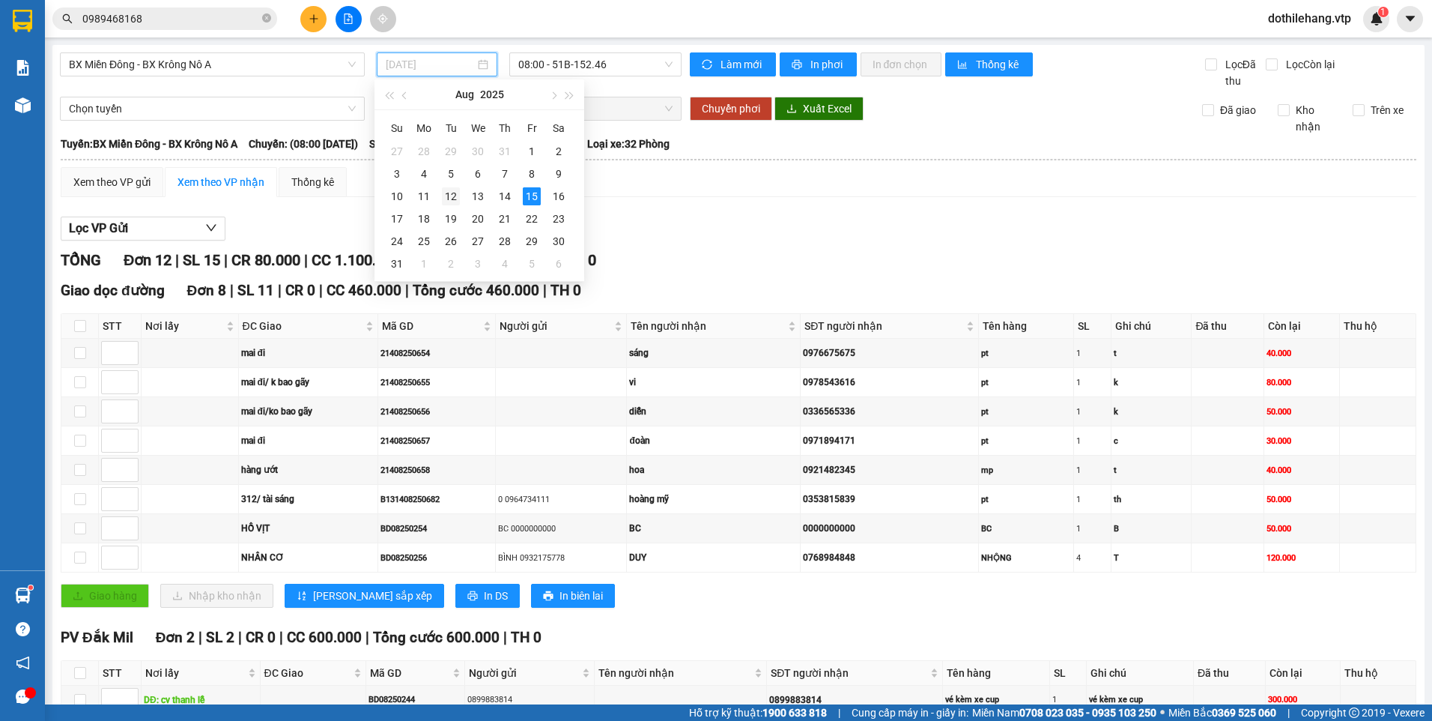
click at [454, 189] on div "12" at bounding box center [451, 196] width 18 height 18
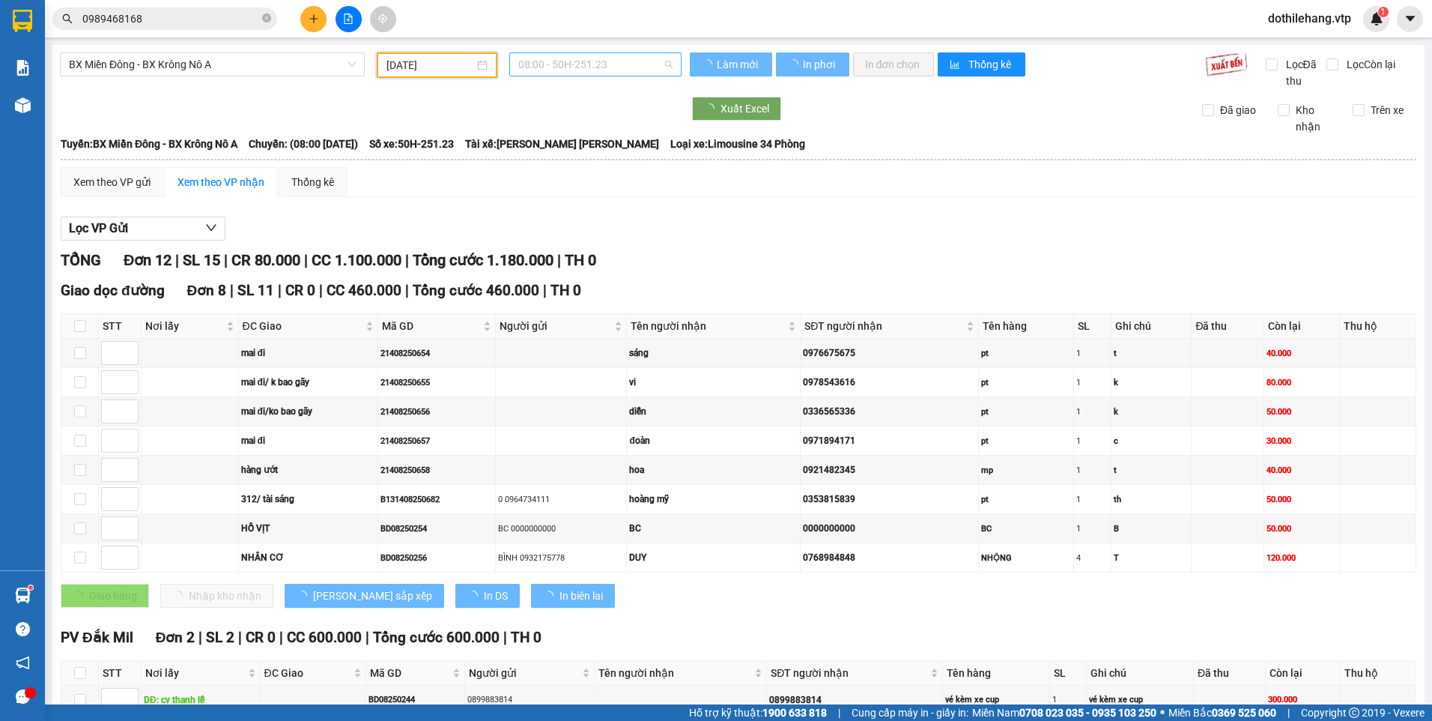
click at [541, 64] on span "08:00 - 50H-251.23" at bounding box center [595, 64] width 155 height 22
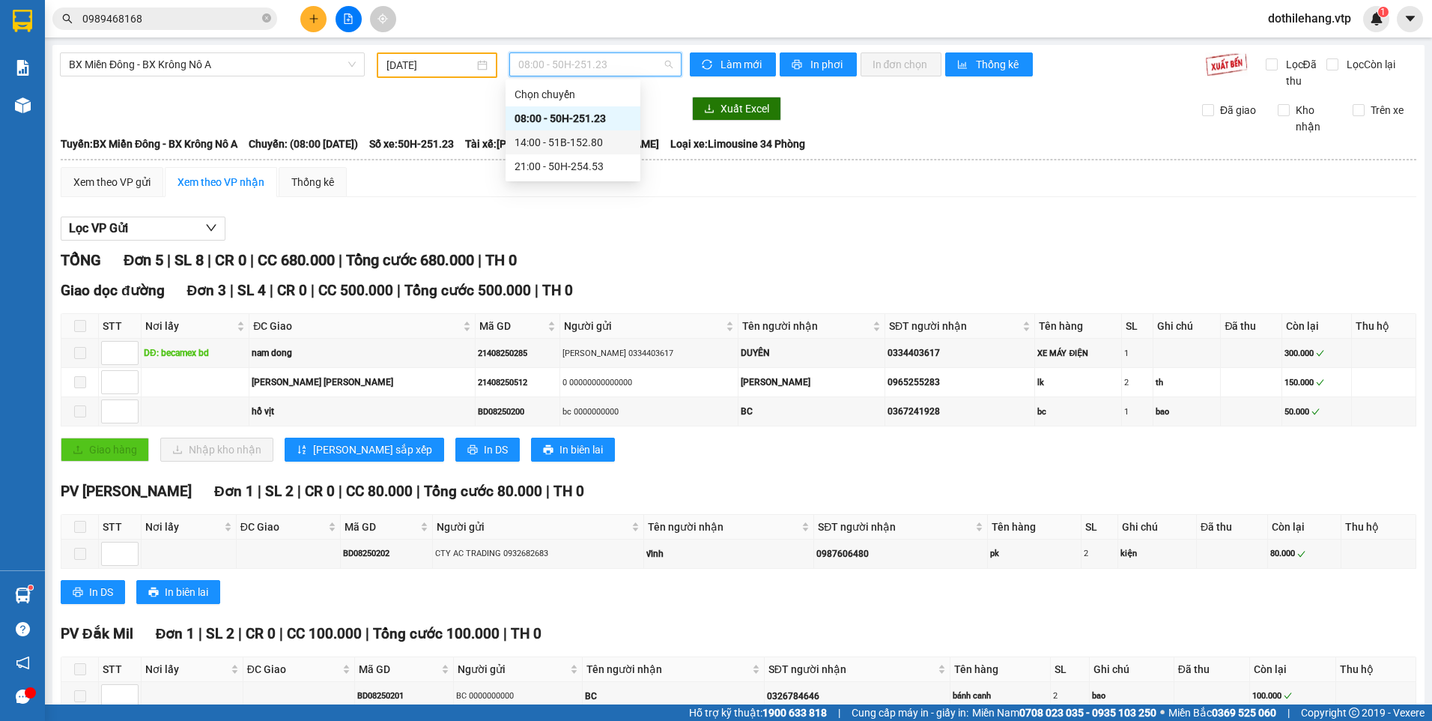
click at [553, 166] on div "21:00 - 50H-254.53" at bounding box center [573, 166] width 117 height 16
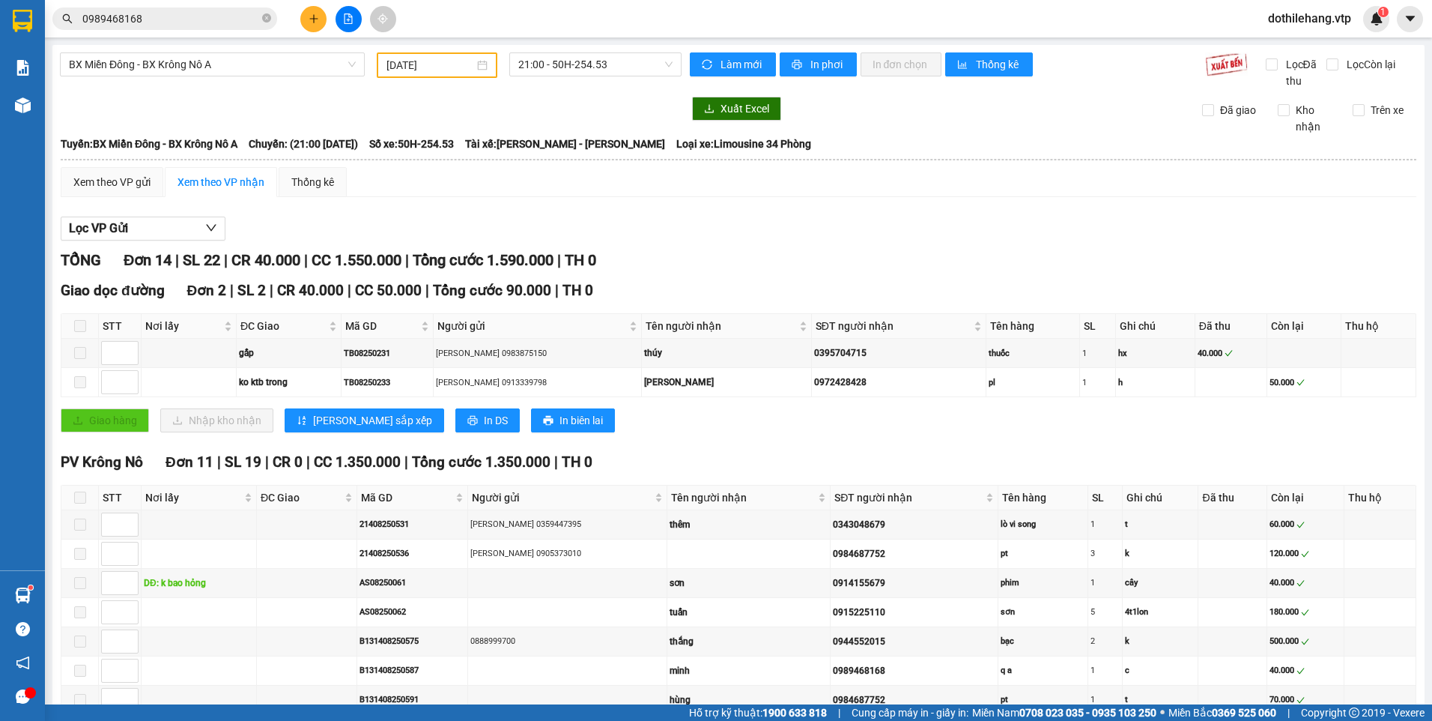
click at [476, 58] on div "[DATE]" at bounding box center [436, 65] width 100 height 16
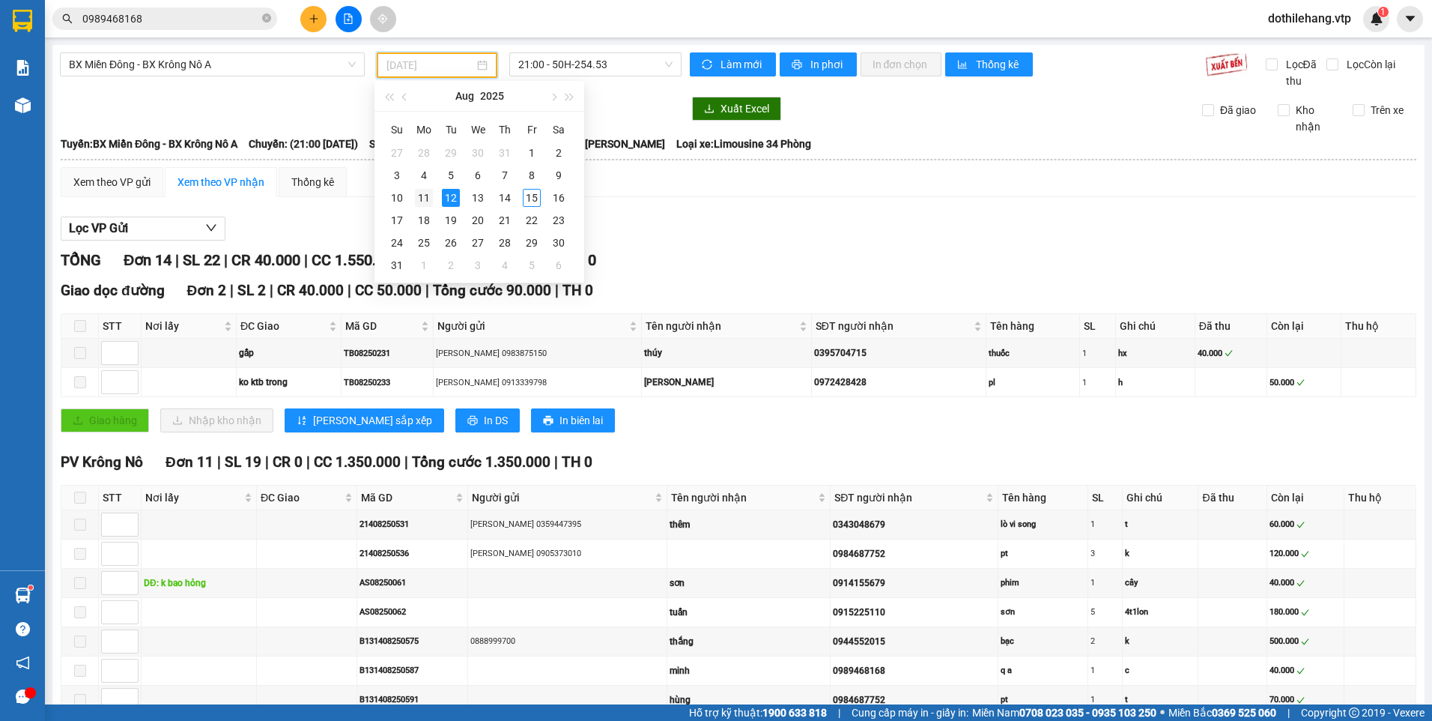
click at [429, 198] on div "11" at bounding box center [424, 198] width 18 height 18
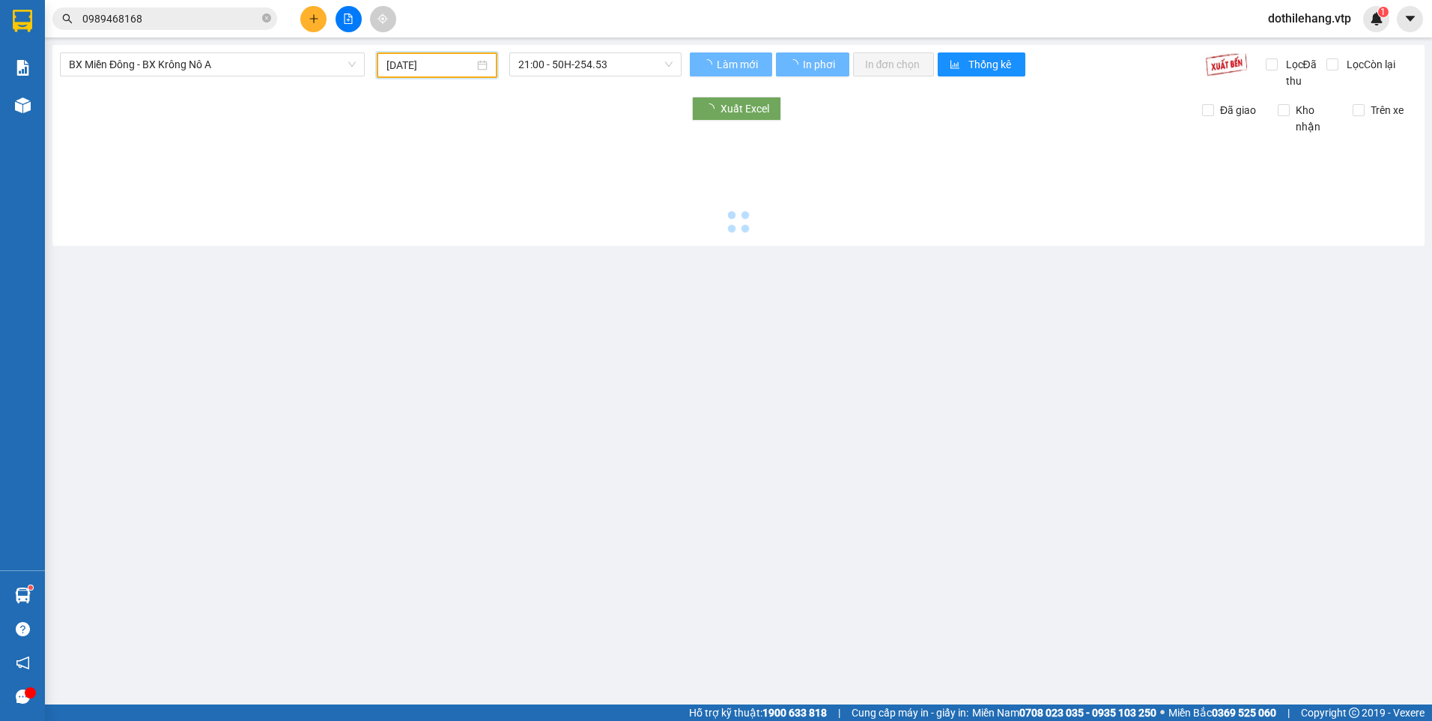
type input "[DATE]"
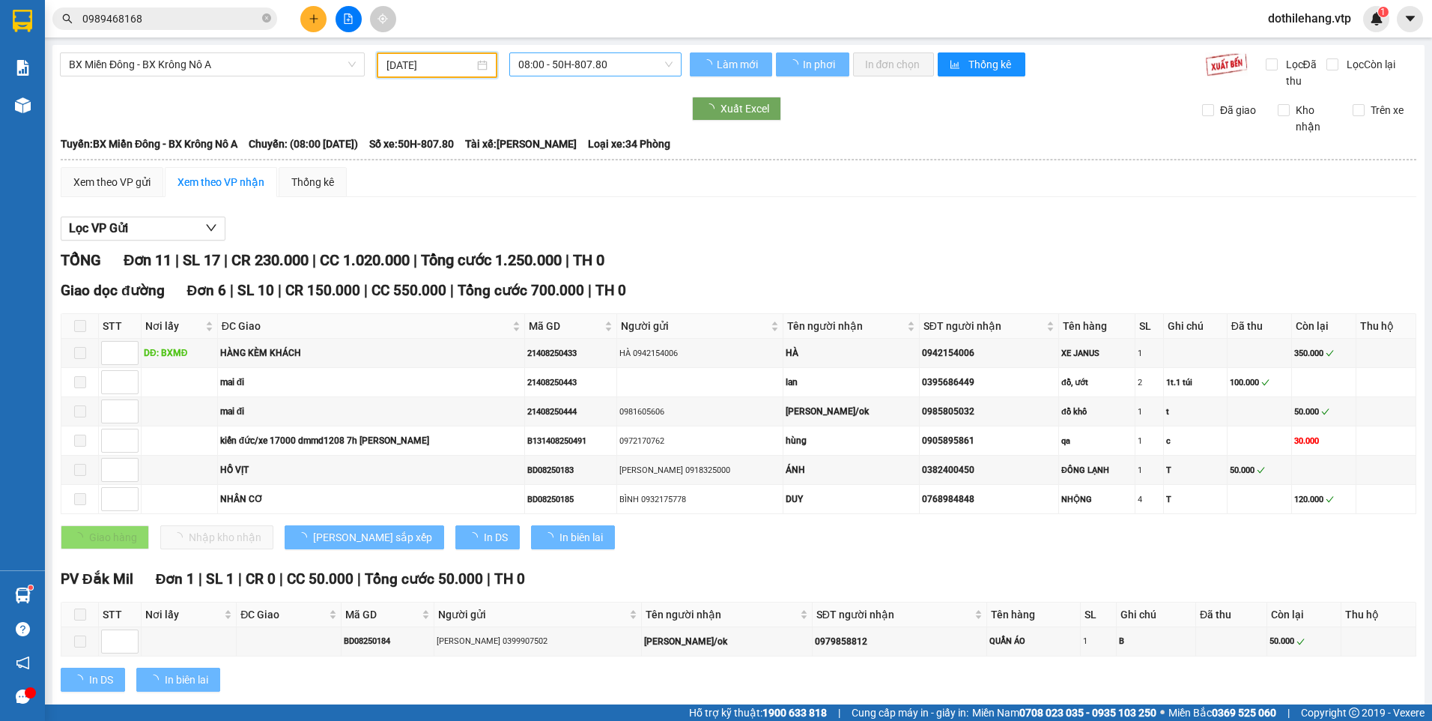
click at [514, 52] on div "08:00 - 50H-807.80" at bounding box center [595, 64] width 173 height 24
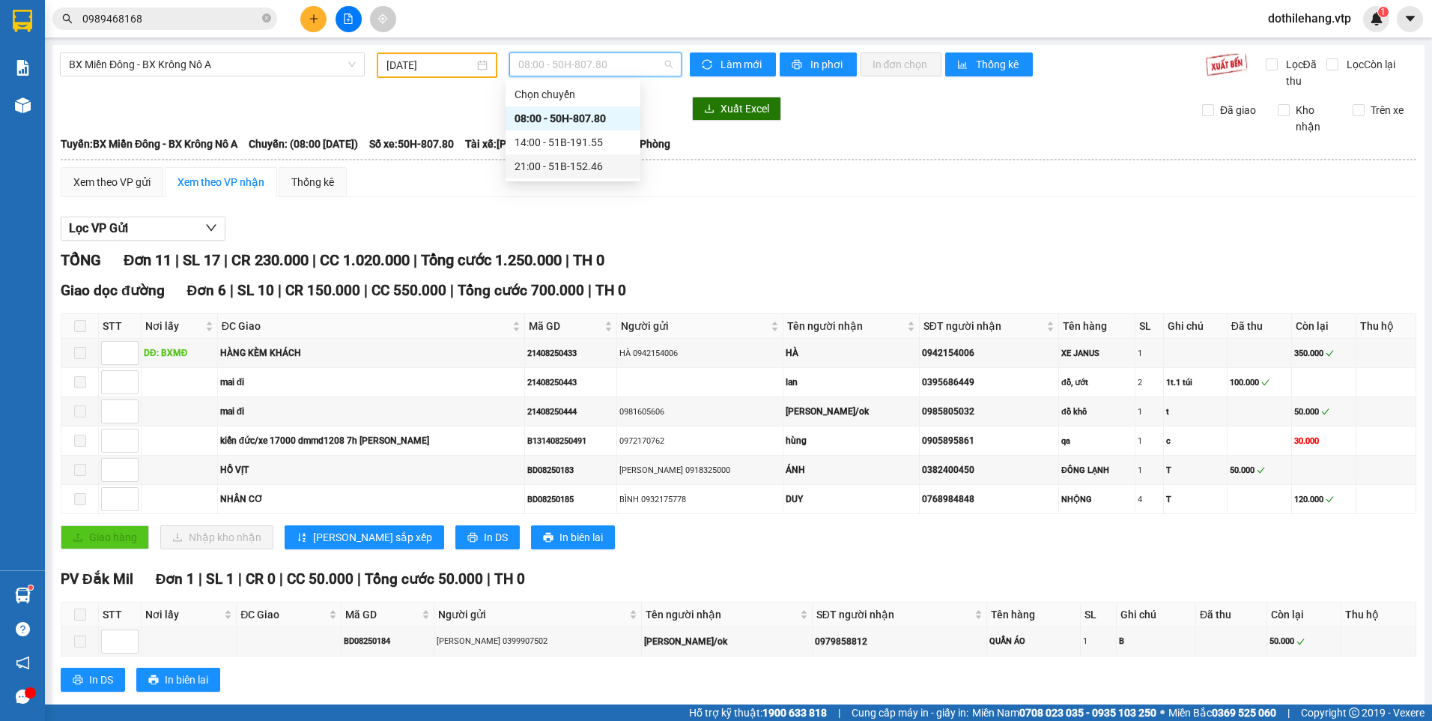
click at [552, 171] on div "21:00 - 51B-152.46" at bounding box center [573, 166] width 117 height 16
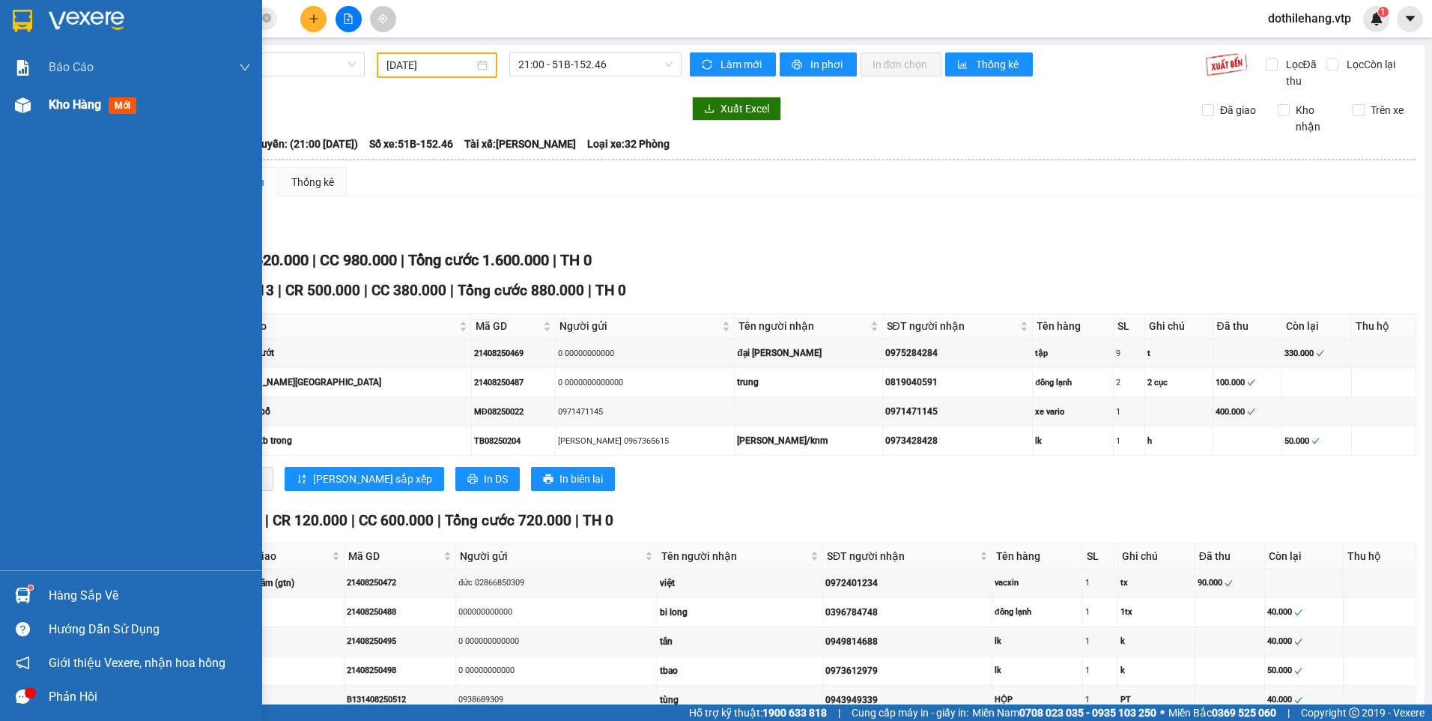
click at [45, 94] on div "Kho hàng mới" at bounding box center [131, 104] width 262 height 37
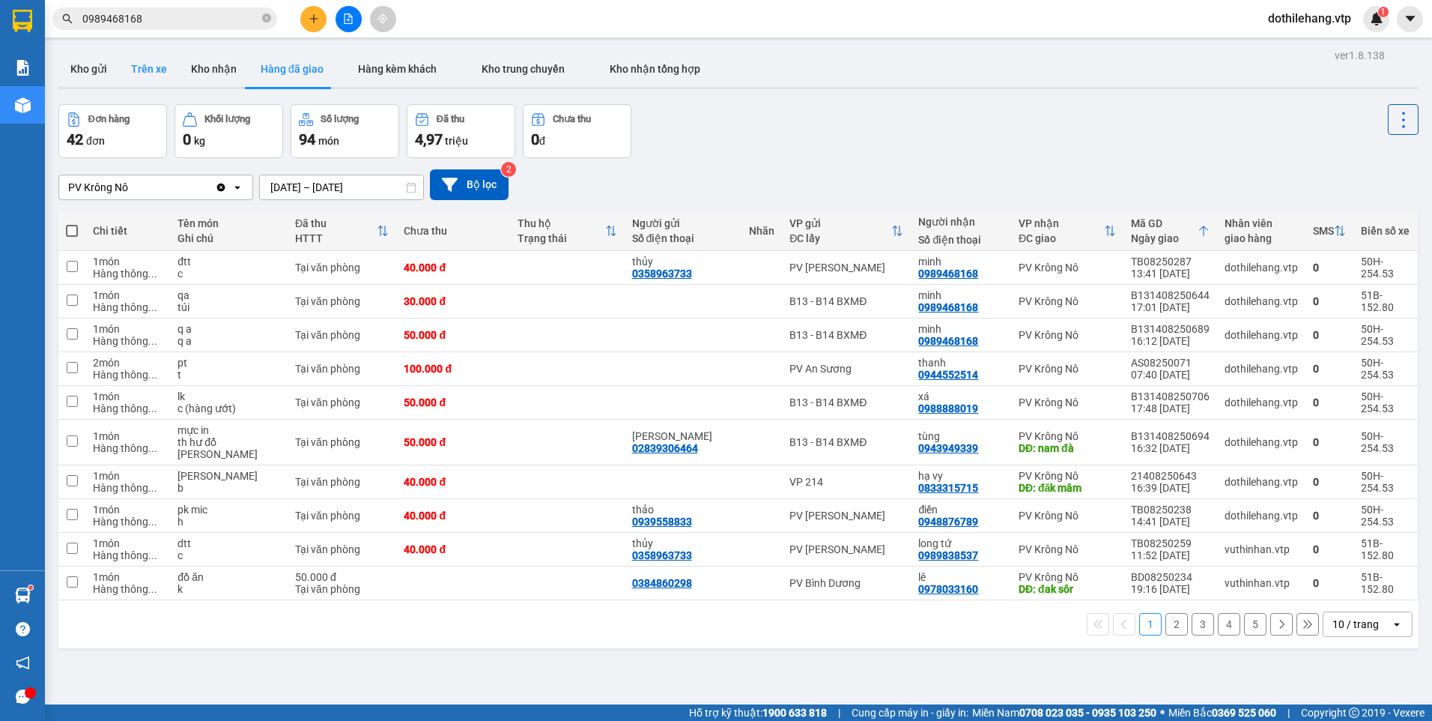
click at [127, 70] on button "Trên xe" at bounding box center [149, 69] width 60 height 36
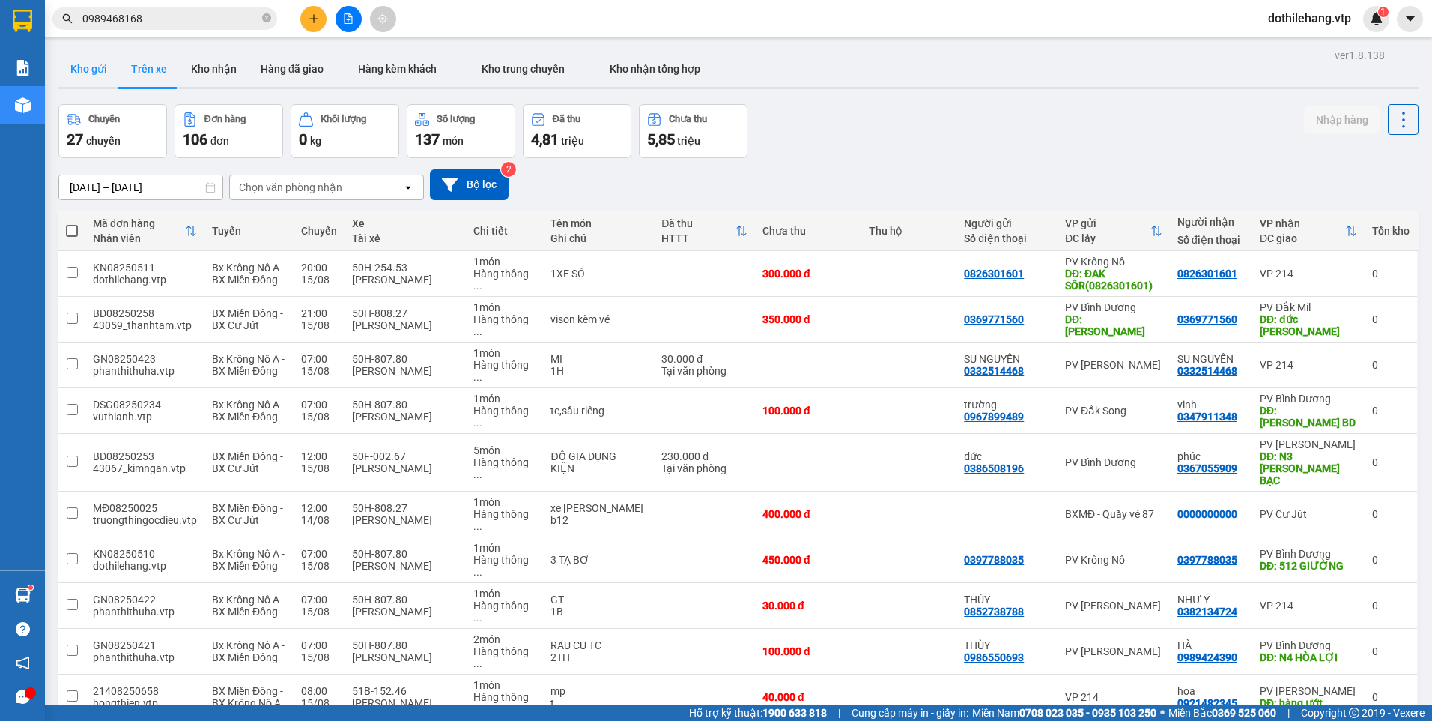
click at [99, 70] on button "Kho gửi" at bounding box center [88, 69] width 61 height 36
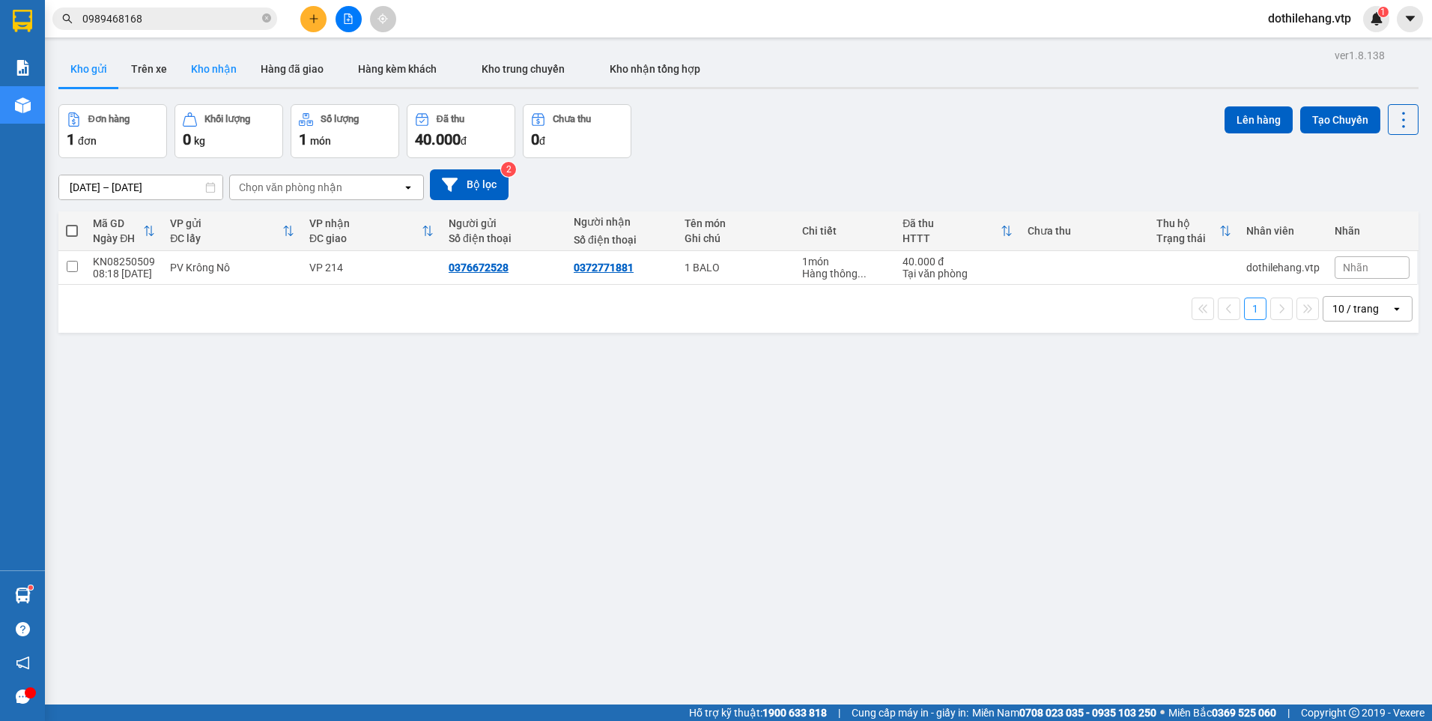
click at [236, 72] on button "Kho nhận" at bounding box center [214, 69] width 70 height 36
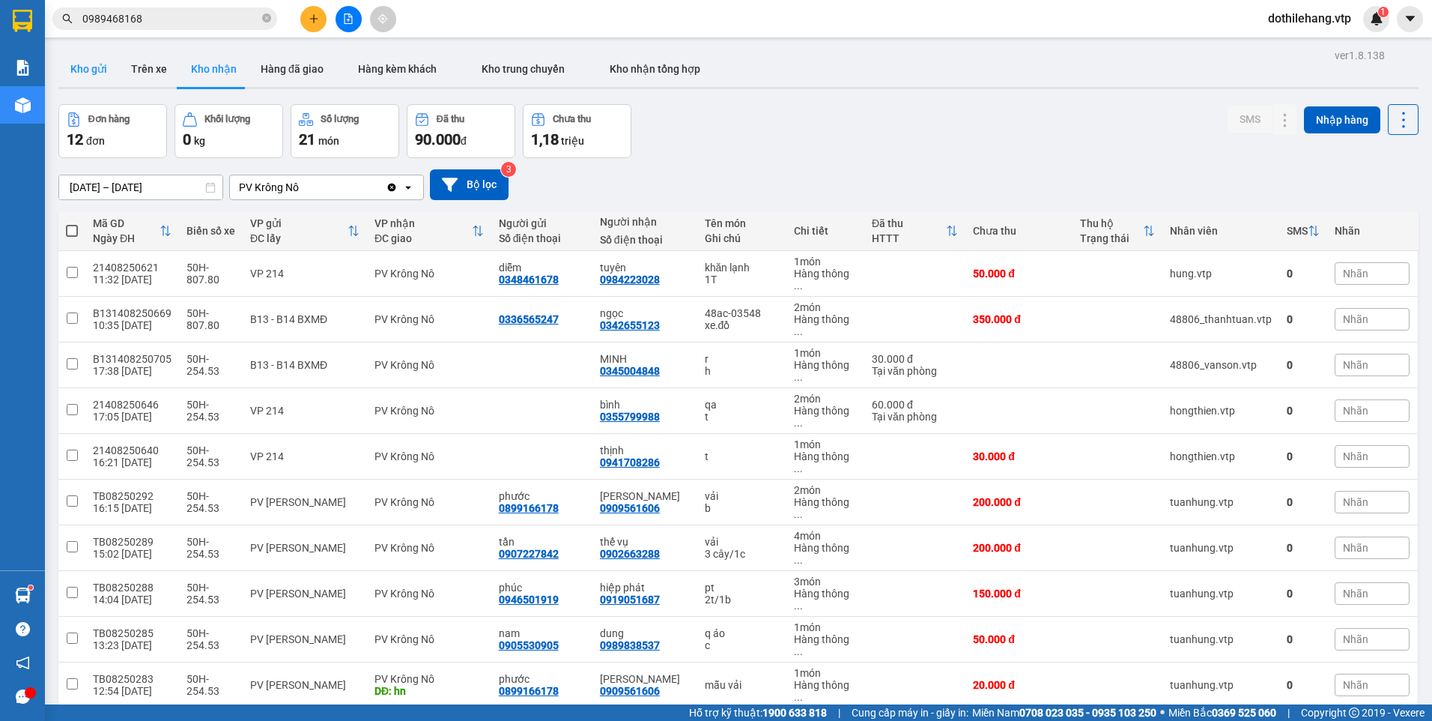
click at [110, 79] on button "Kho gửi" at bounding box center [88, 69] width 61 height 36
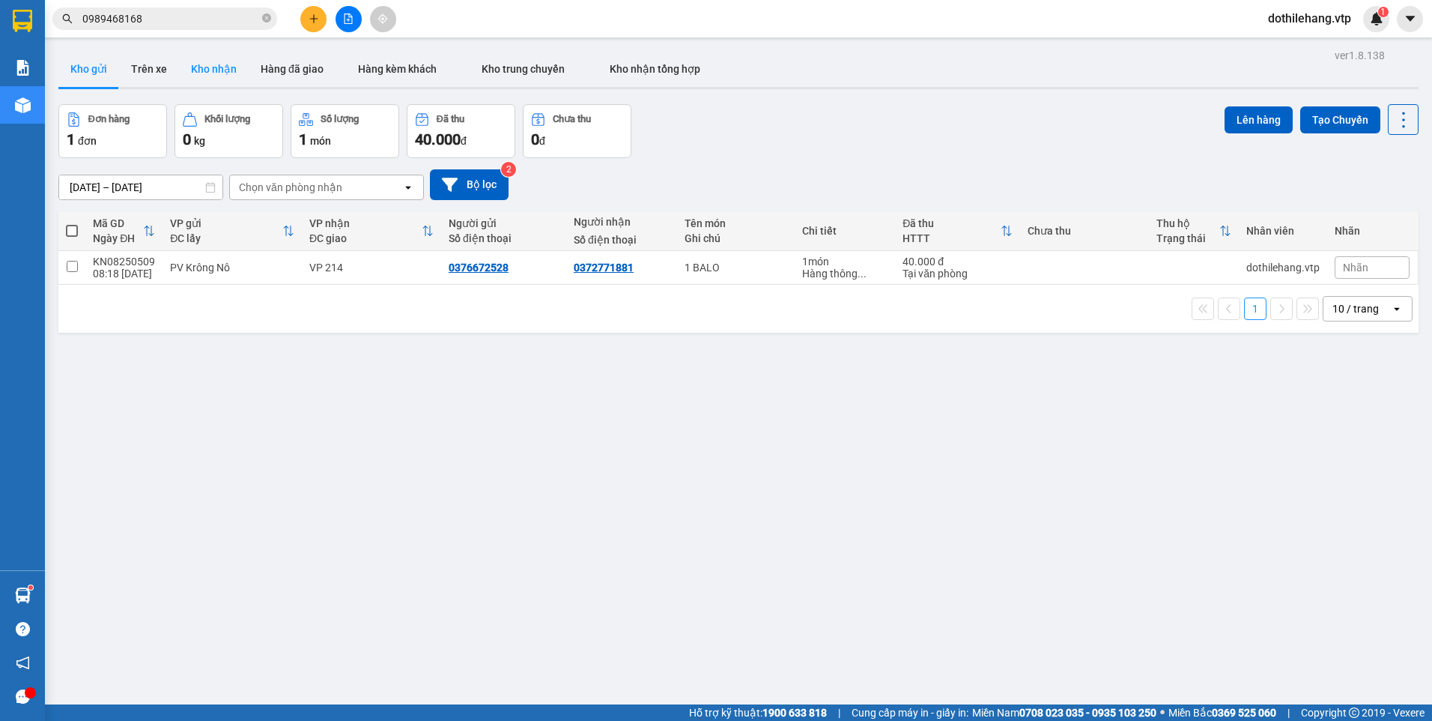
click at [223, 60] on button "Kho nhận" at bounding box center [214, 69] width 70 height 36
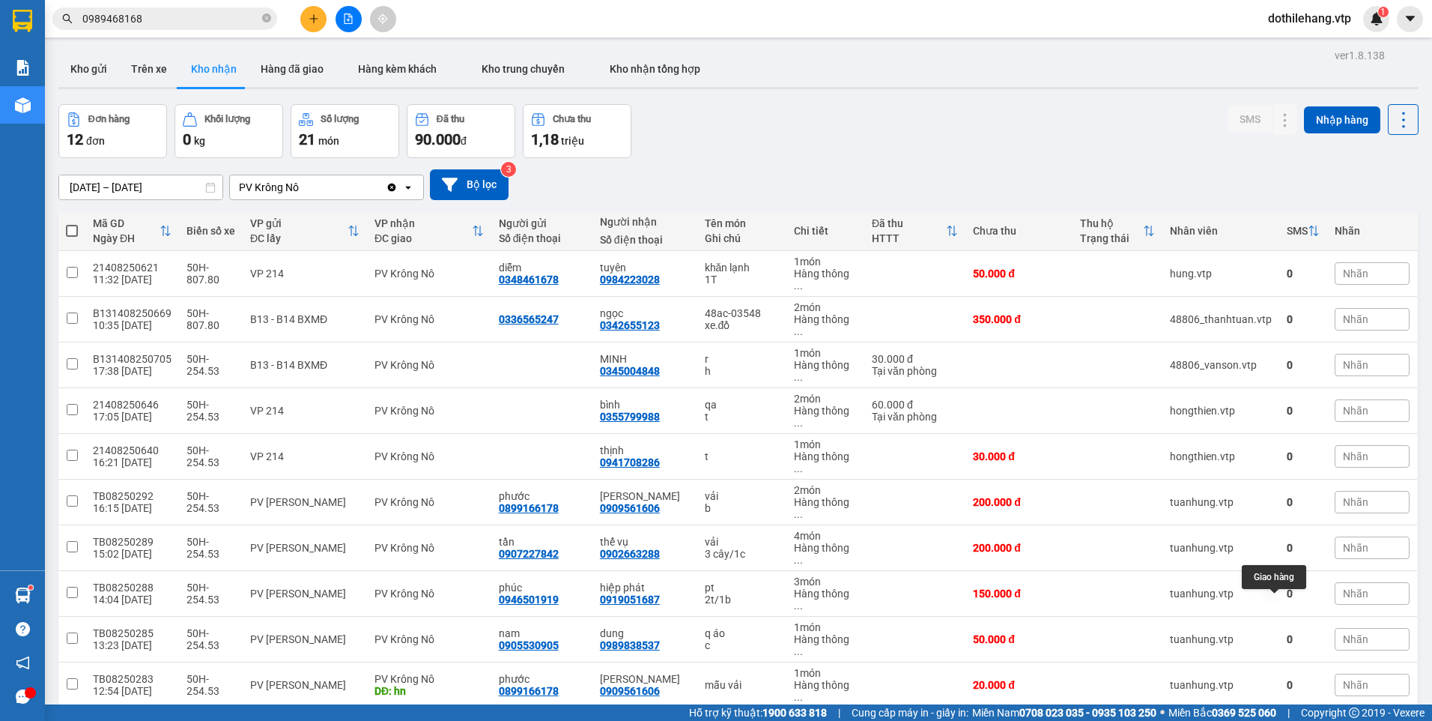
click at [1280, 720] on icon at bounding box center [1285, 730] width 10 height 10
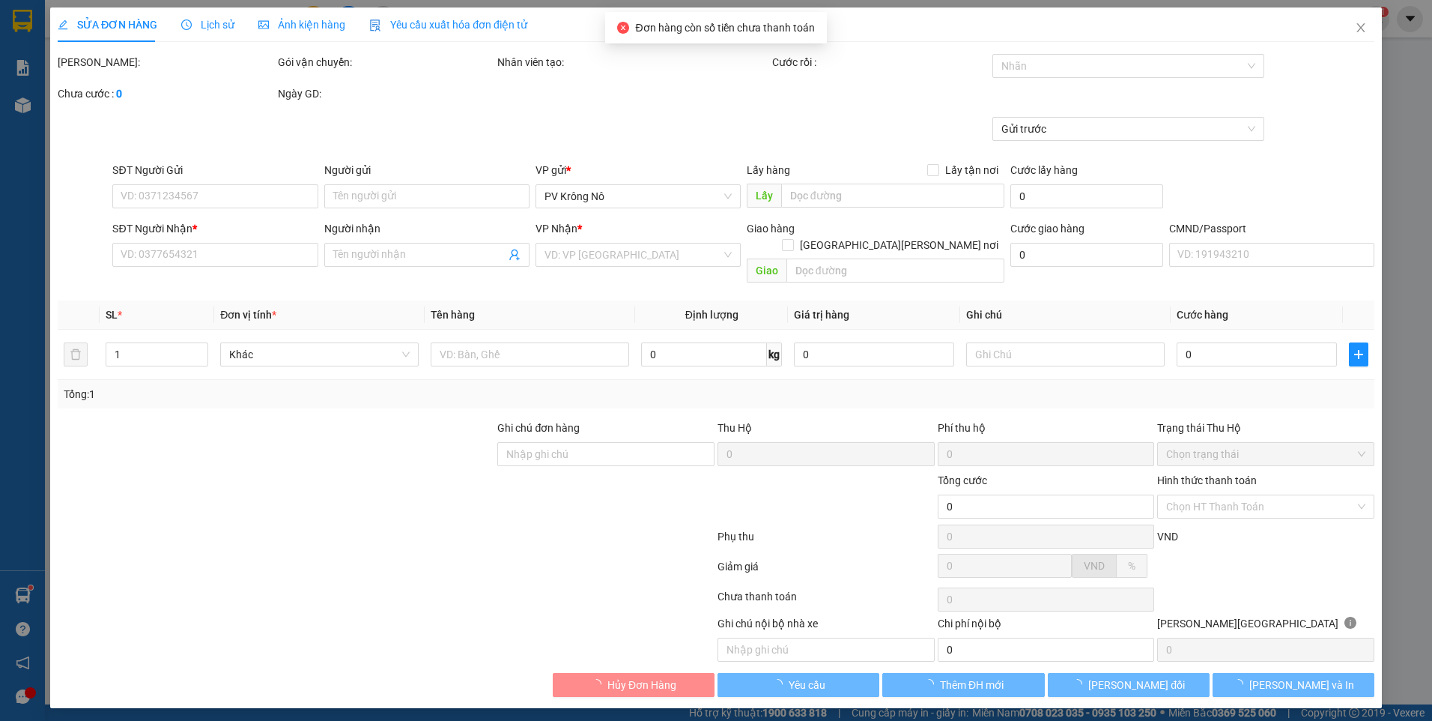
type input "0357147085"
type input "0353363768"
type input "TRANG"
type input "60.000"
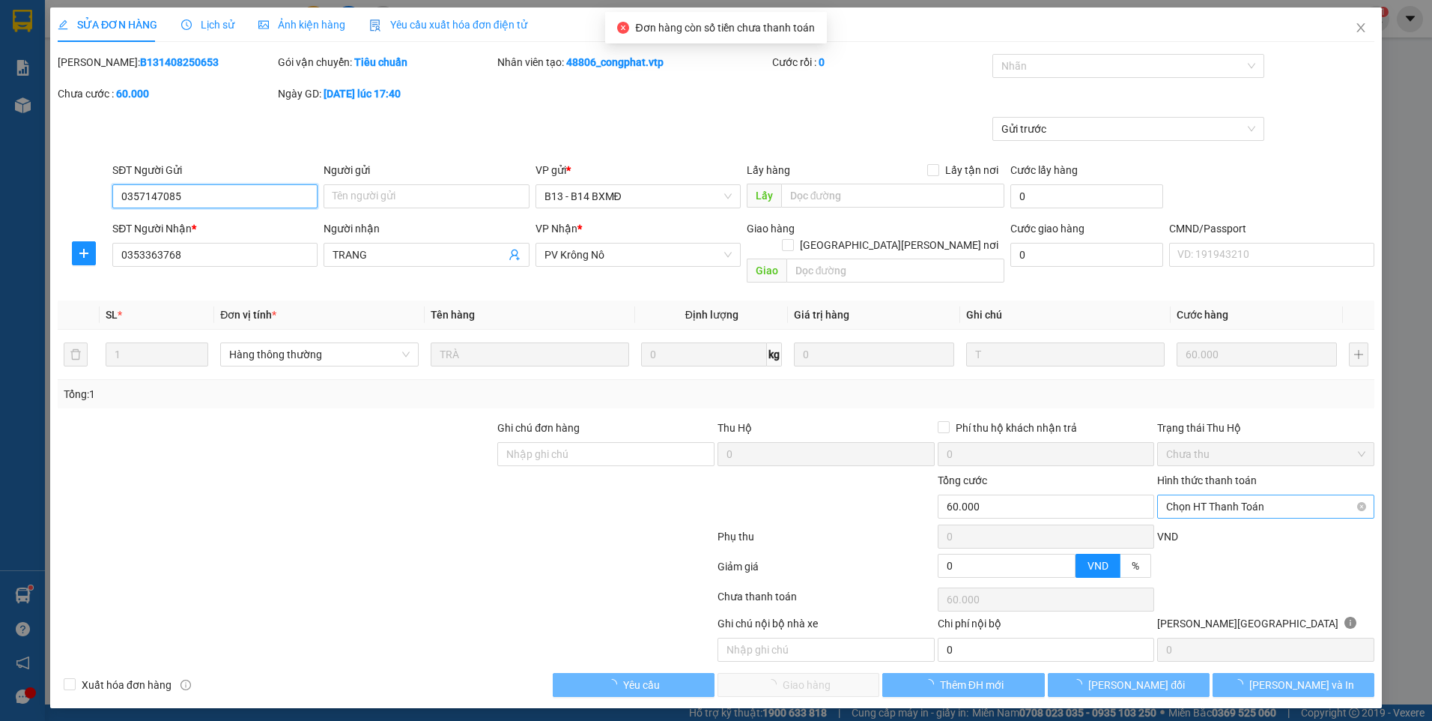
type input "3.000"
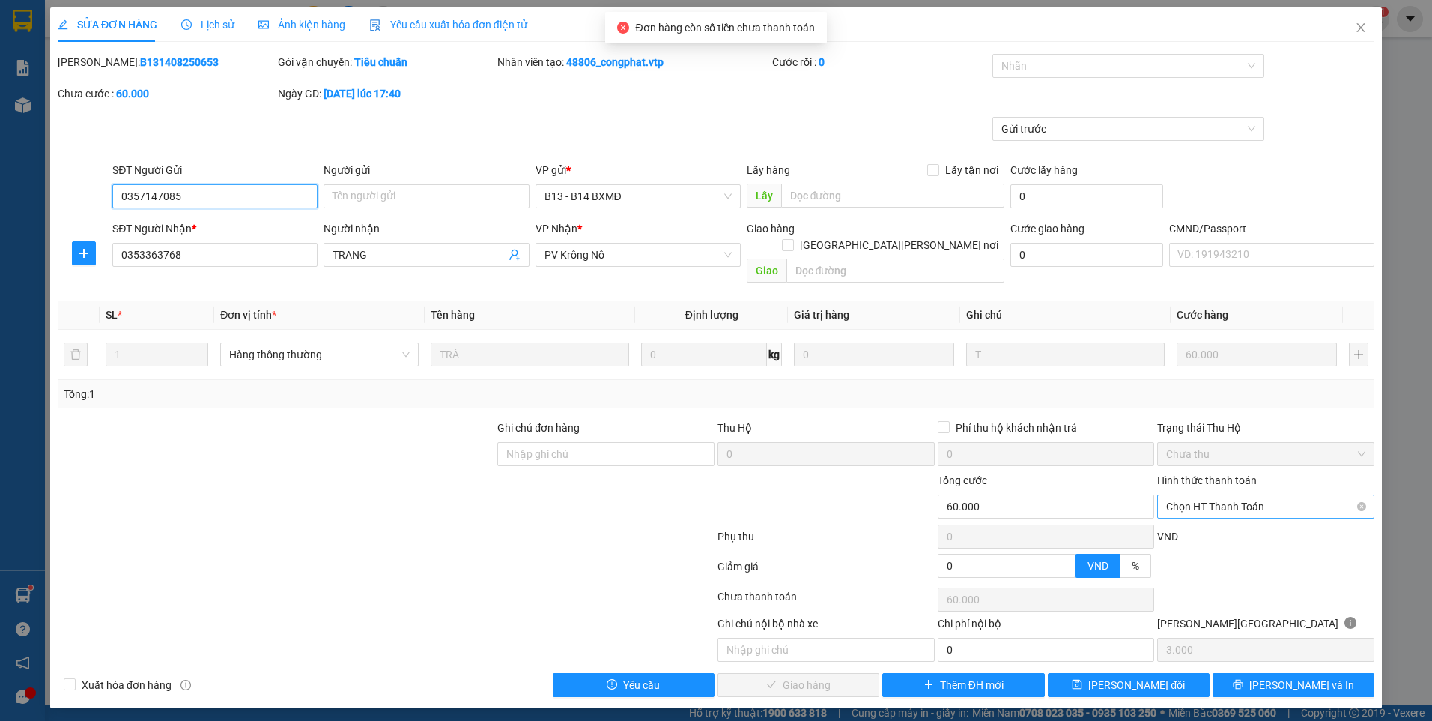
click at [1258, 495] on span "Chọn HT Thanh Toán" at bounding box center [1265, 506] width 199 height 22
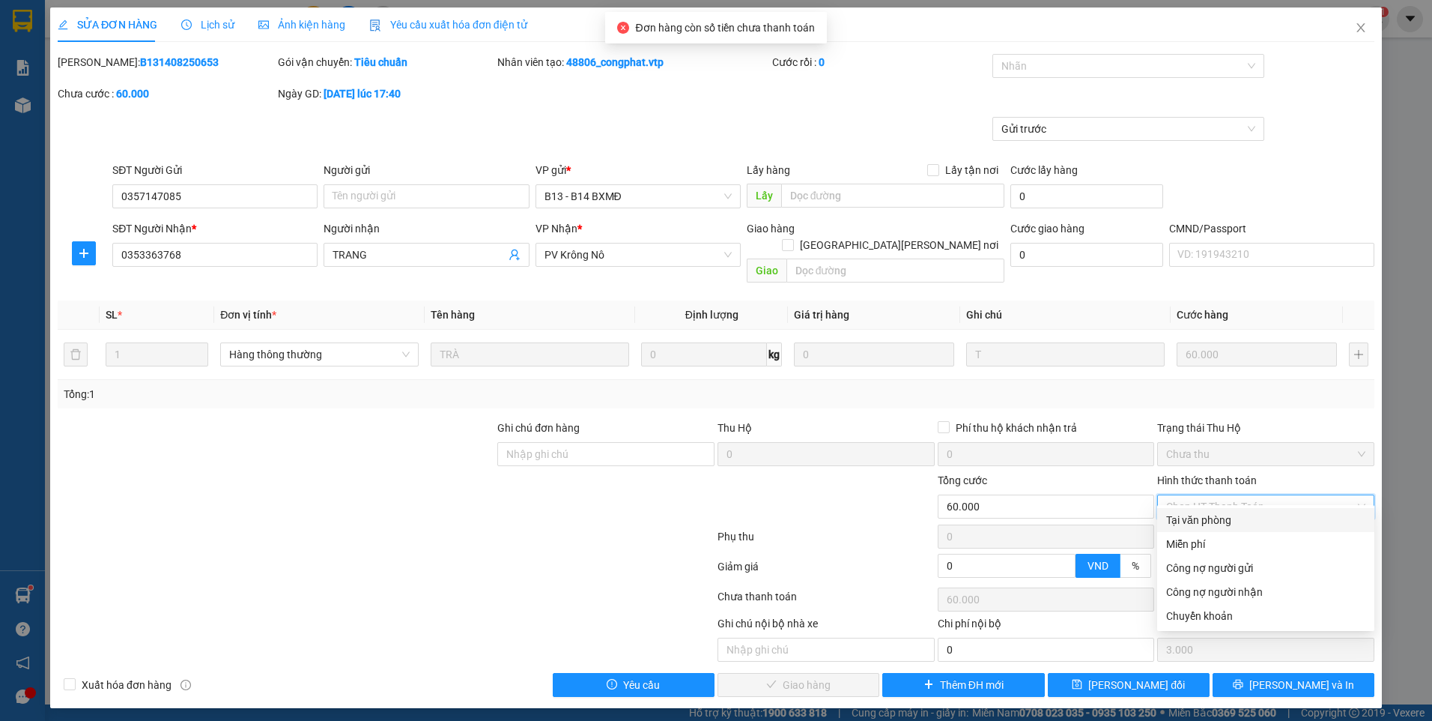
click at [1255, 515] on div "Tại văn phòng" at bounding box center [1265, 520] width 199 height 16
type input "0"
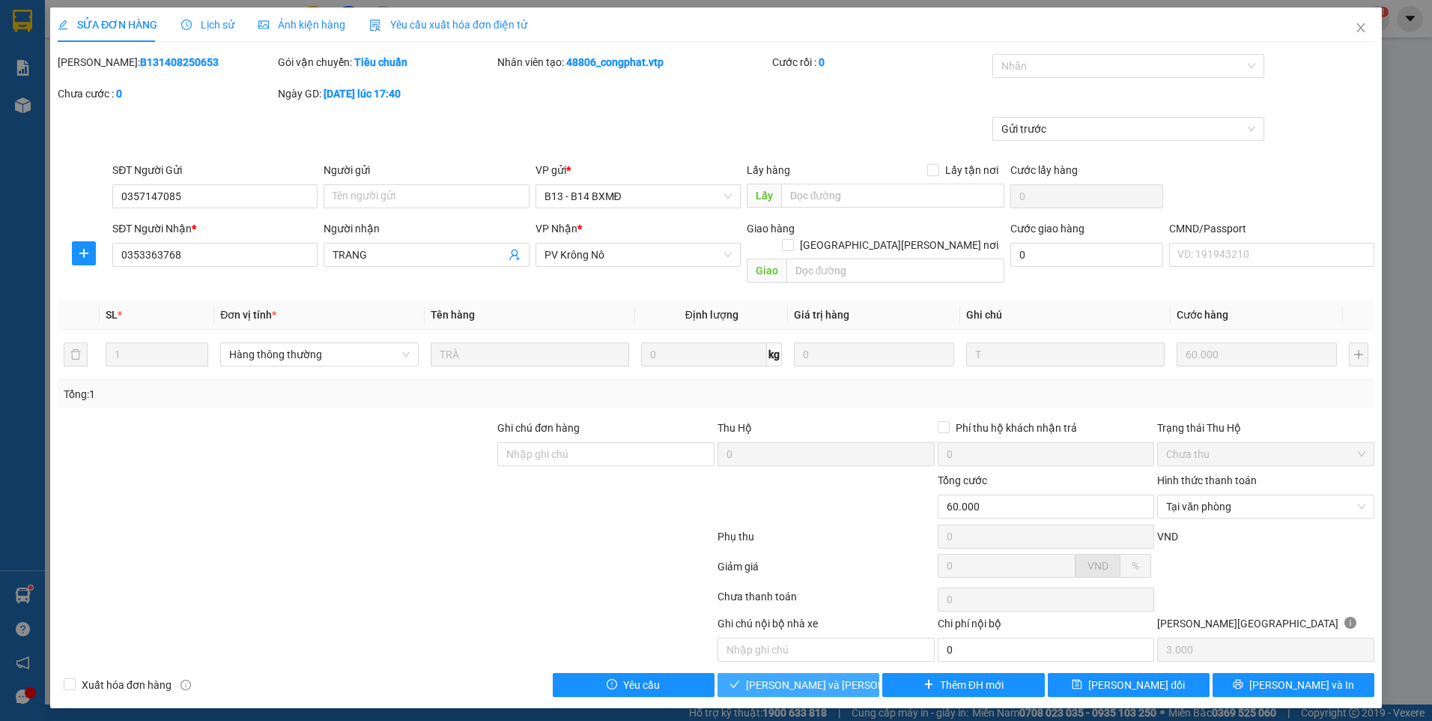
click at [853, 673] on button "[PERSON_NAME] và [PERSON_NAME] hàng" at bounding box center [799, 685] width 162 height 24
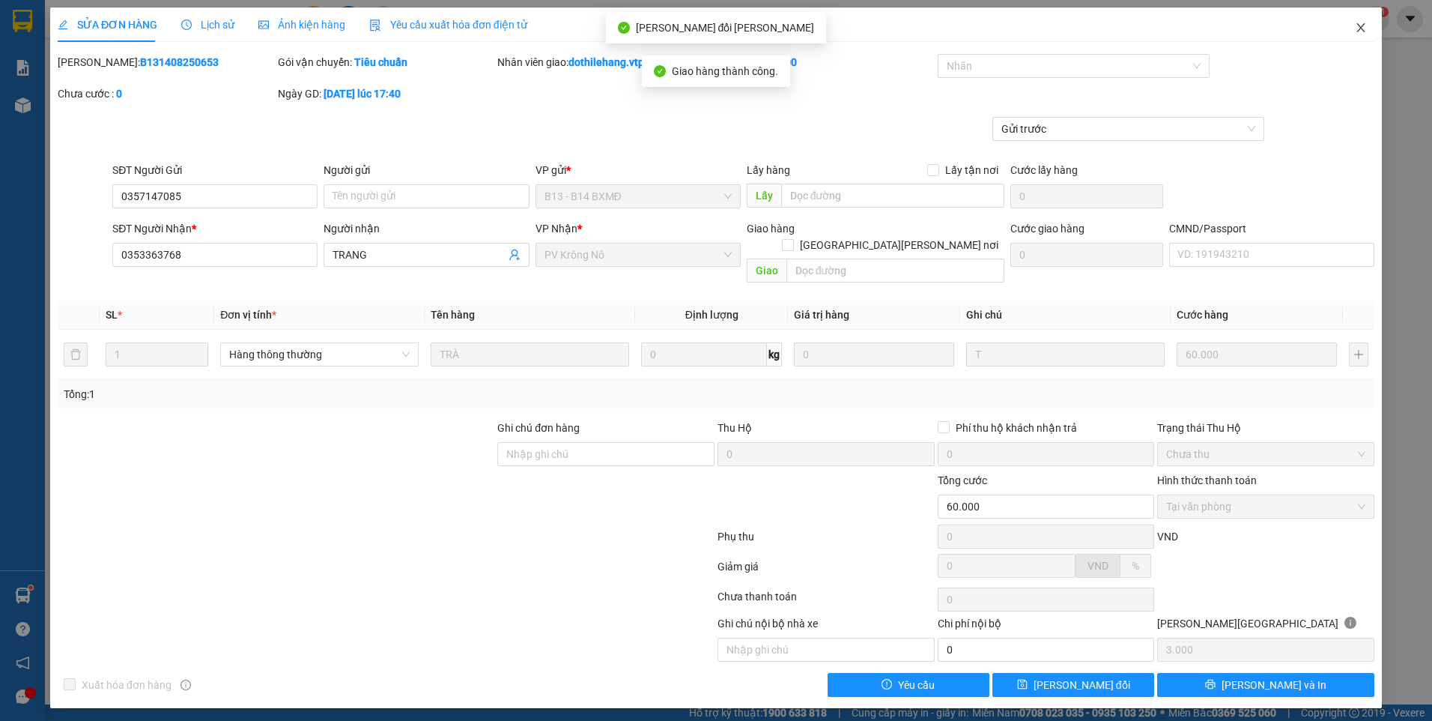
click at [1361, 25] on icon "close" at bounding box center [1361, 28] width 12 height 12
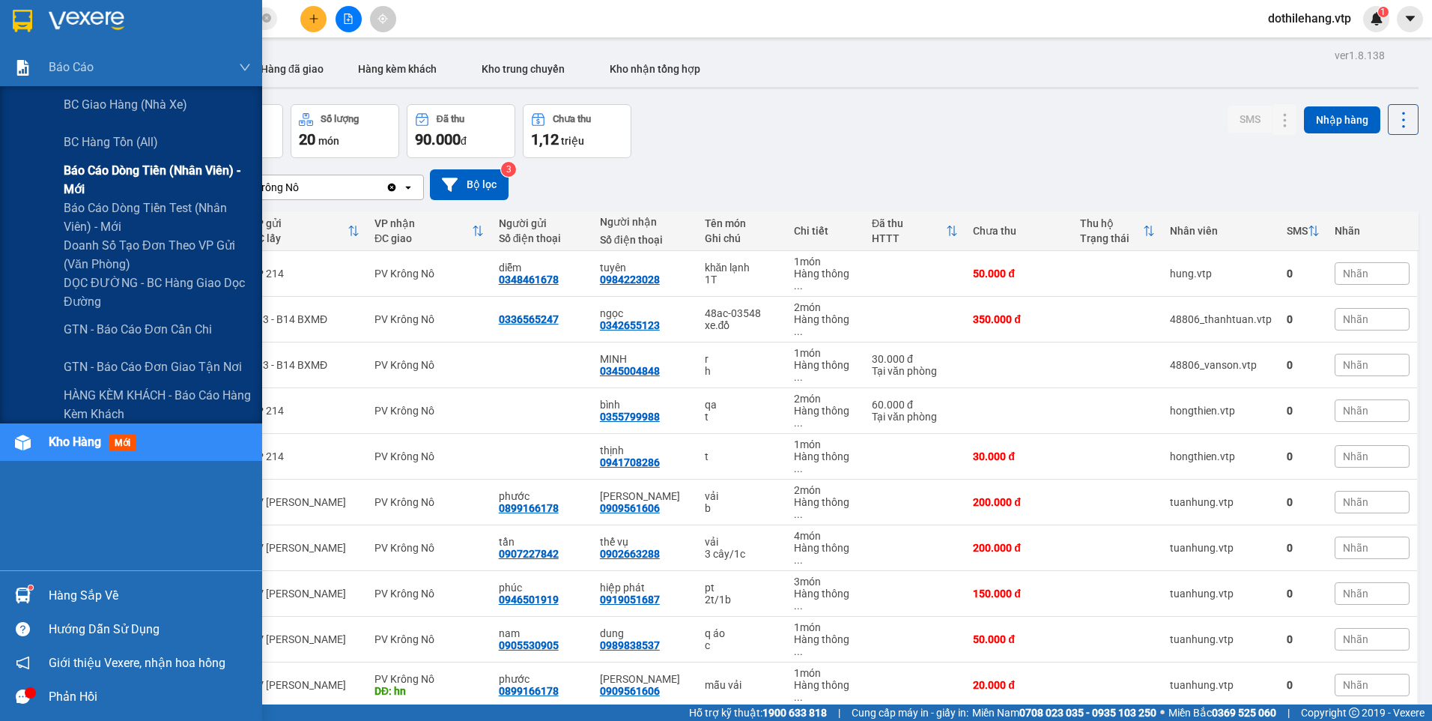
click at [110, 186] on span "Báo cáo dòng tiền (nhân viên) - mới" at bounding box center [157, 179] width 187 height 37
